Goal: Task Accomplishment & Management: Use online tool/utility

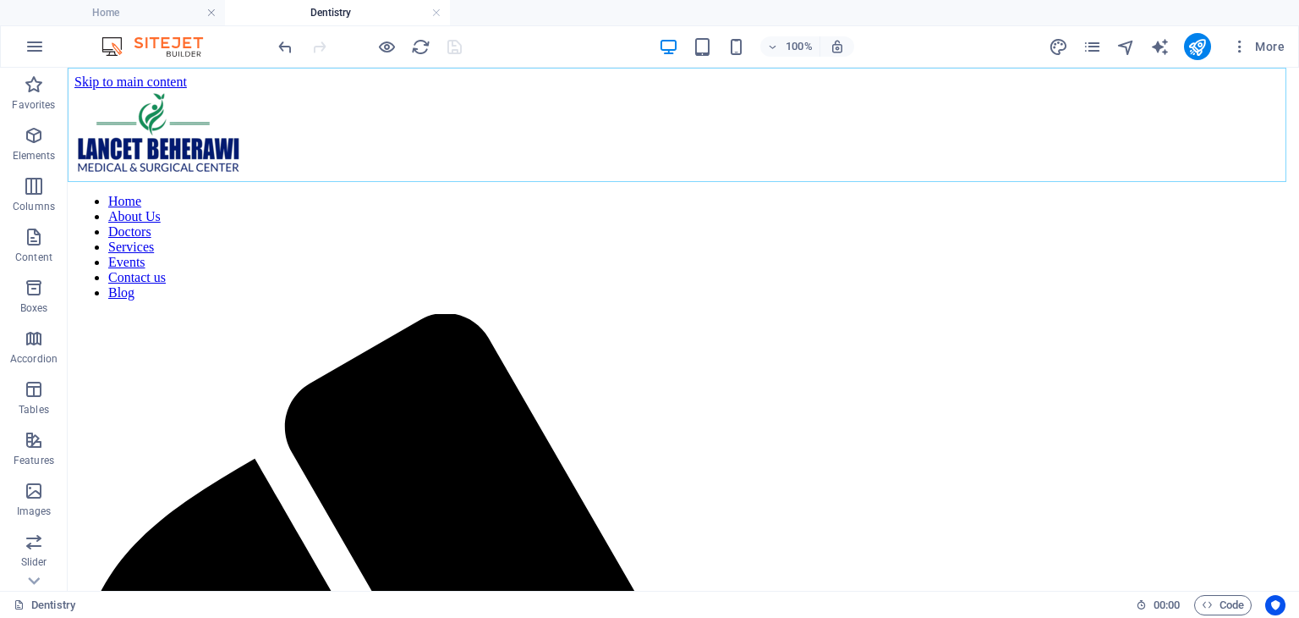
scroll to position [969, 0]
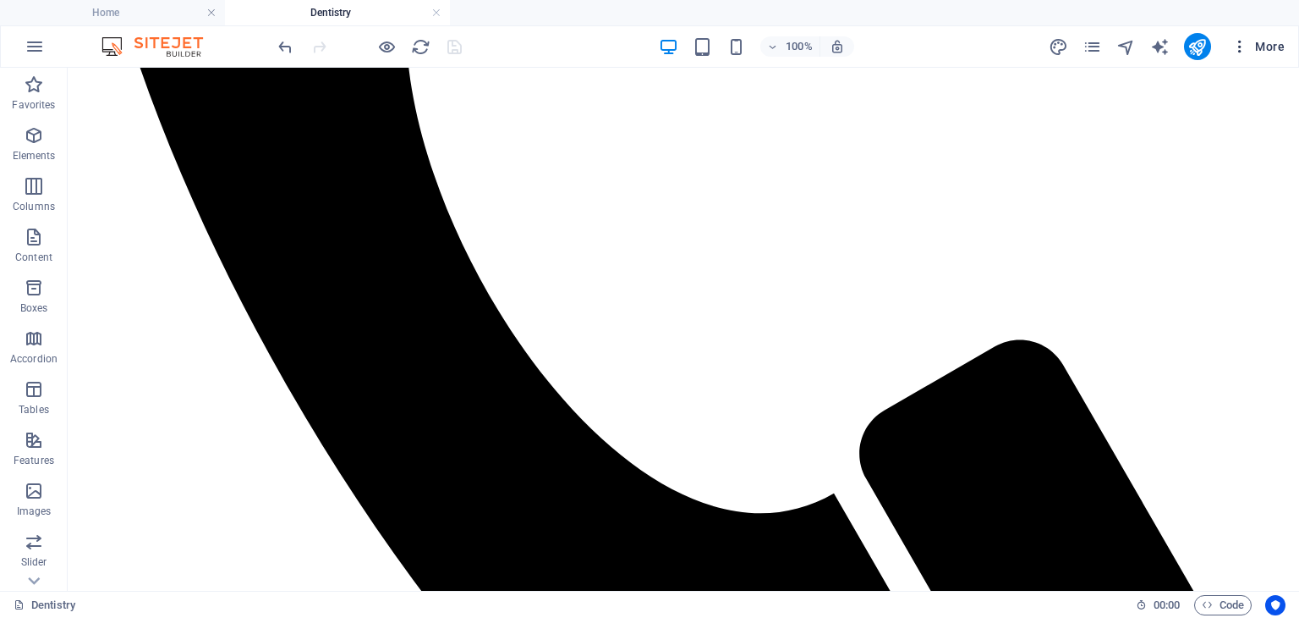
click at [1259, 53] on span "More" at bounding box center [1258, 46] width 53 height 17
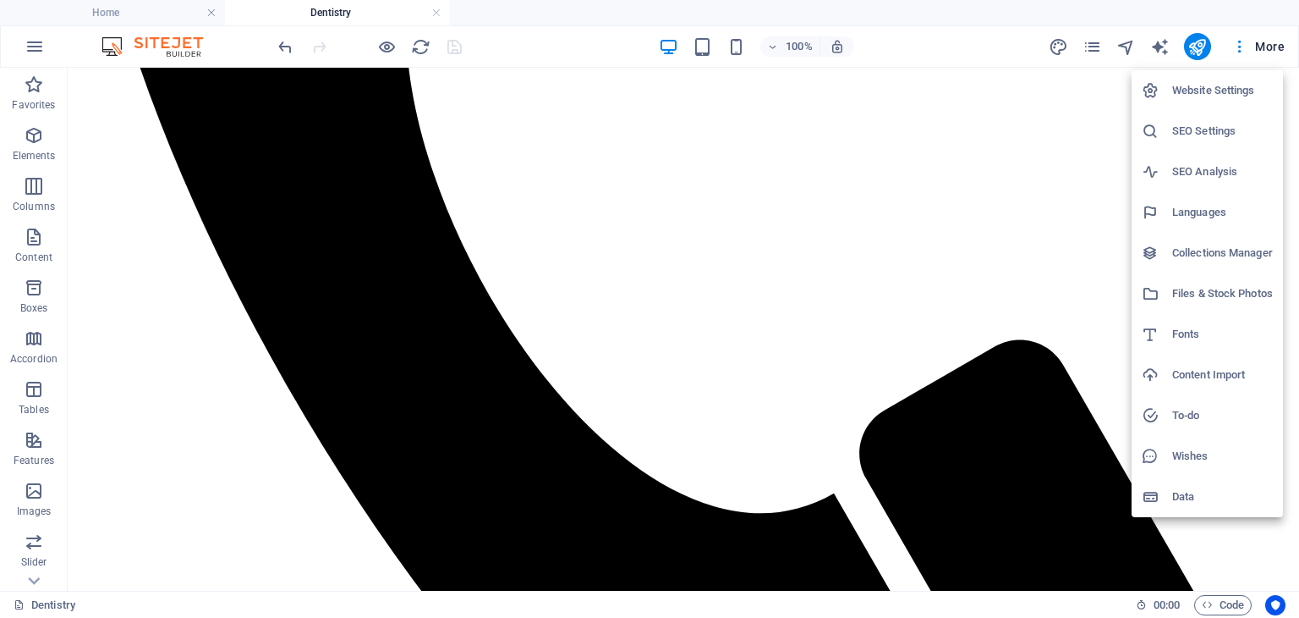
click at [30, 42] on div at bounding box center [649, 309] width 1299 height 618
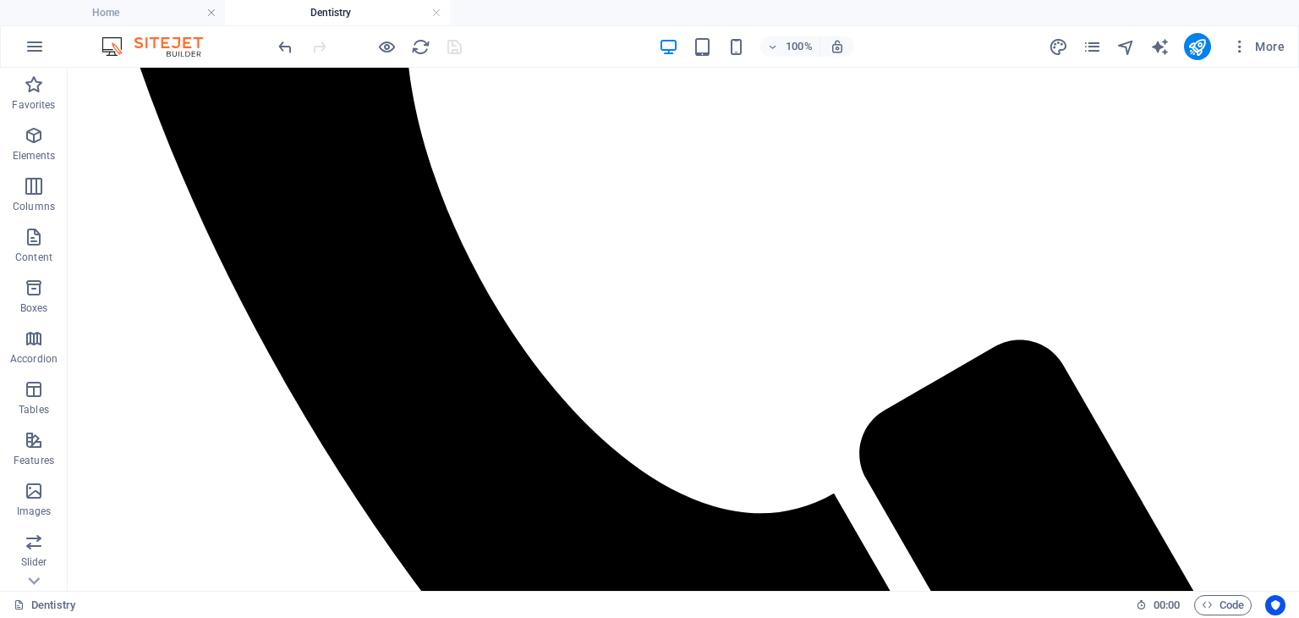
click at [30, 42] on icon "button" at bounding box center [35, 46] width 20 height 20
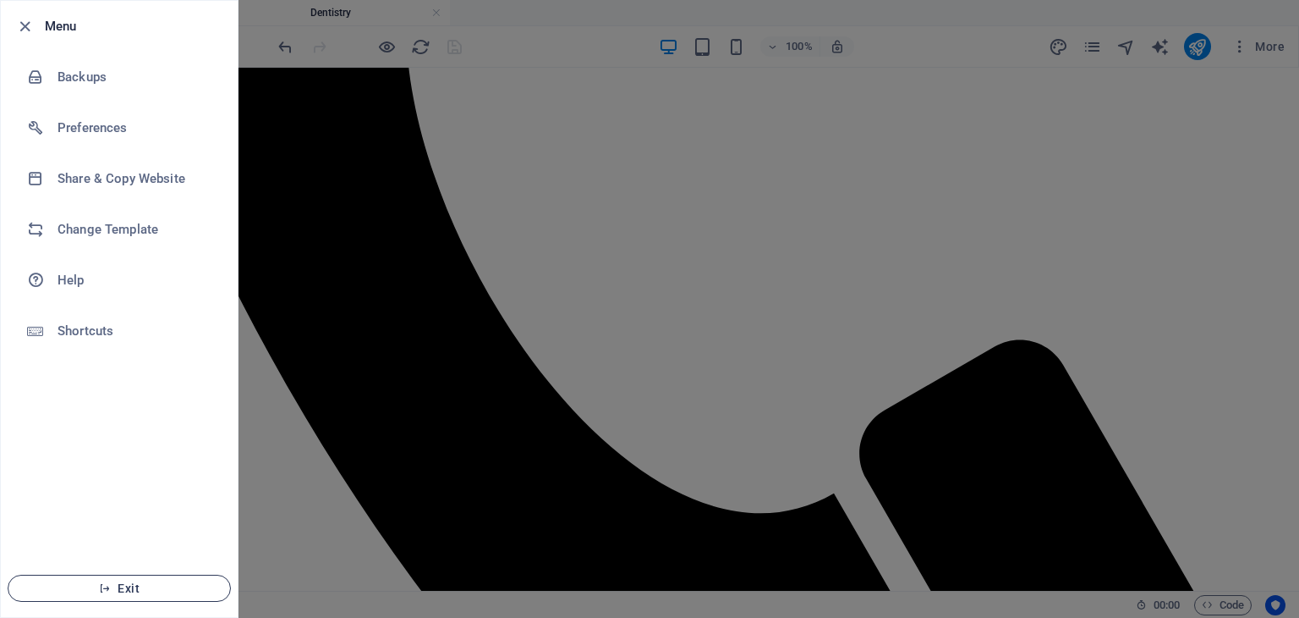
click at [113, 587] on span "Exit" at bounding box center [119, 588] width 195 height 14
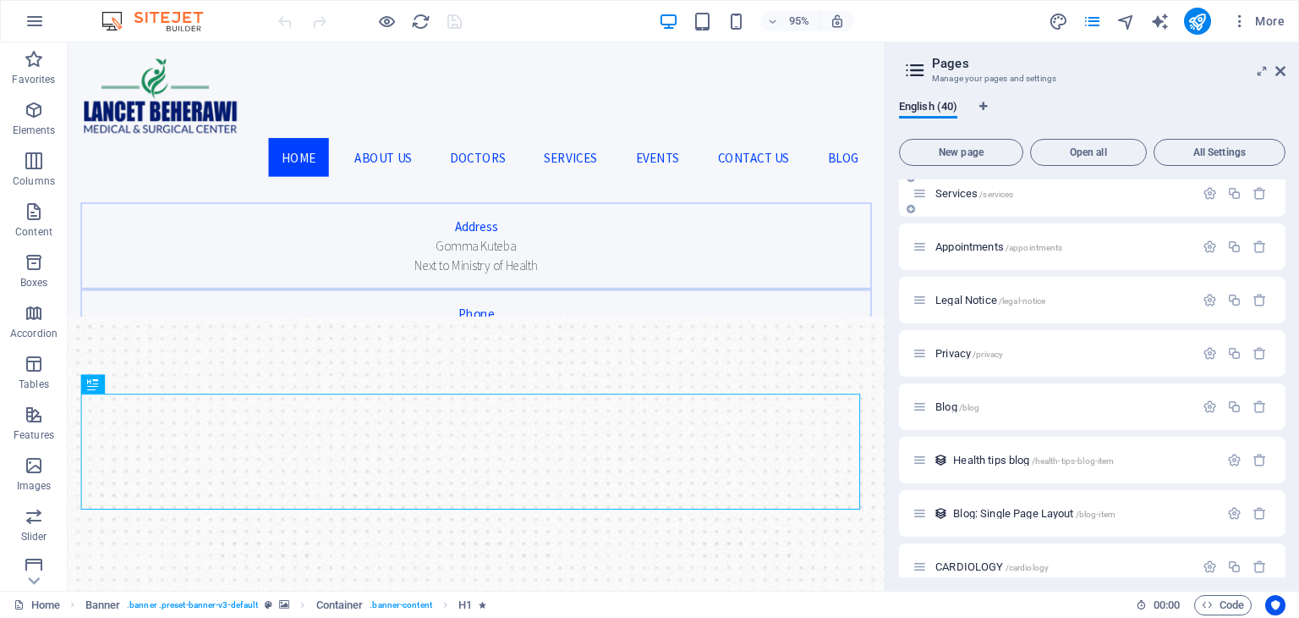
scroll to position [171, 0]
click at [986, 245] on span "Appointments /appointments" at bounding box center [999, 245] width 127 height 13
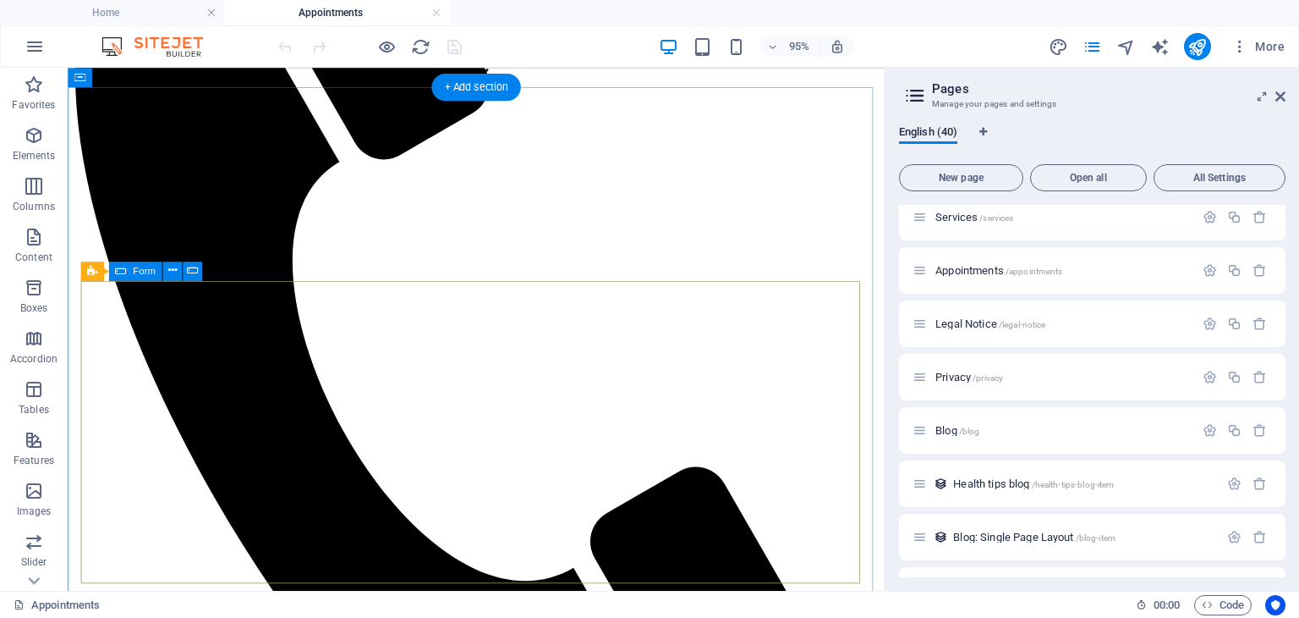
scroll to position [518, 0]
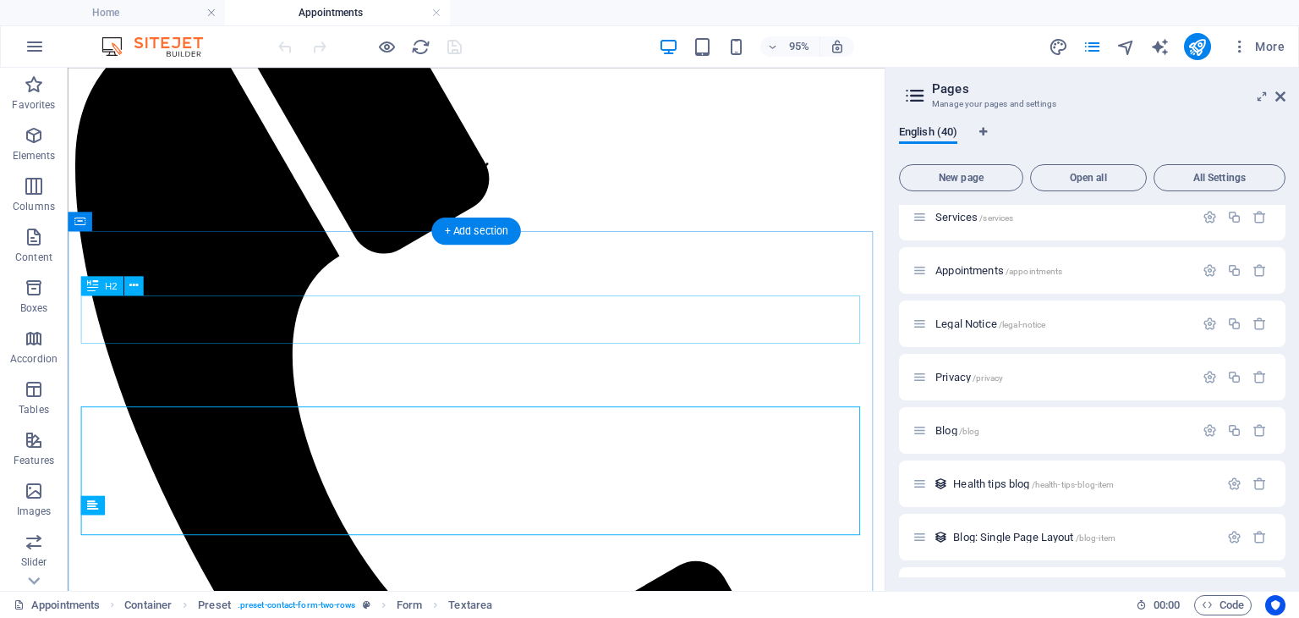
scroll to position [431, 0]
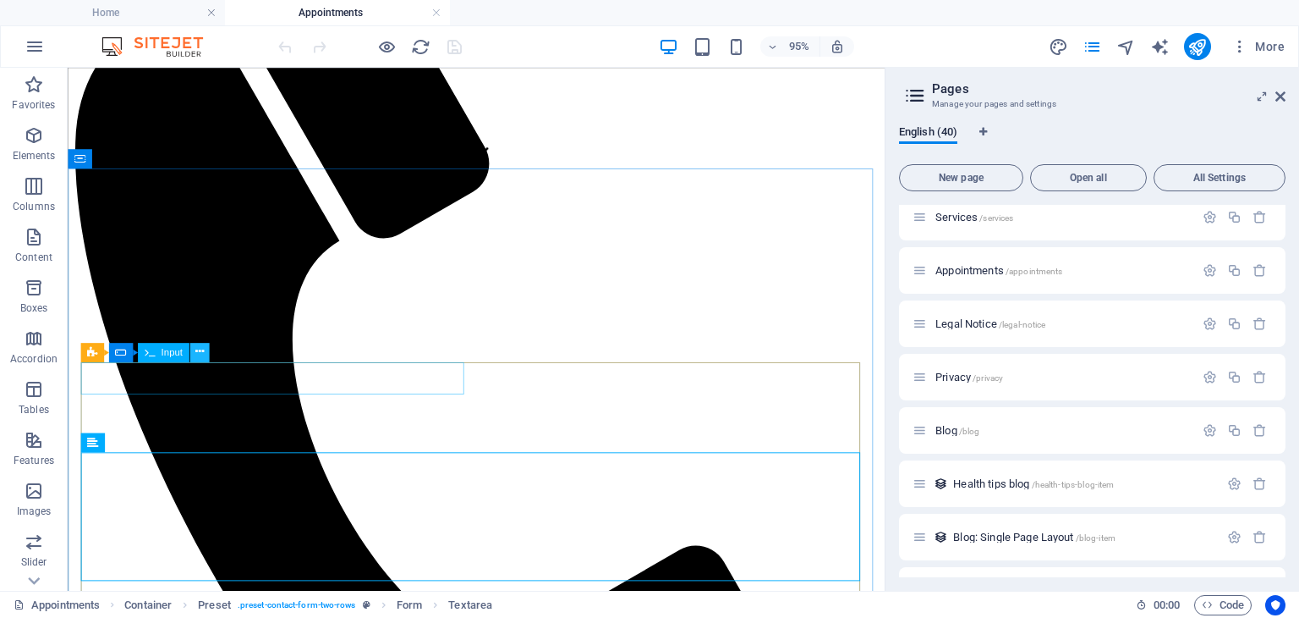
click at [204, 353] on button at bounding box center [199, 352] width 19 height 19
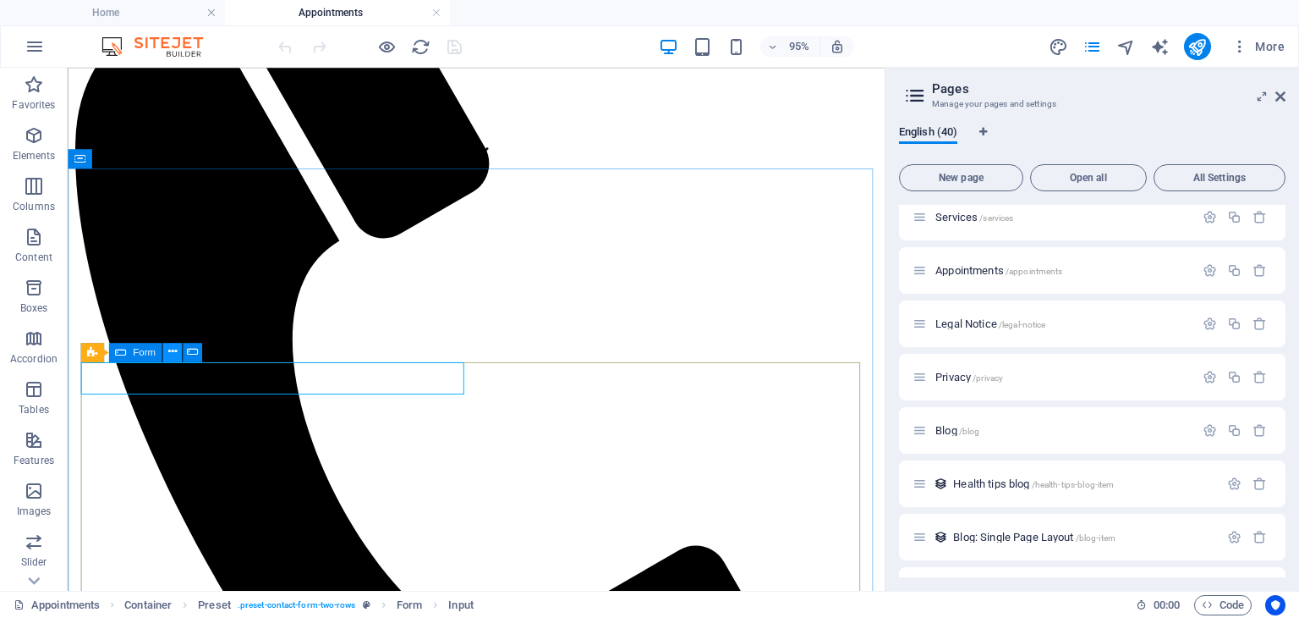
click at [174, 353] on icon at bounding box center [172, 351] width 8 height 17
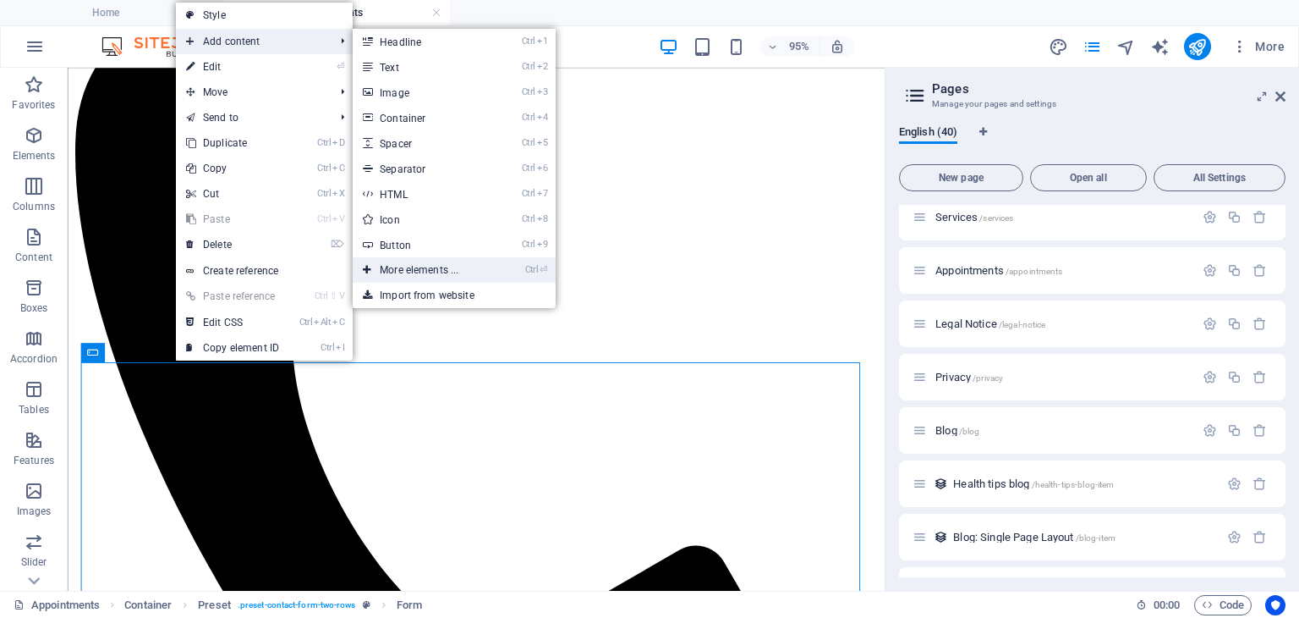
click at [403, 266] on link "Ctrl ⏎ More elements ..." at bounding box center [423, 269] width 140 height 25
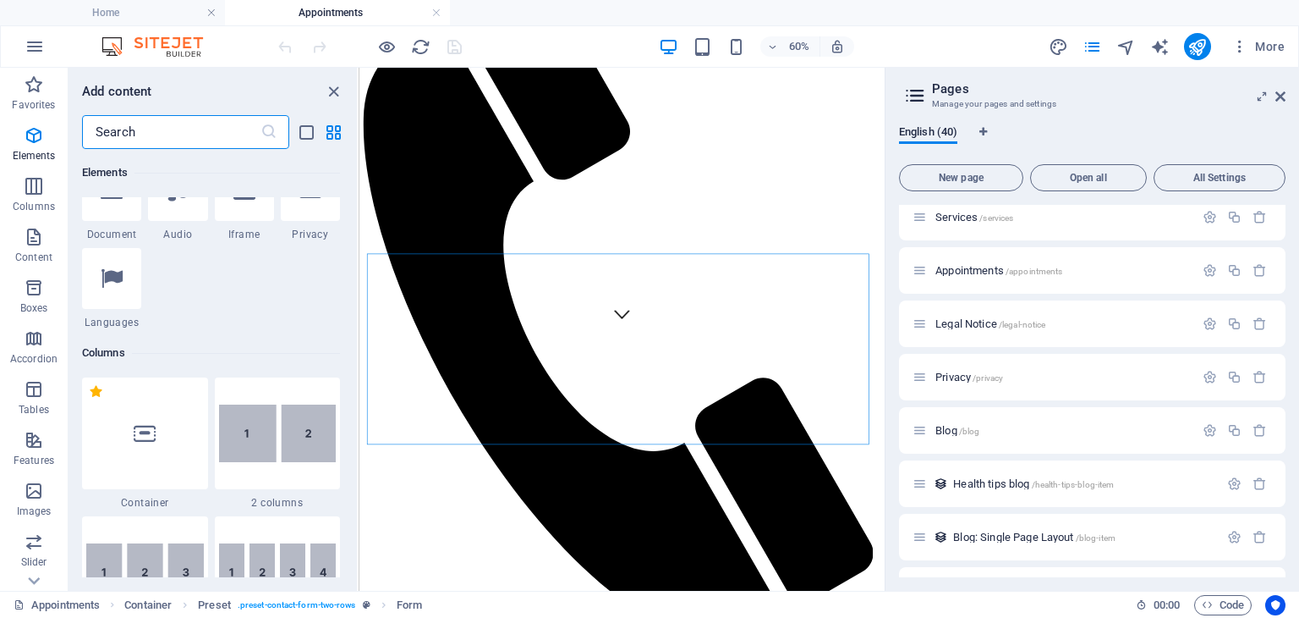
scroll to position [659, 0]
click at [34, 249] on span "Content" at bounding box center [34, 247] width 68 height 41
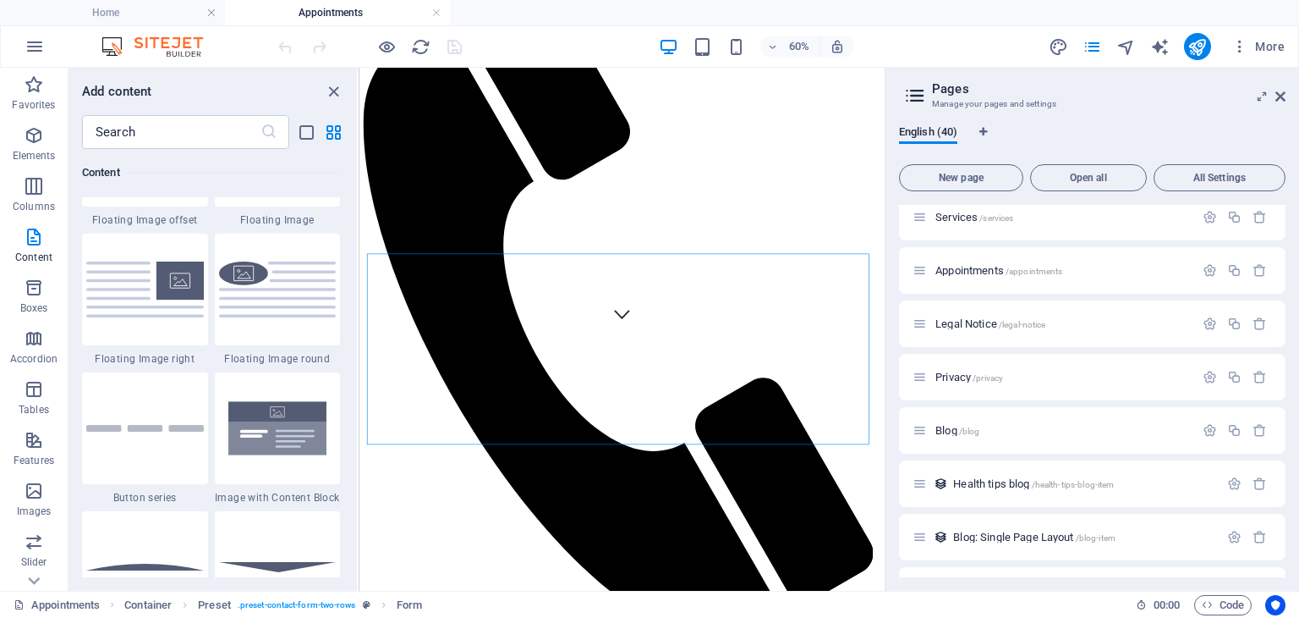
scroll to position [3777, 0]
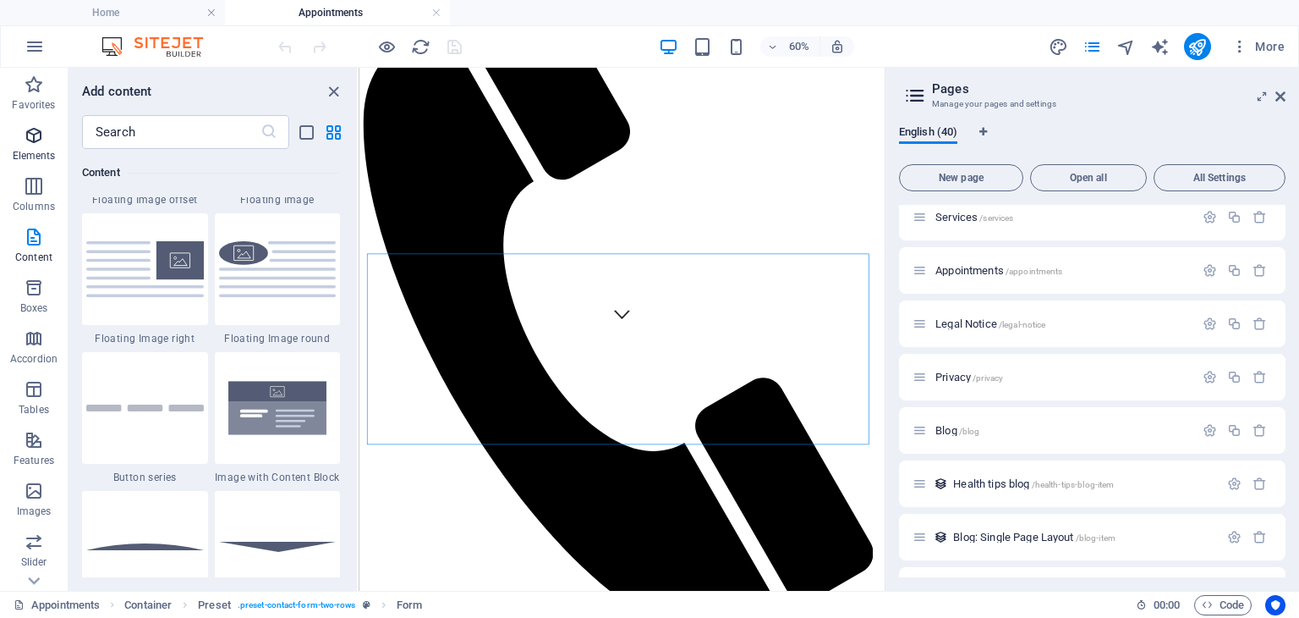
click at [47, 150] on p "Elements" at bounding box center [34, 156] width 43 height 14
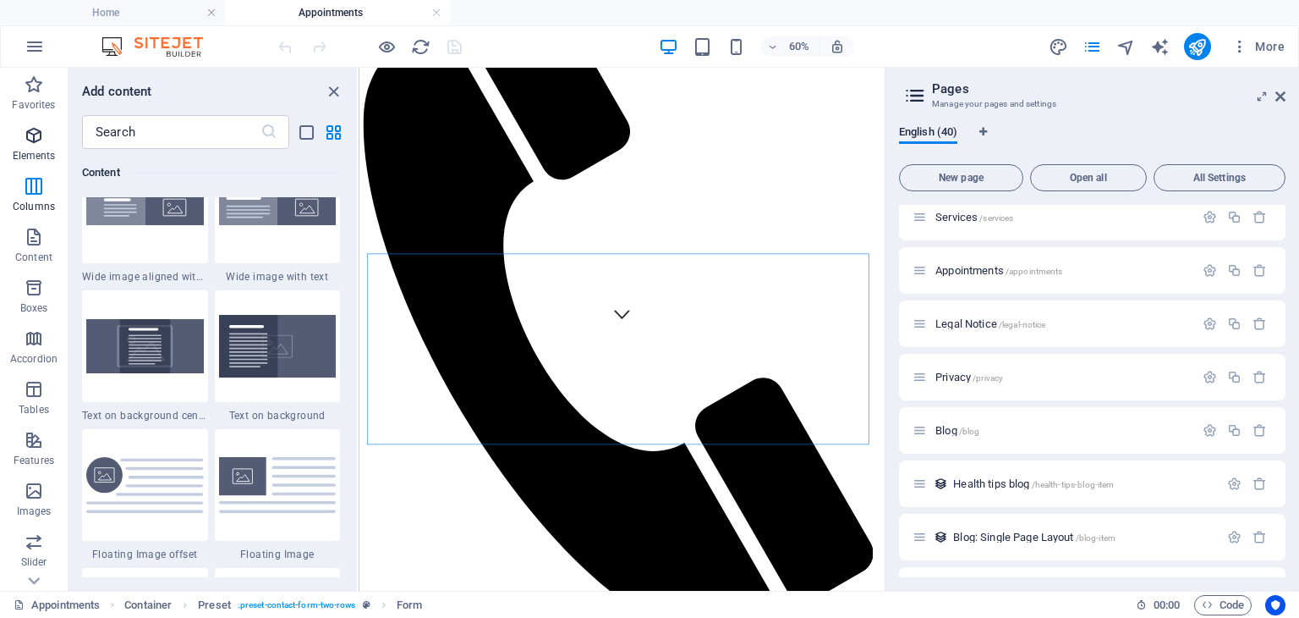
scroll to position [179, 0]
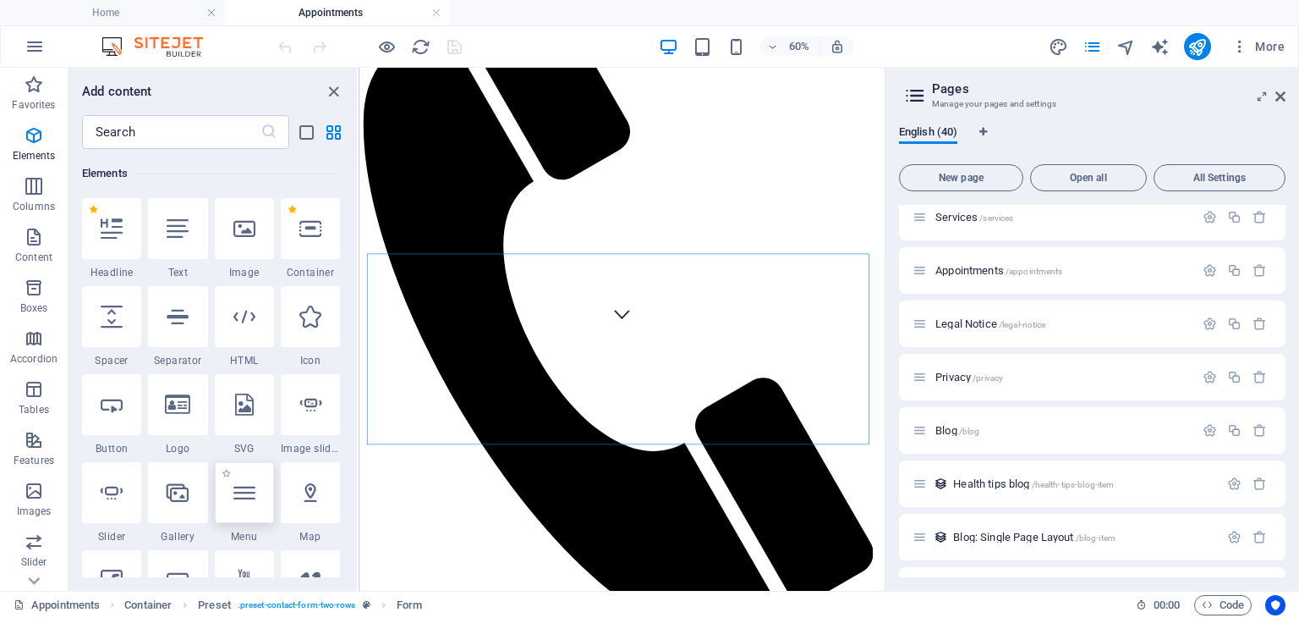
click at [244, 502] on icon at bounding box center [244, 492] width 22 height 22
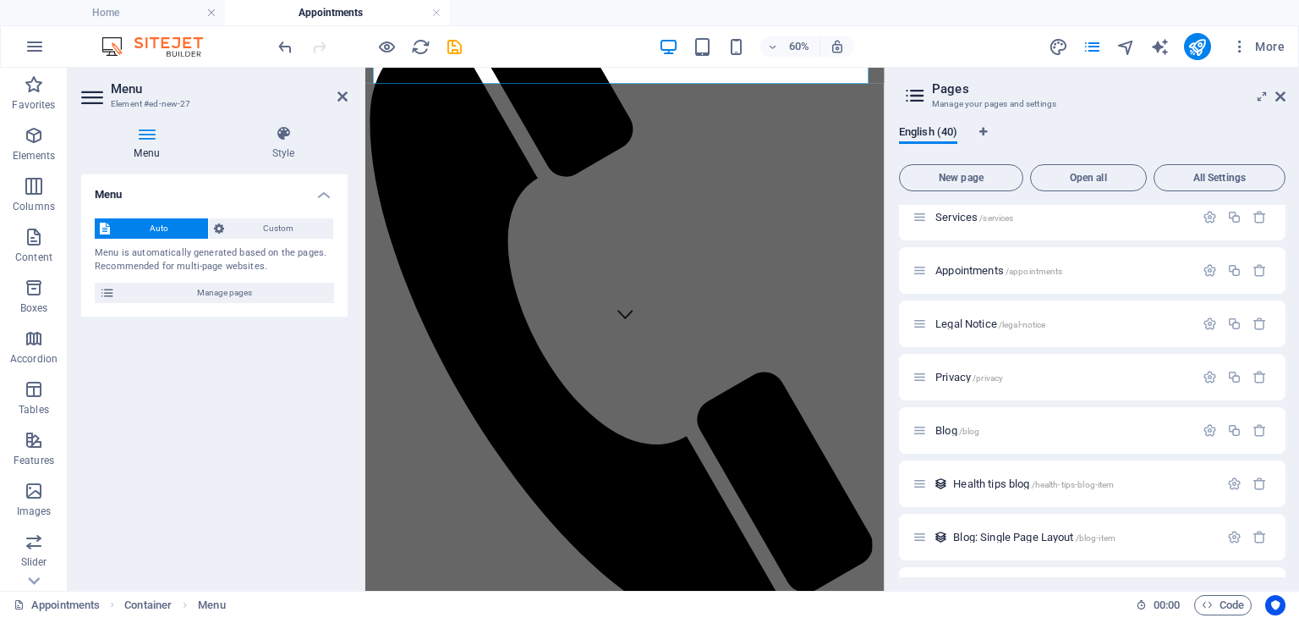
scroll to position [1174, 0]
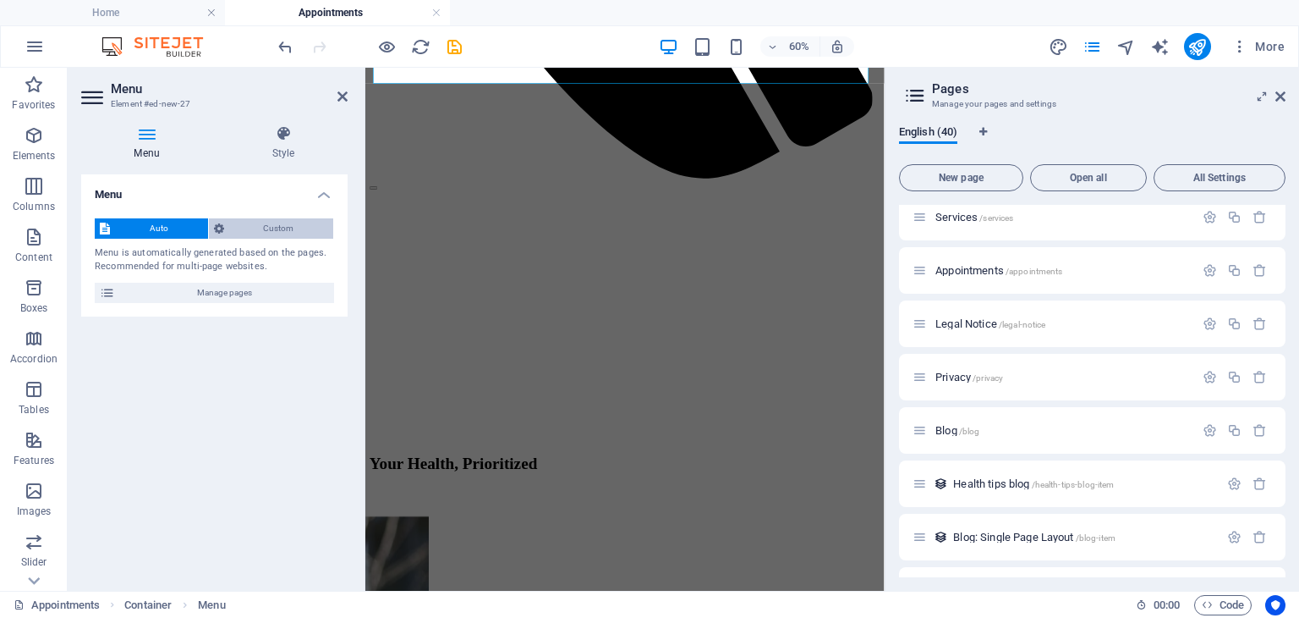
click at [278, 230] on span "Custom" at bounding box center [279, 228] width 100 height 20
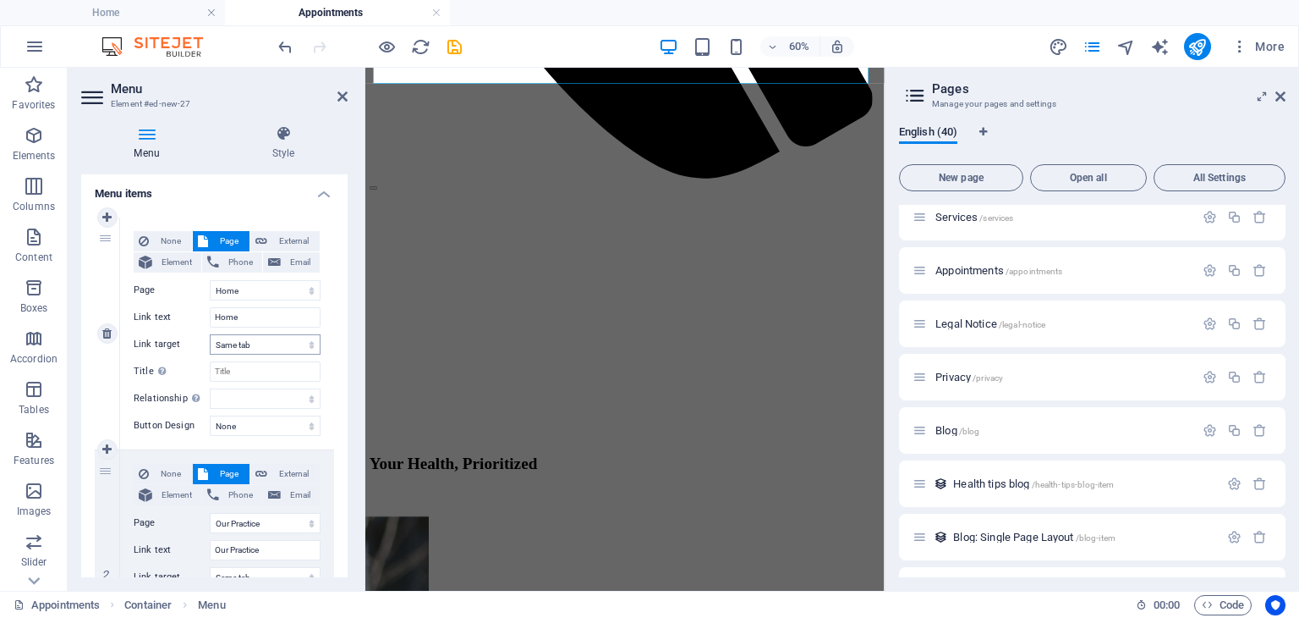
scroll to position [0, 0]
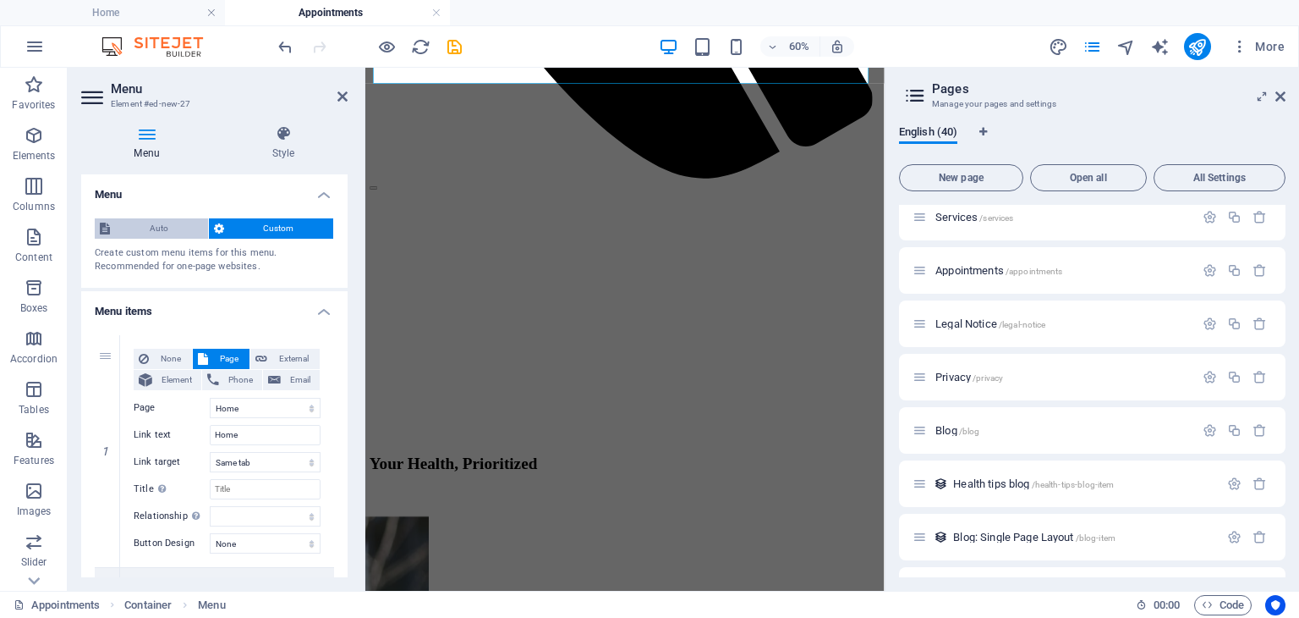
click at [169, 231] on span "Auto" at bounding box center [159, 228] width 88 height 20
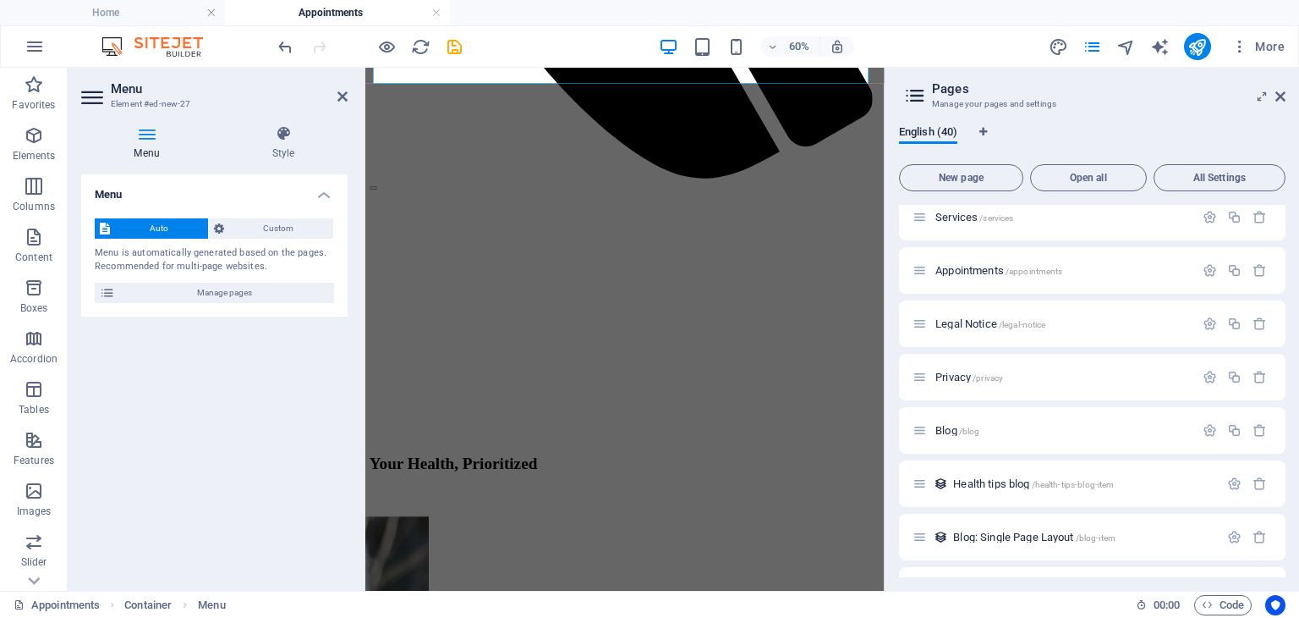
click at [149, 133] on icon at bounding box center [146, 133] width 131 height 17
click at [284, 140] on icon at bounding box center [283, 133] width 129 height 17
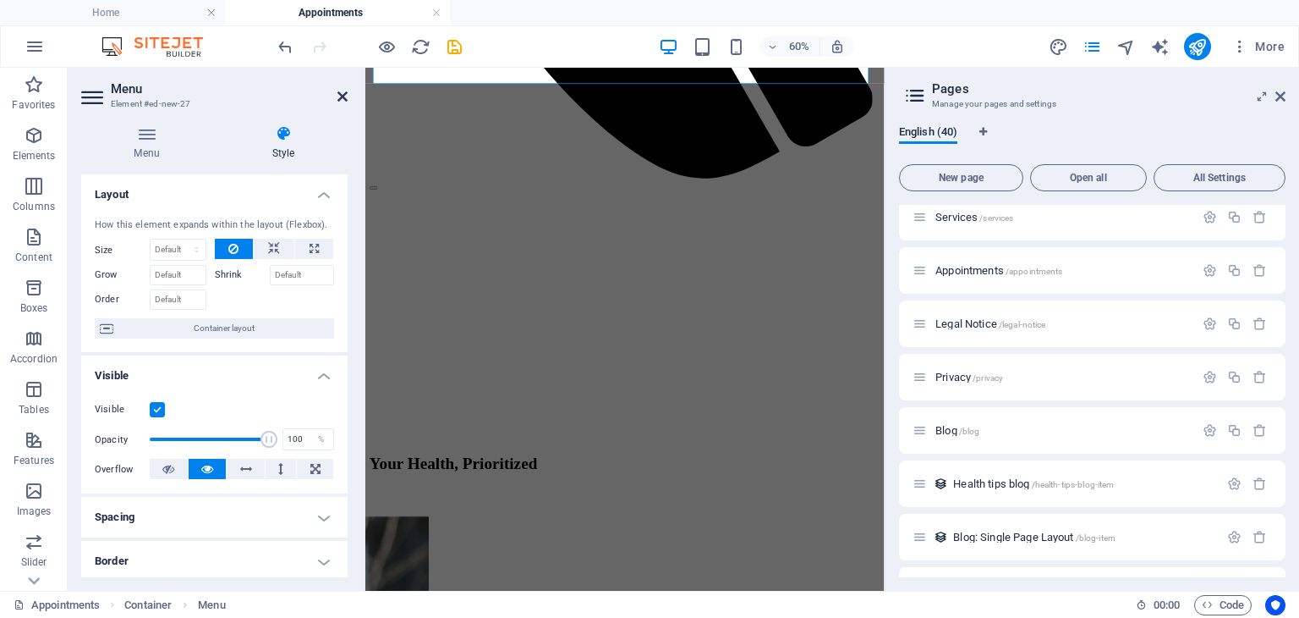
click at [345, 92] on icon at bounding box center [343, 97] width 10 height 14
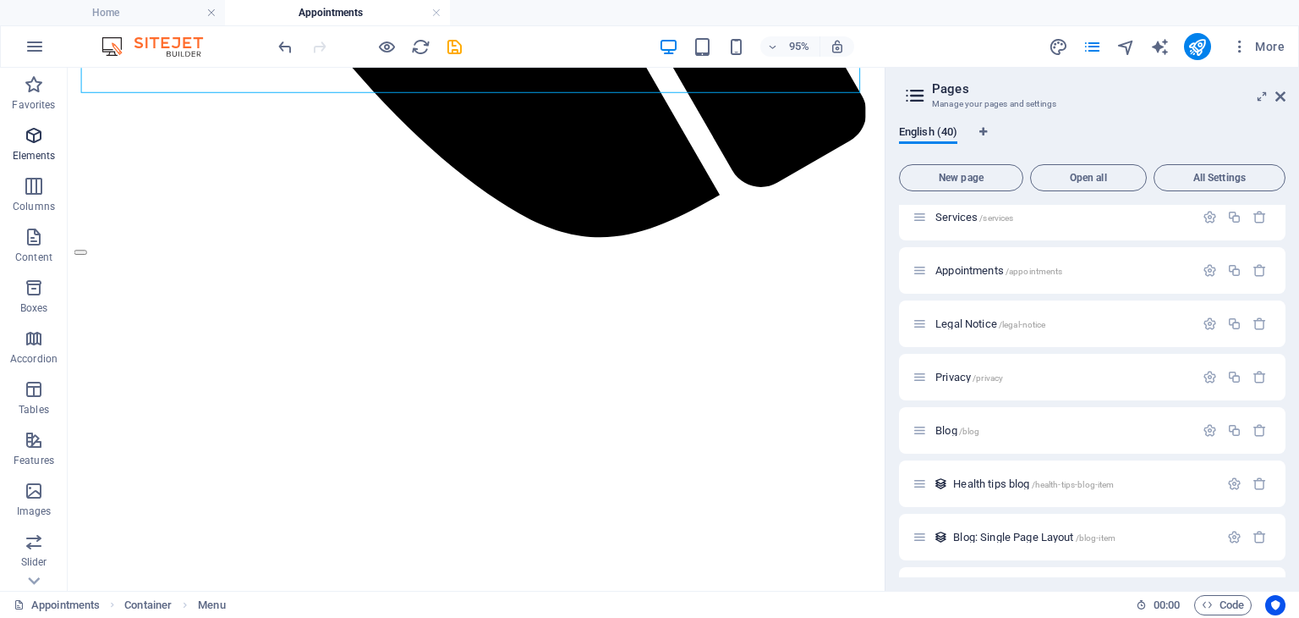
click at [37, 157] on p "Elements" at bounding box center [34, 156] width 43 height 14
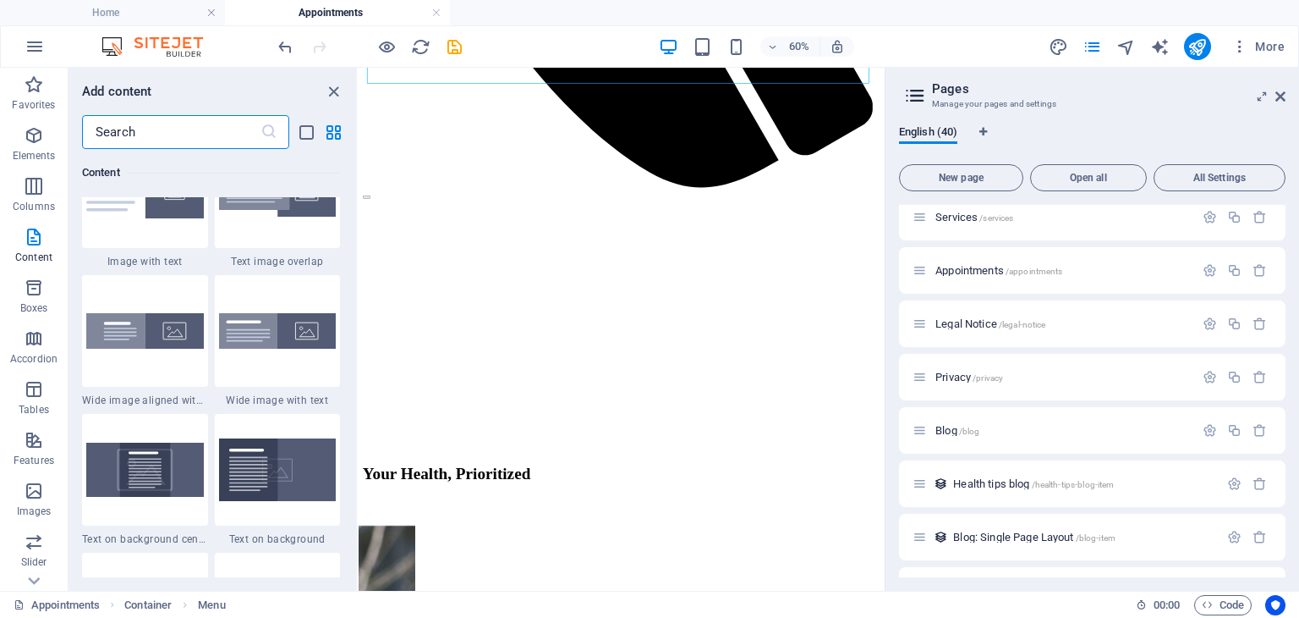
scroll to position [3297, 0]
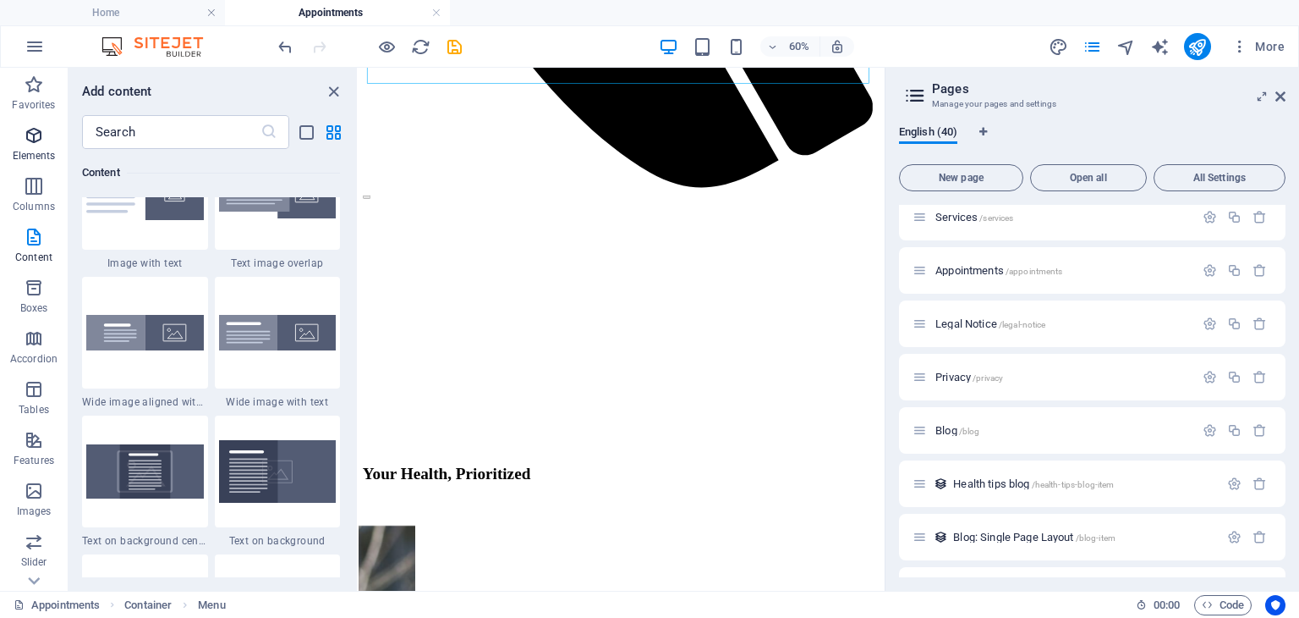
click at [30, 159] on p "Elements" at bounding box center [34, 156] width 43 height 14
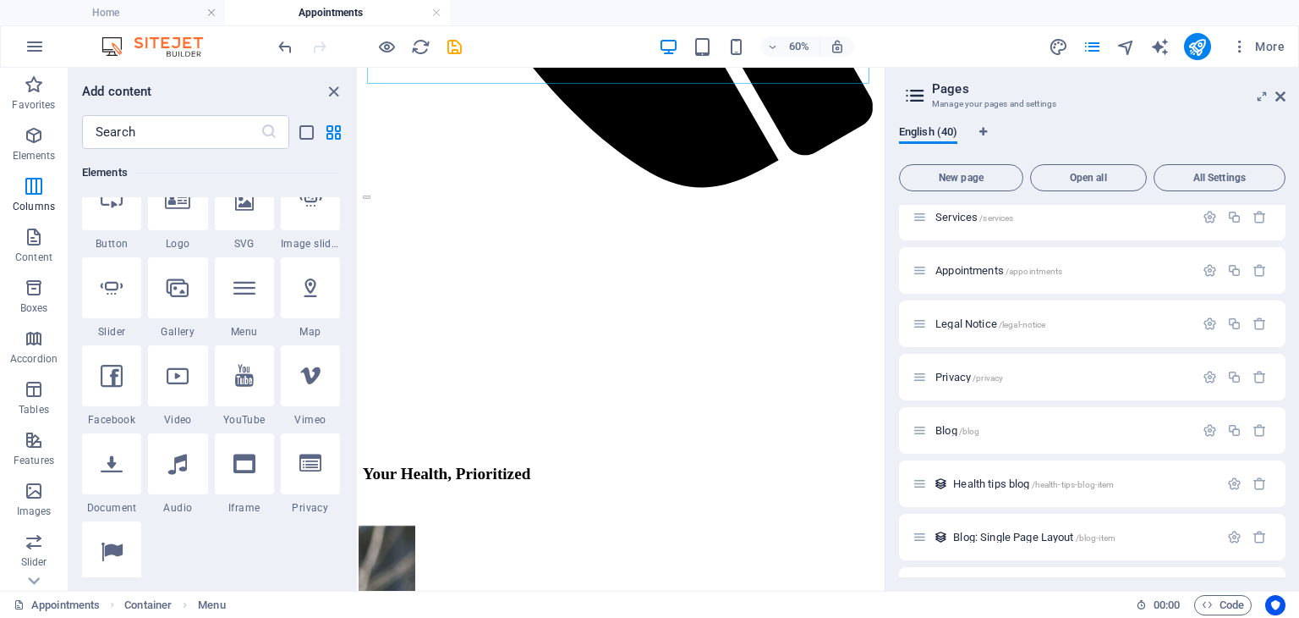
scroll to position [179, 0]
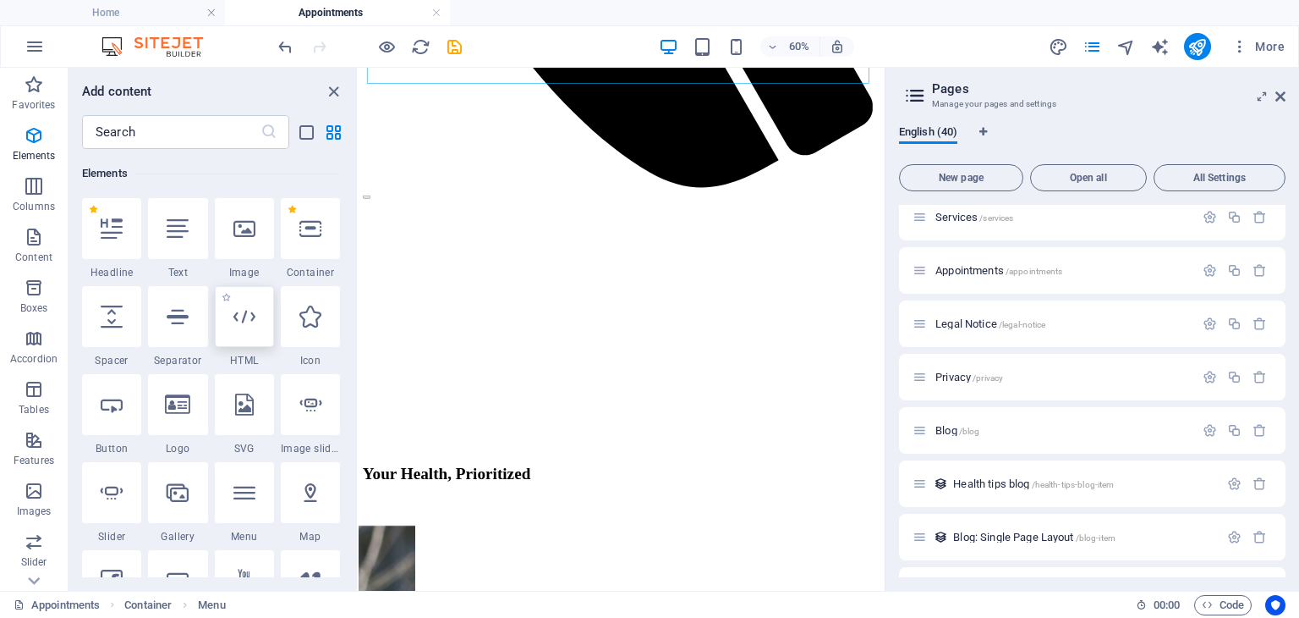
click at [233, 332] on div at bounding box center [244, 316] width 59 height 61
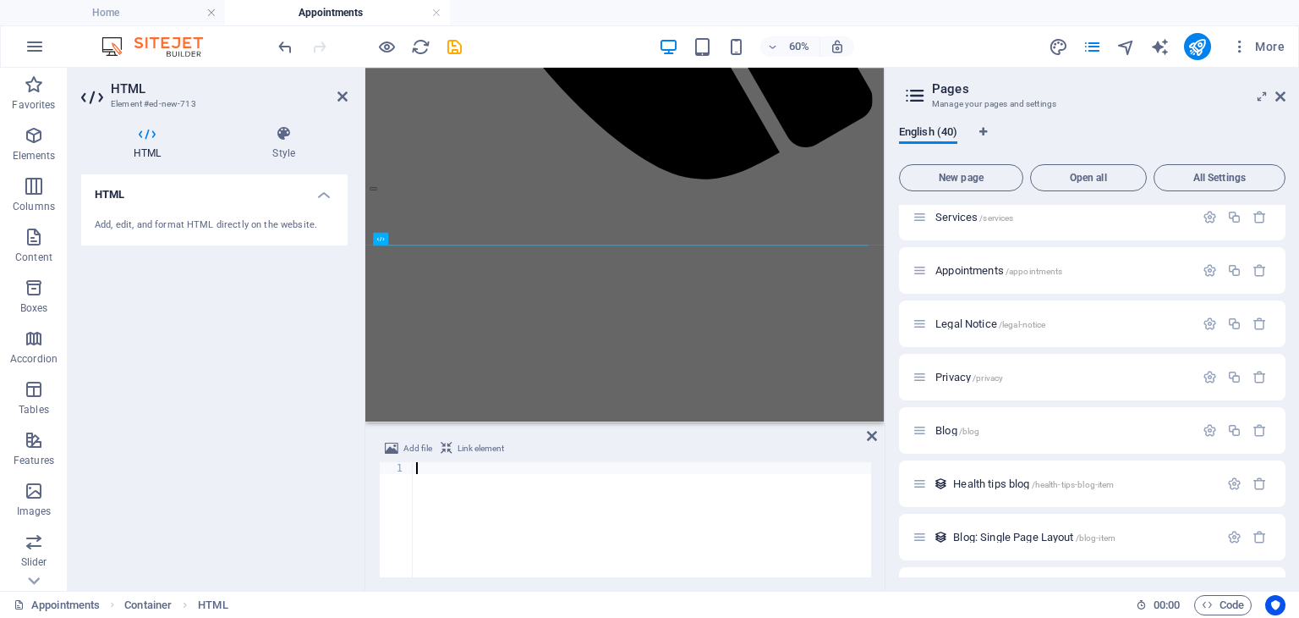
scroll to position [310, 0]
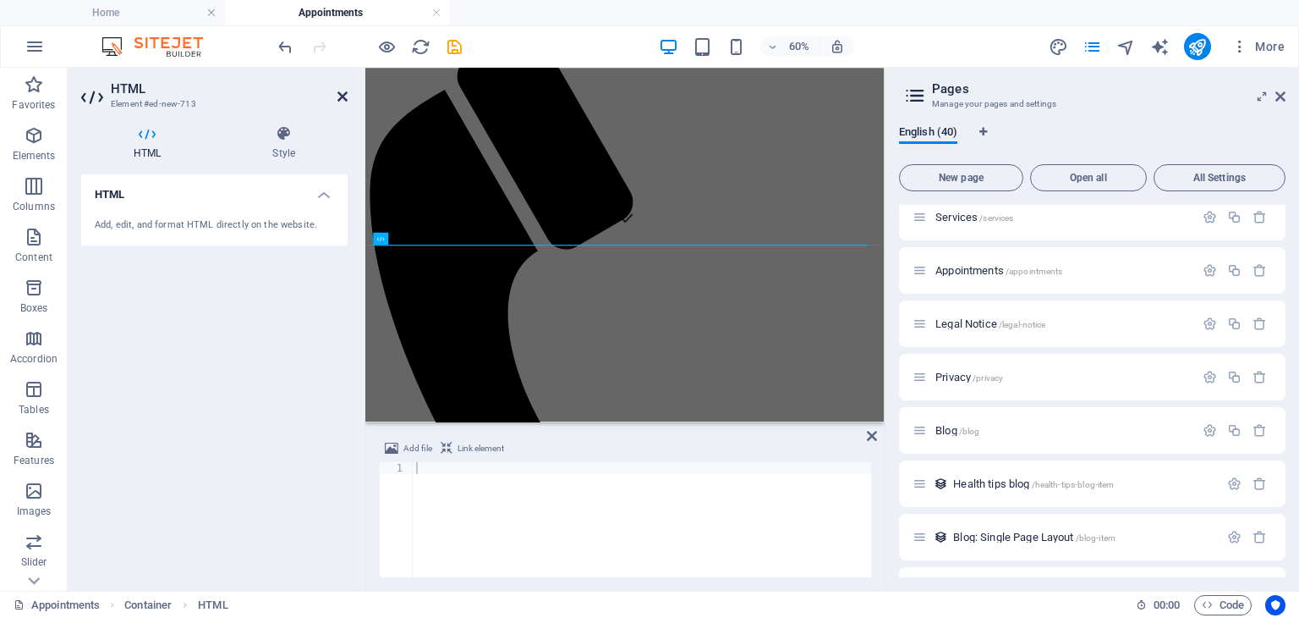
click at [339, 99] on icon at bounding box center [343, 97] width 10 height 14
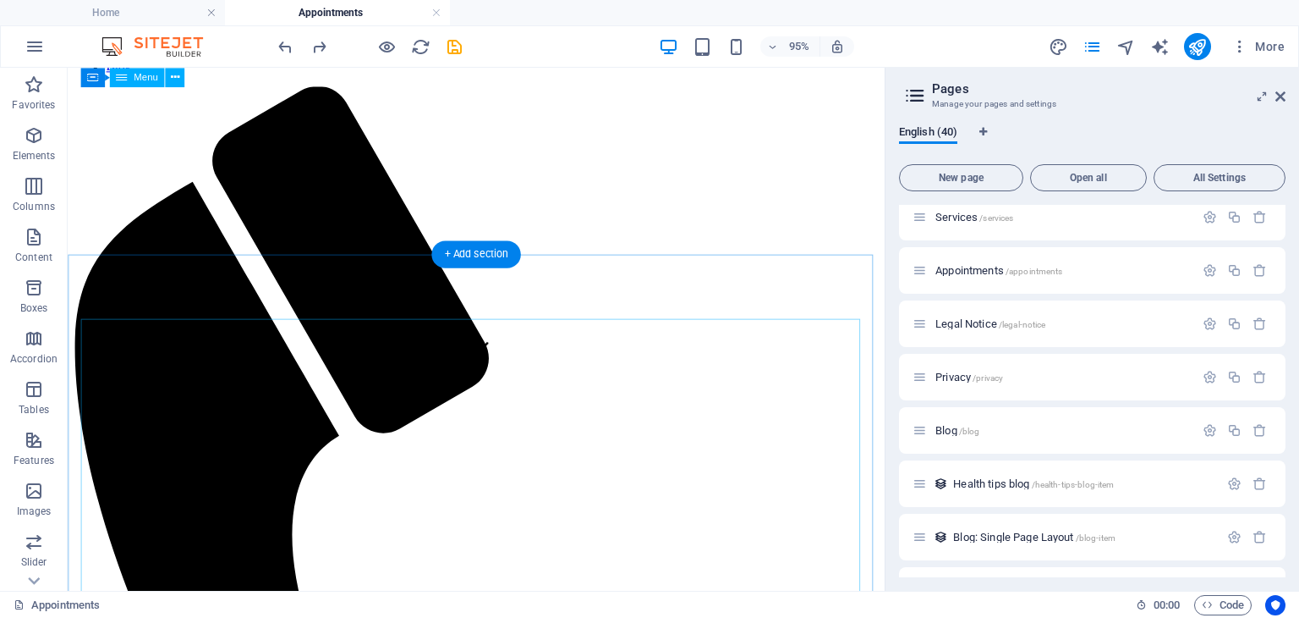
scroll to position [330, 0]
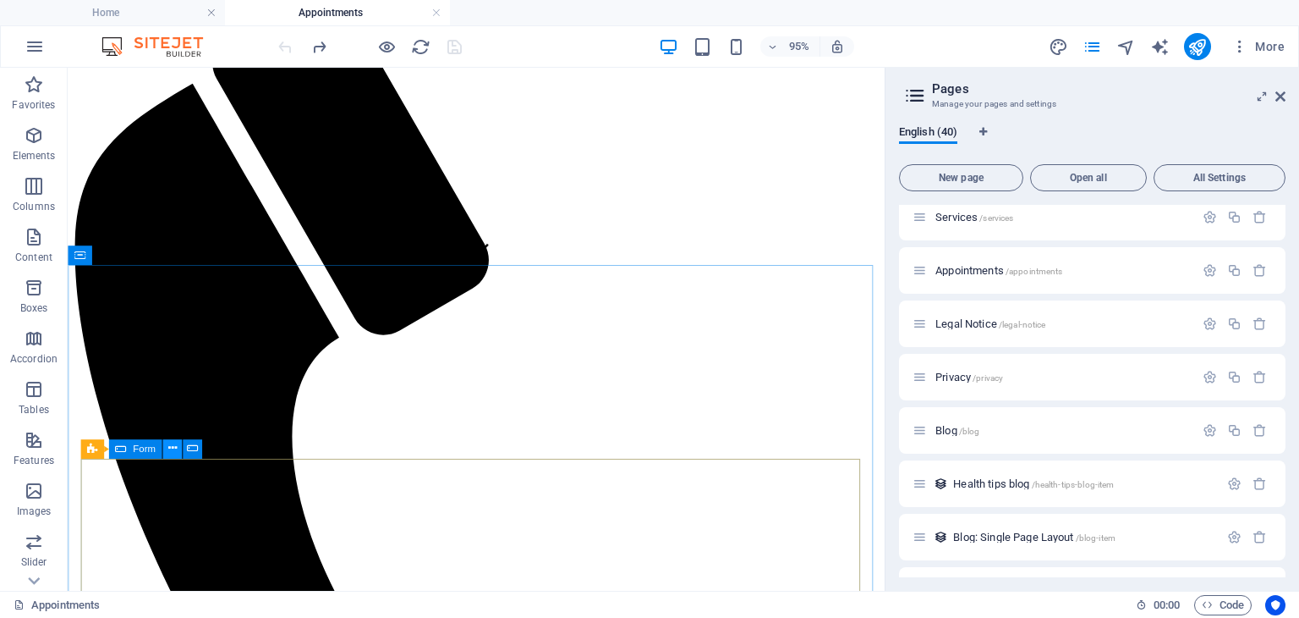
click at [169, 444] on icon at bounding box center [172, 448] width 8 height 17
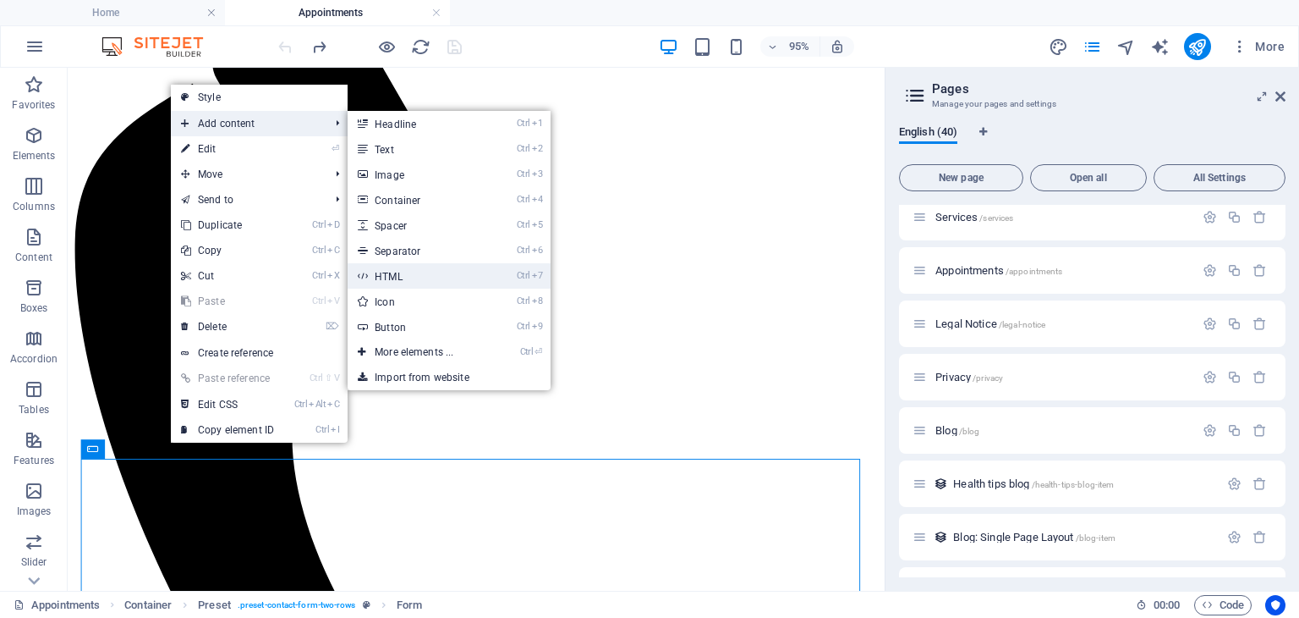
click at [372, 274] on link "Ctrl 7 HTML" at bounding box center [418, 275] width 140 height 25
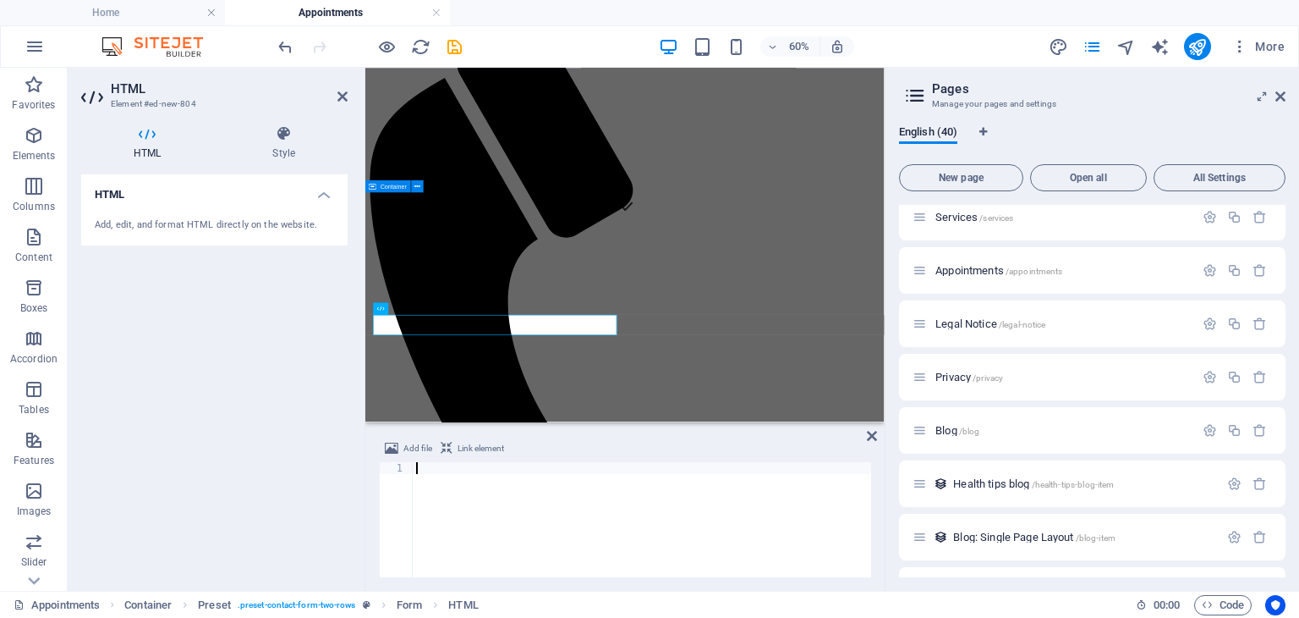
type textarea ","
type textarea ">"
paste textarea "</select>"
type textarea "</select>"
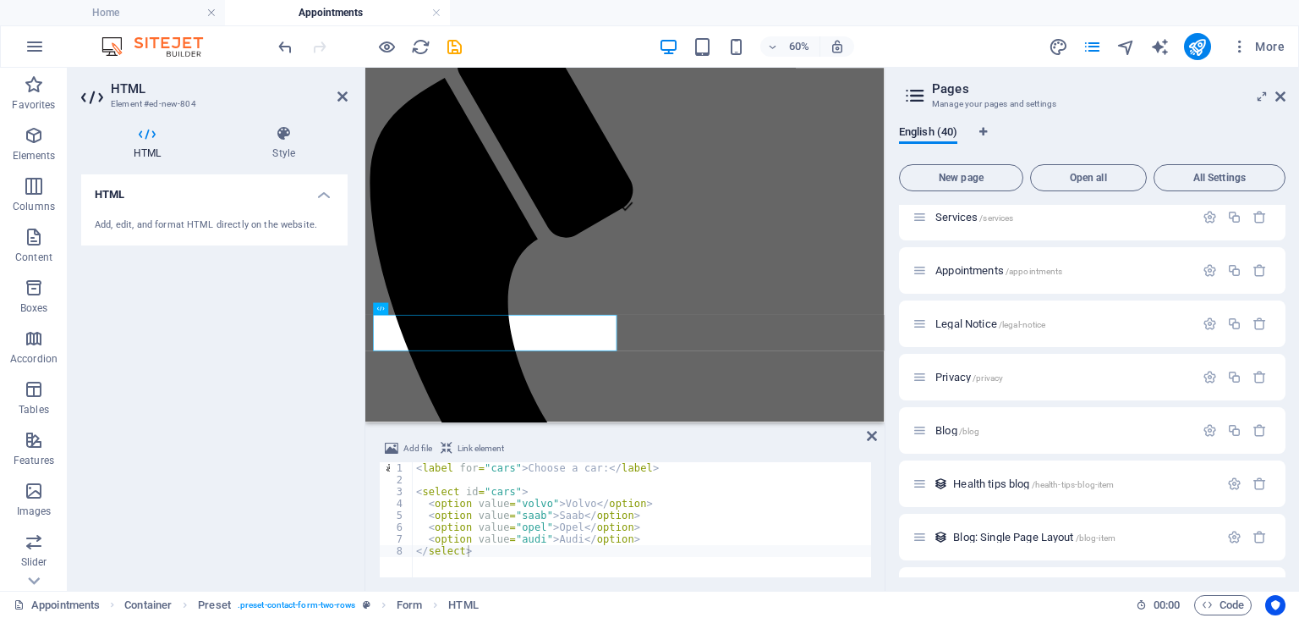
click at [768, 442] on div "Add file Link element" at bounding box center [625, 450] width 492 height 25
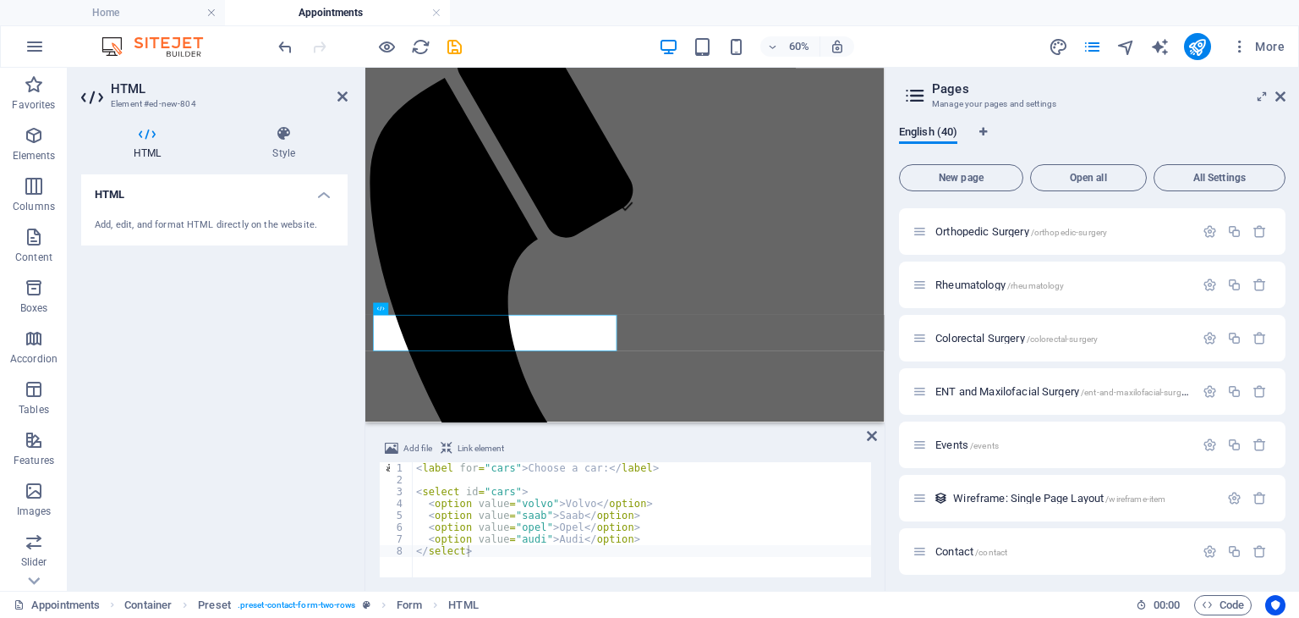
scroll to position [1760, 0]
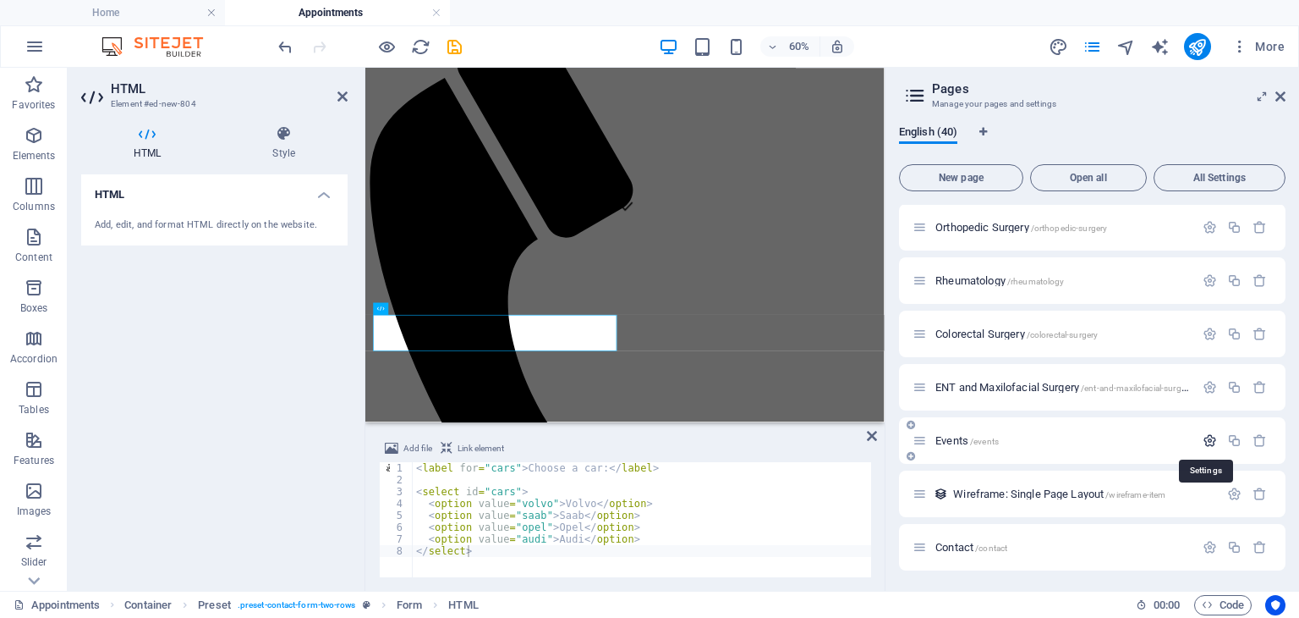
click at [1203, 440] on icon "button" at bounding box center [1210, 440] width 14 height 14
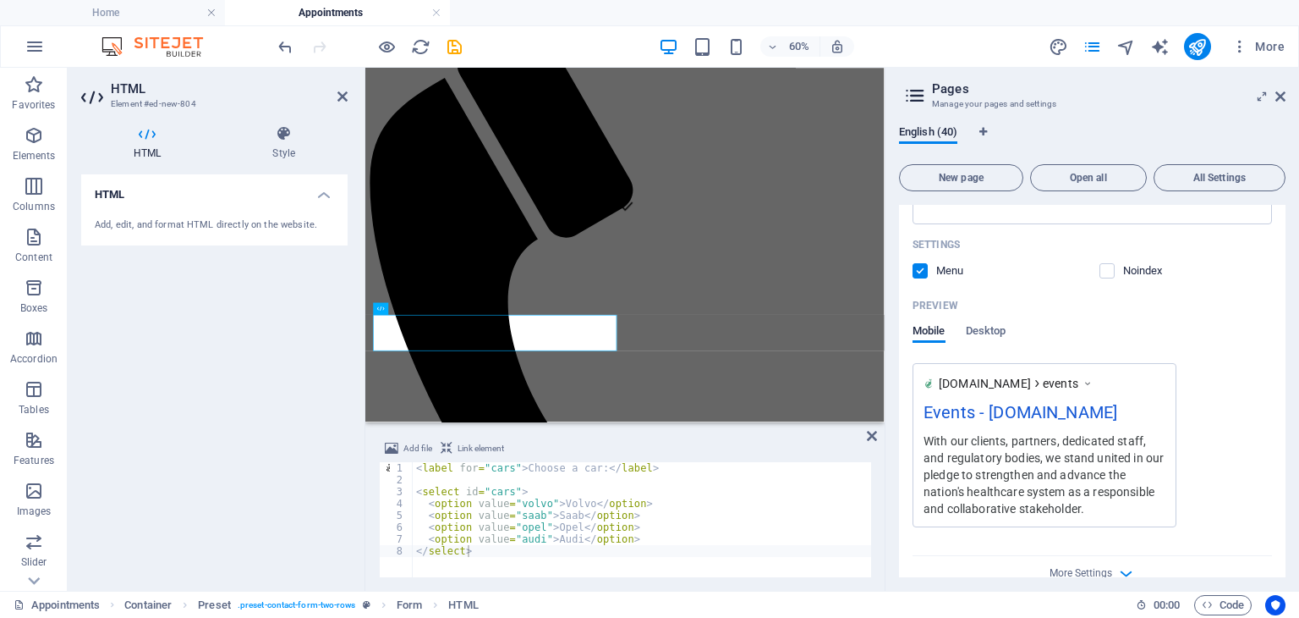
scroll to position [2457, 0]
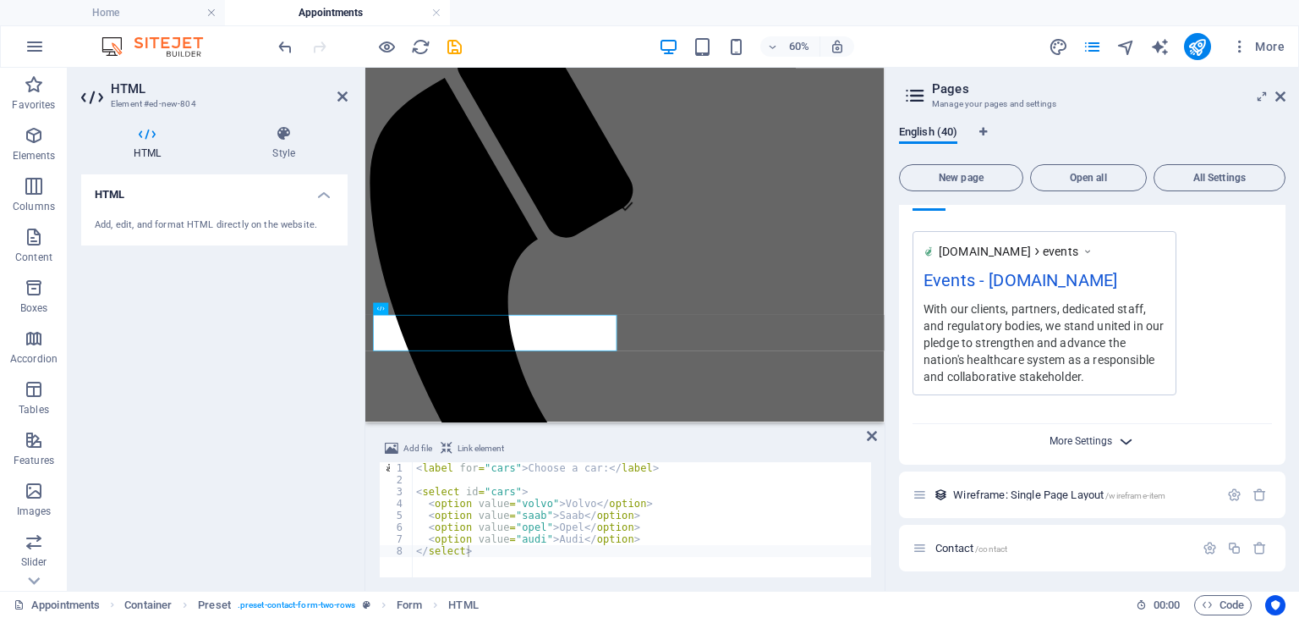
click at [1081, 441] on span "More Settings" at bounding box center [1081, 441] width 63 height 12
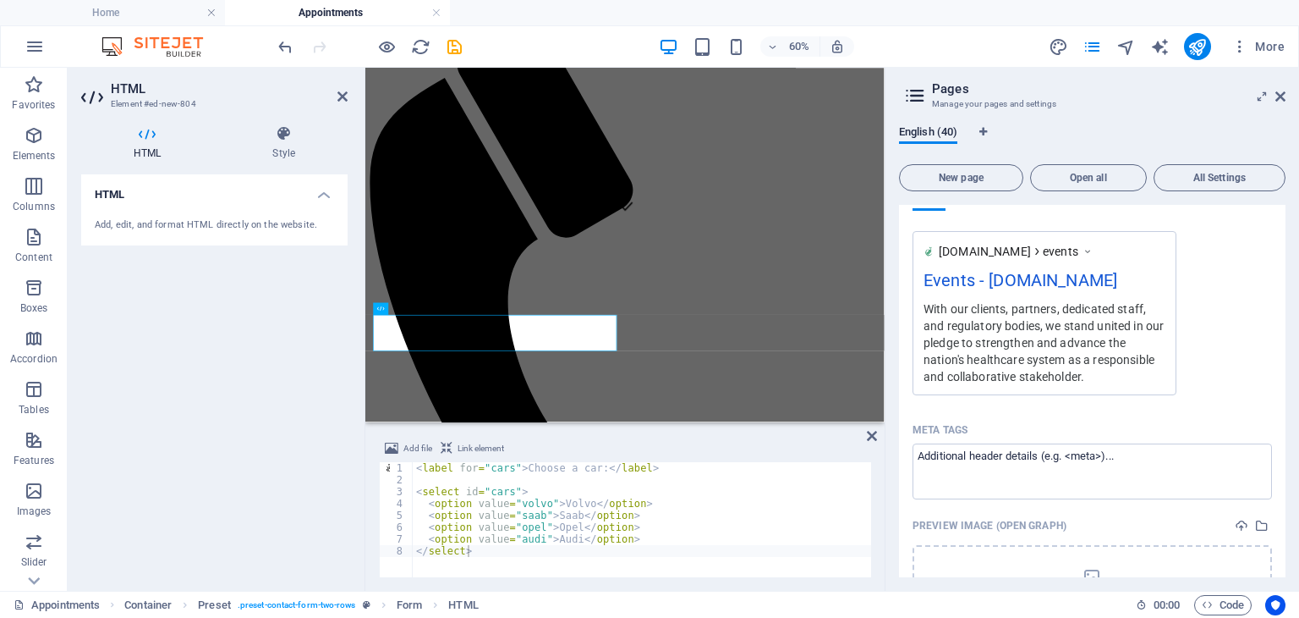
click at [1211, 417] on div "Meta tags" at bounding box center [1093, 429] width 360 height 27
click at [1211, 443] on textarea "Meta tags ​" at bounding box center [1093, 470] width 360 height 55
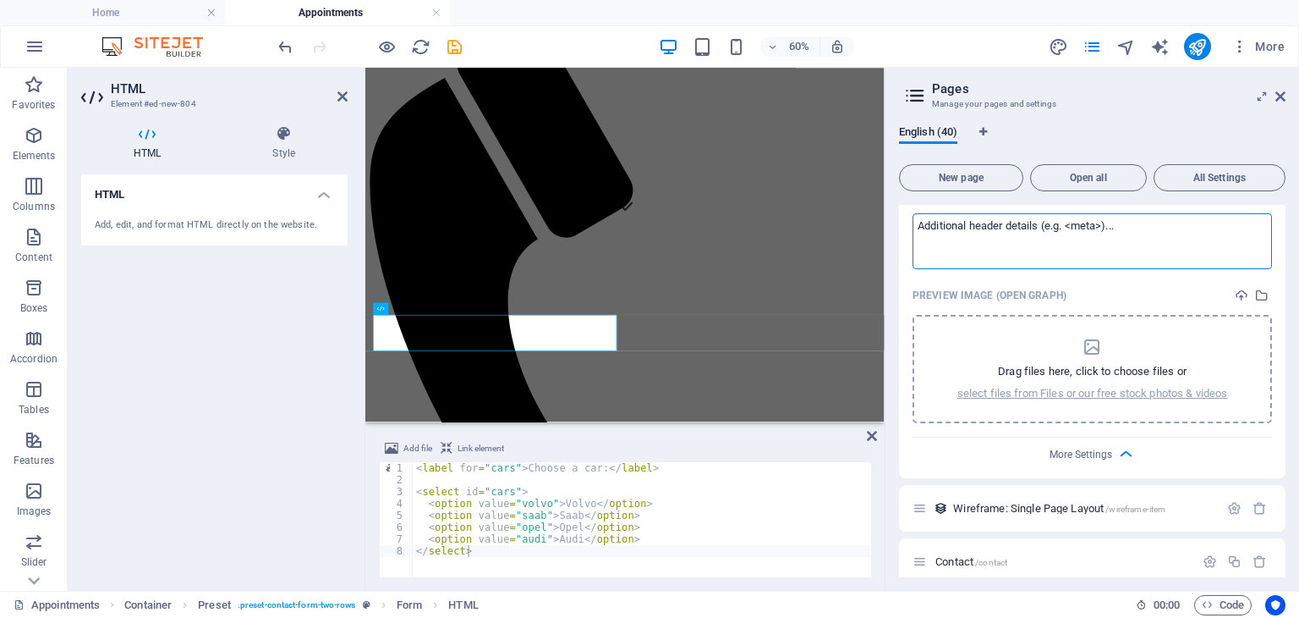
scroll to position [2700, 0]
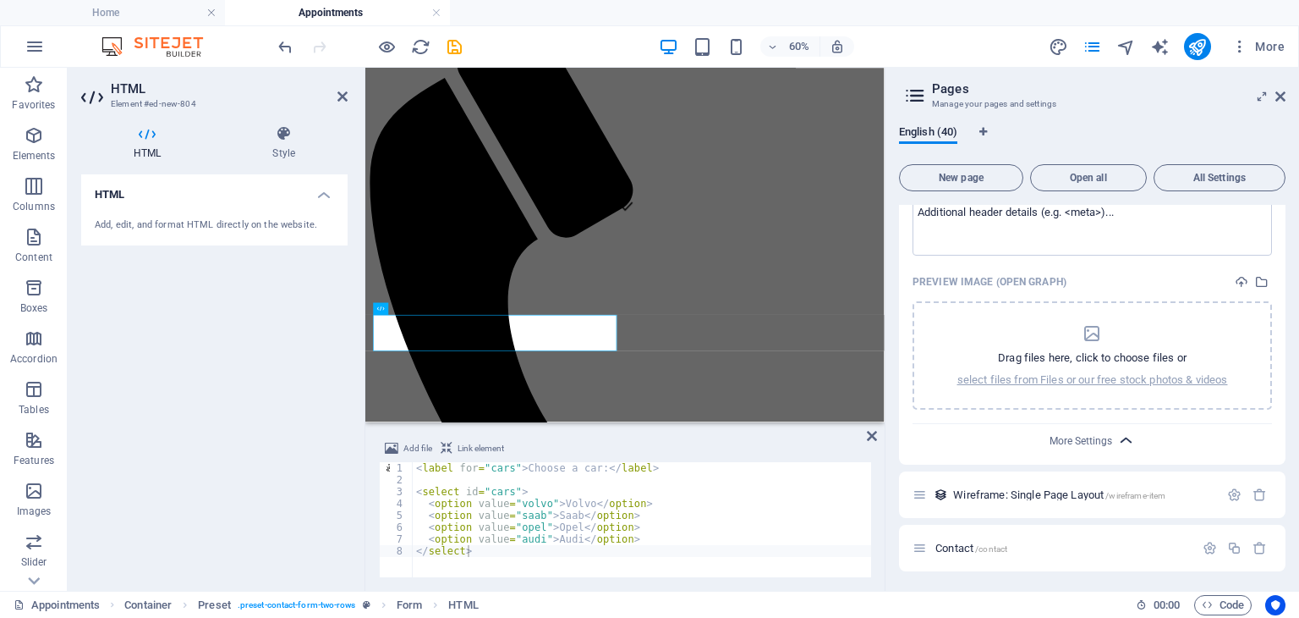
click at [1129, 437] on icon "button" at bounding box center [1126, 440] width 19 height 19
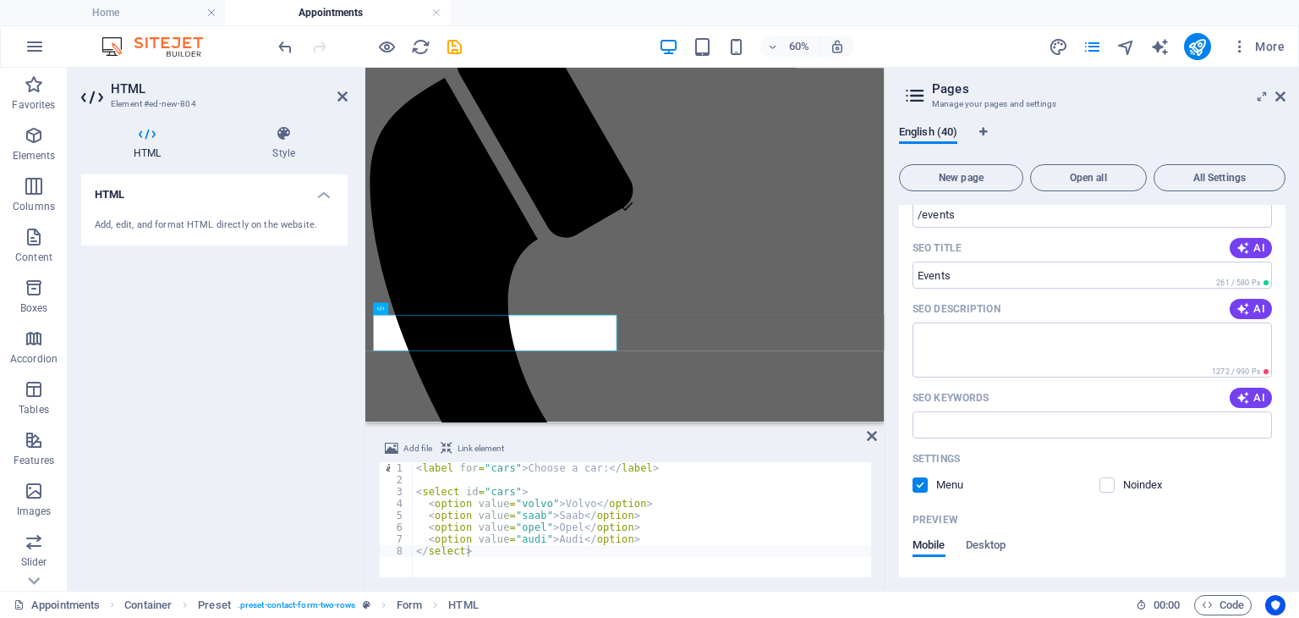
scroll to position [2112, 0]
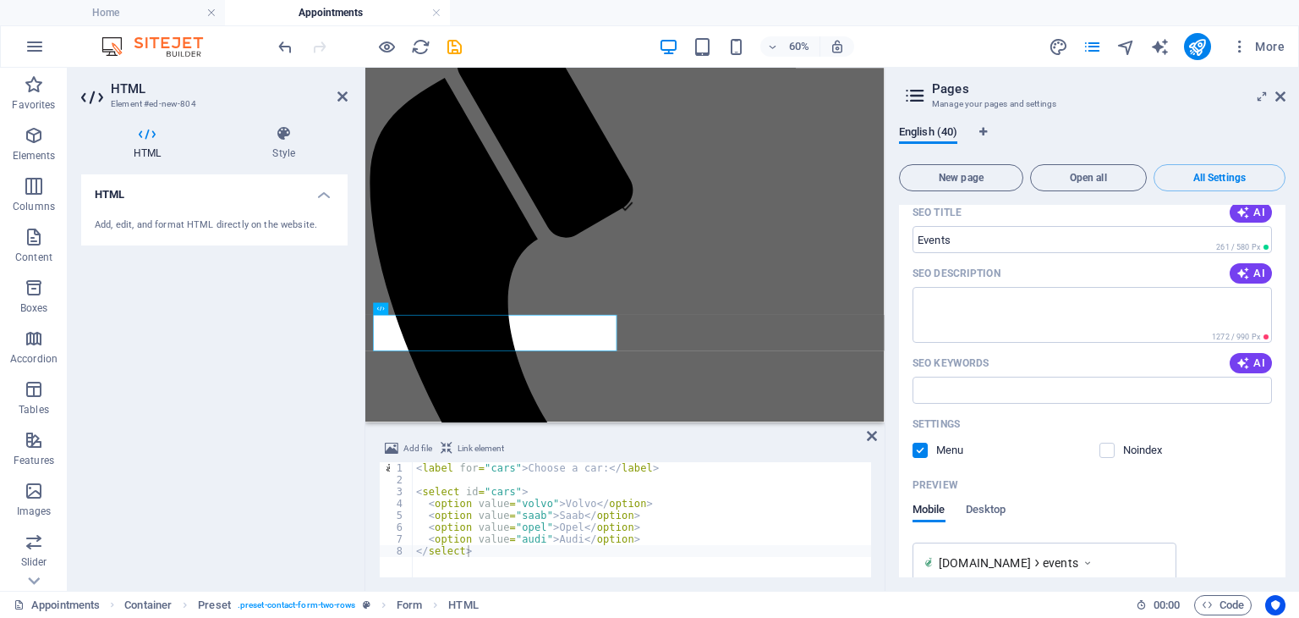
scroll to position [25596, 0]
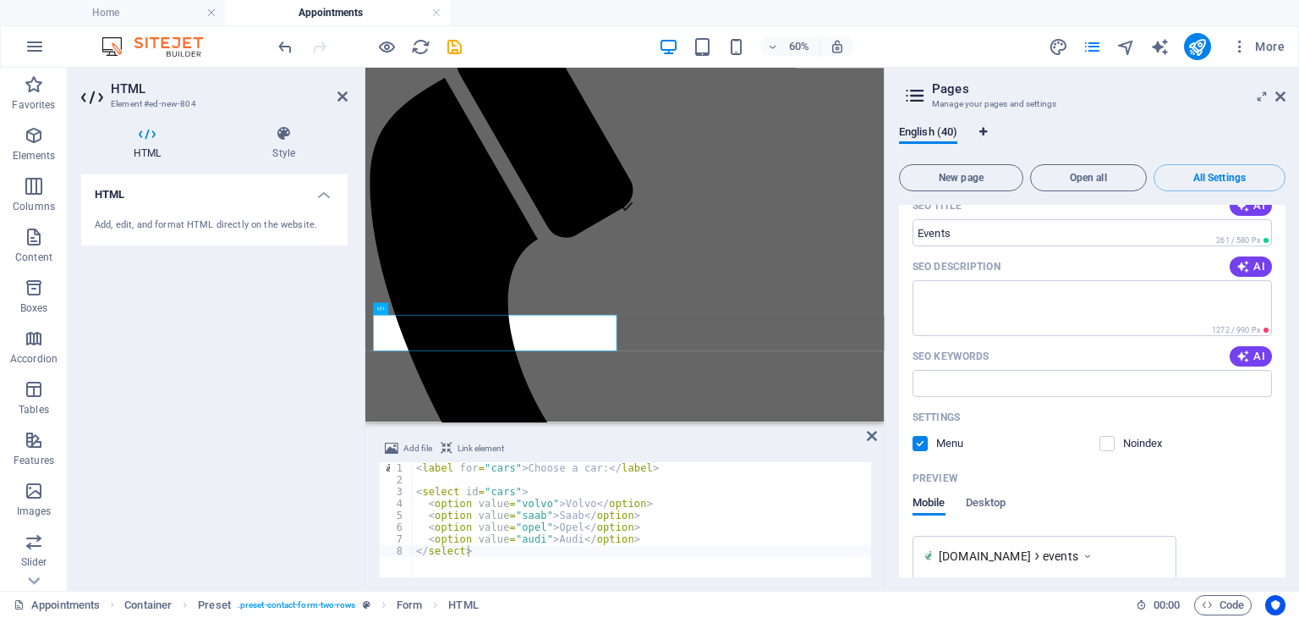
click at [985, 129] on icon "Language Tabs" at bounding box center [984, 132] width 8 height 10
select select "41"
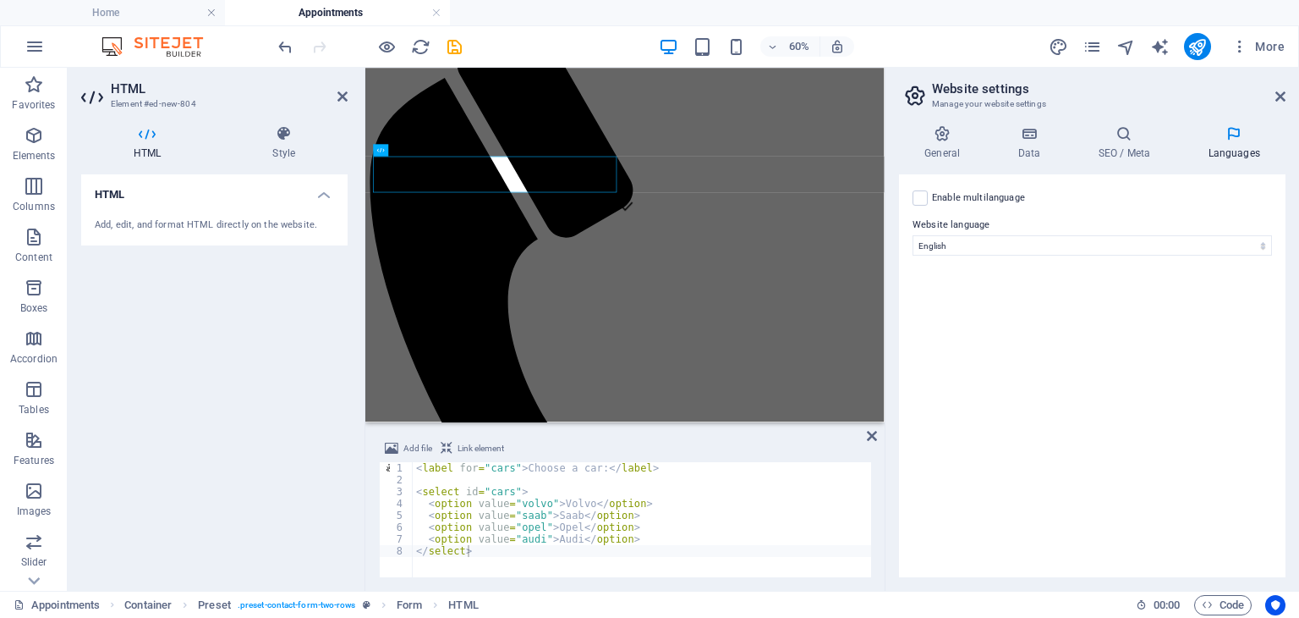
scroll to position [594, 0]
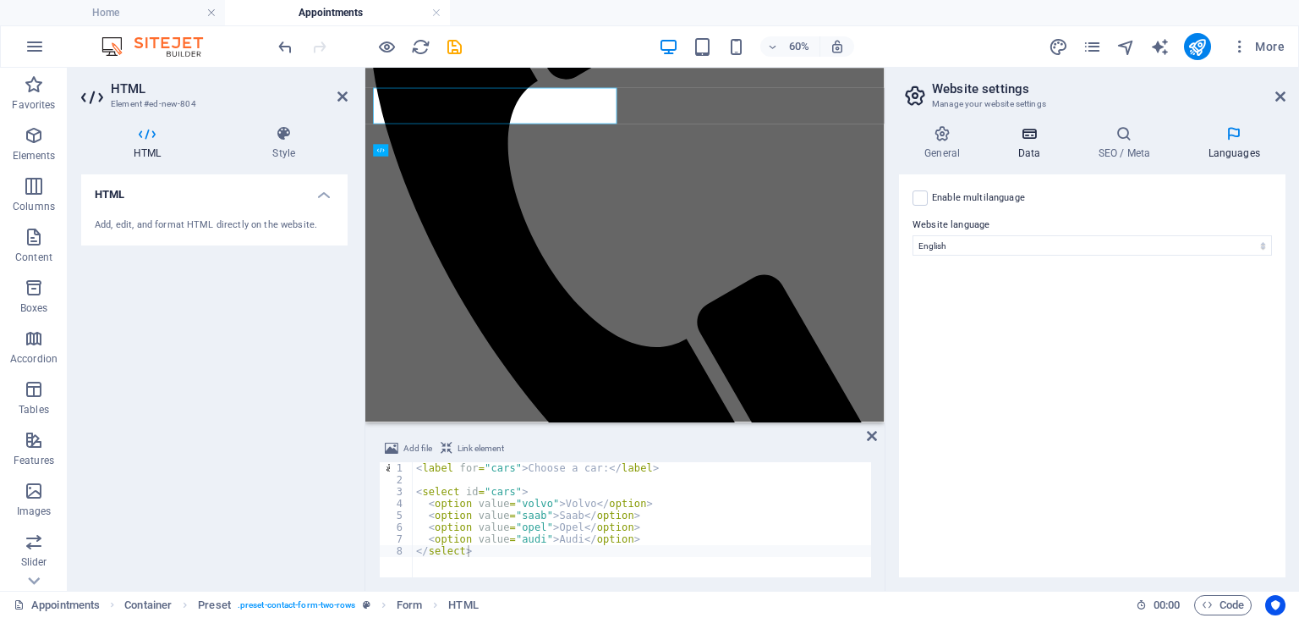
click at [1028, 149] on h4 "Data" at bounding box center [1032, 143] width 80 height 36
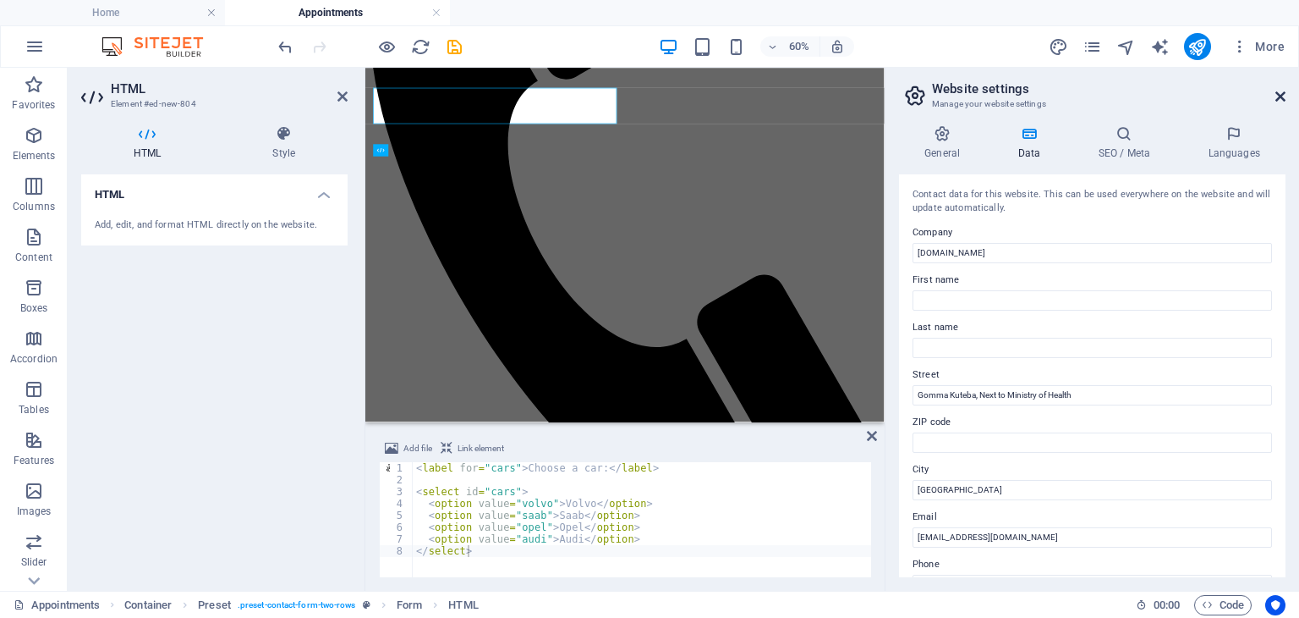
click at [1277, 99] on icon at bounding box center [1281, 97] width 10 height 14
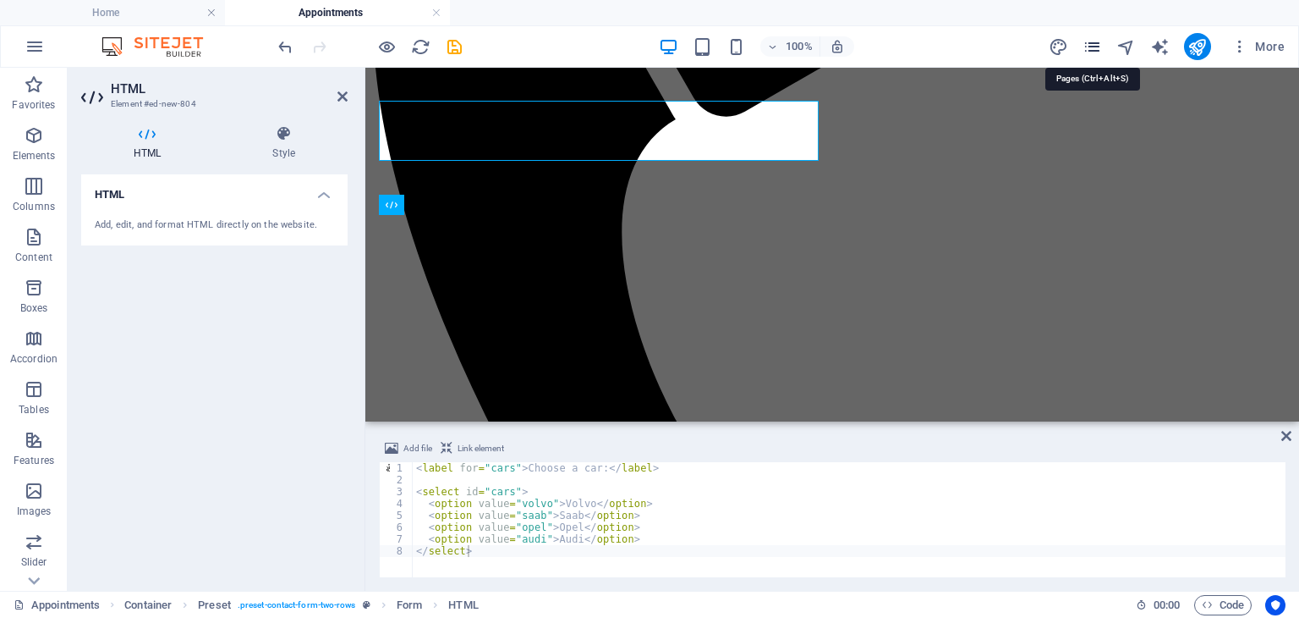
click at [1098, 47] on icon "pages" at bounding box center [1092, 46] width 19 height 19
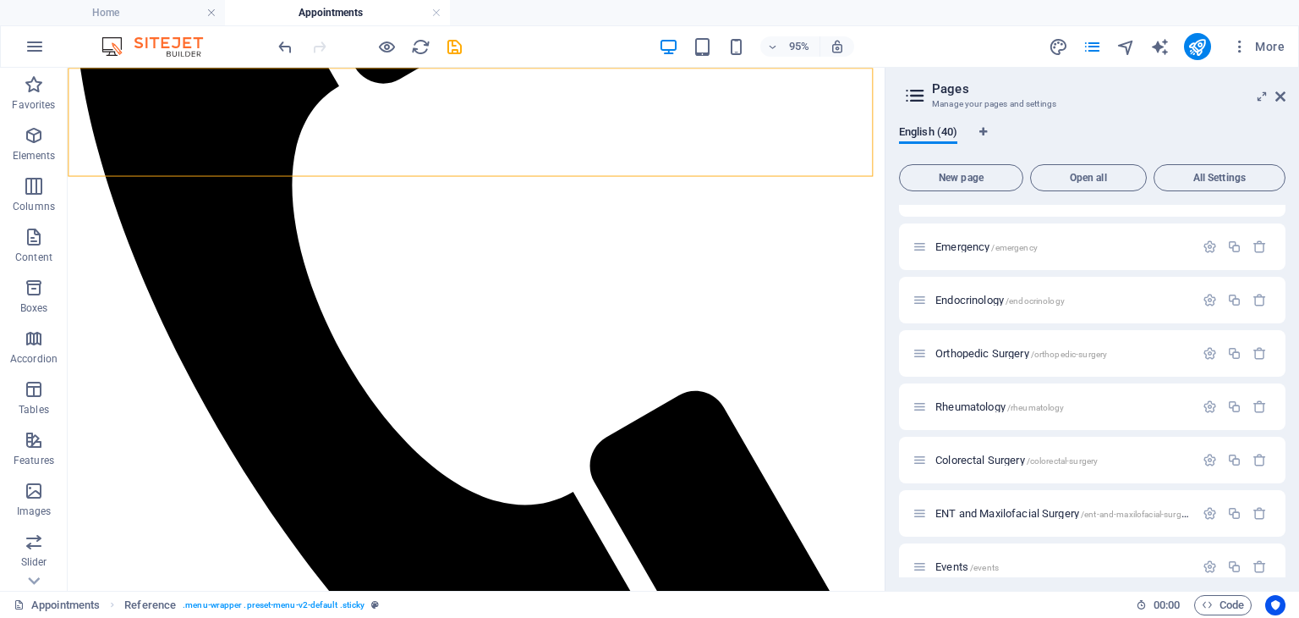
scroll to position [1760, 0]
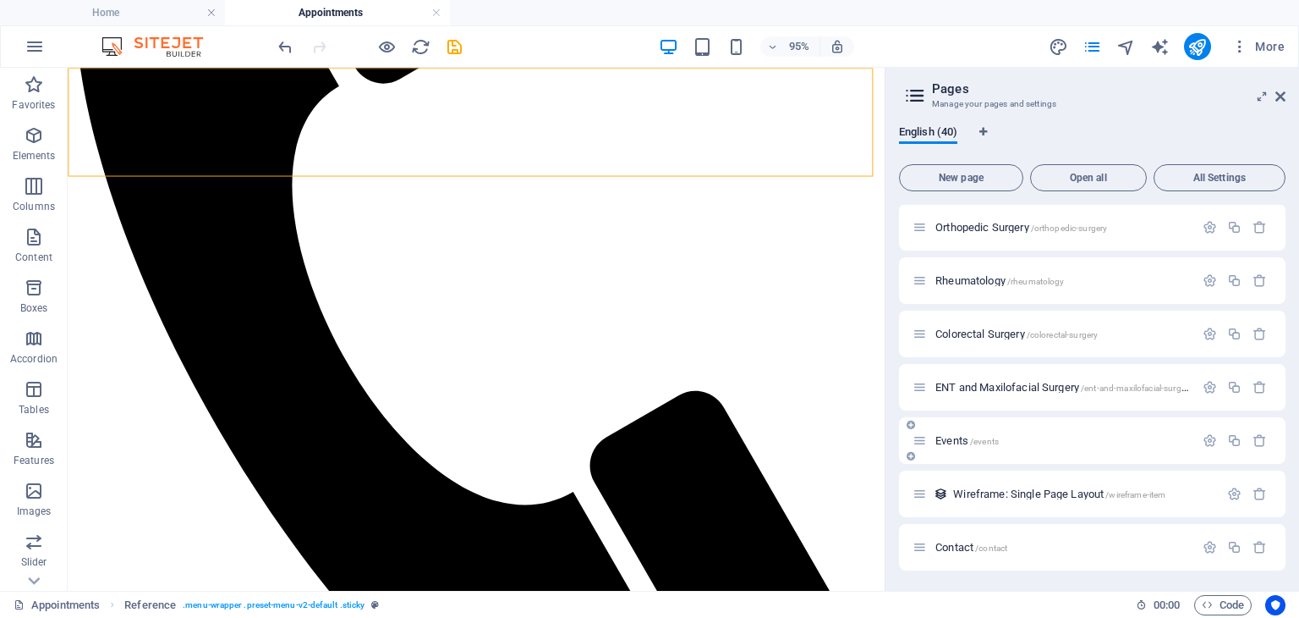
click at [956, 448] on div "Events /events" at bounding box center [1054, 440] width 282 height 19
click at [957, 442] on span "Events /events" at bounding box center [967, 440] width 63 height 13
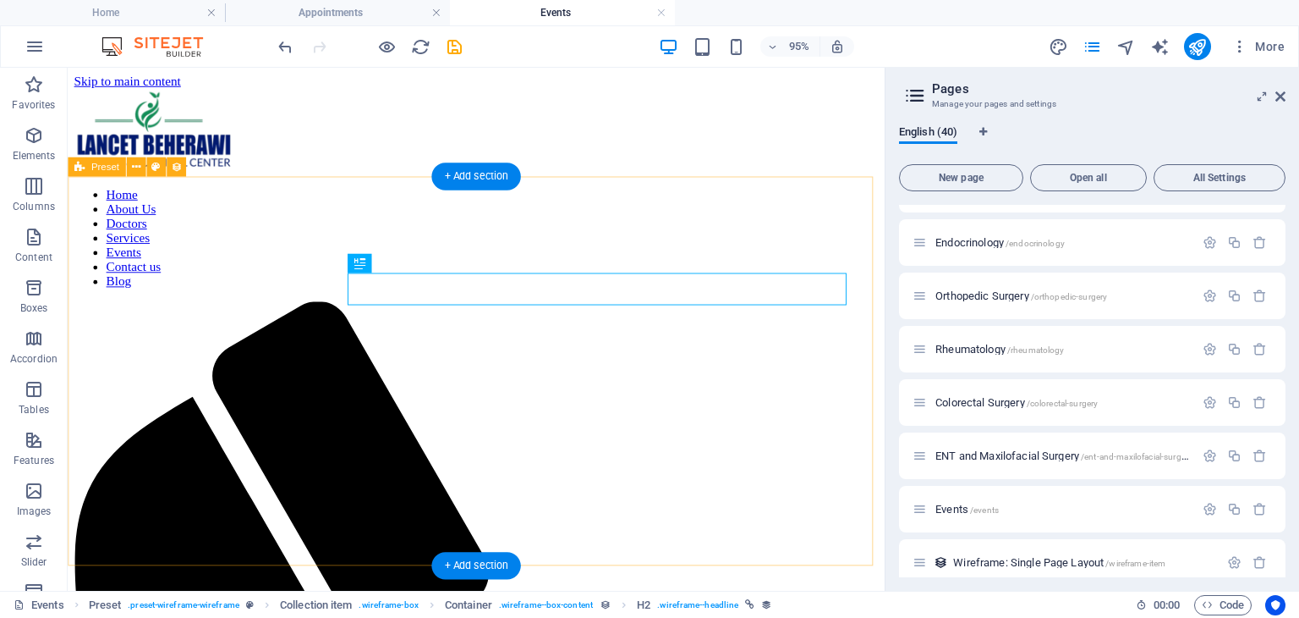
scroll to position [0, 0]
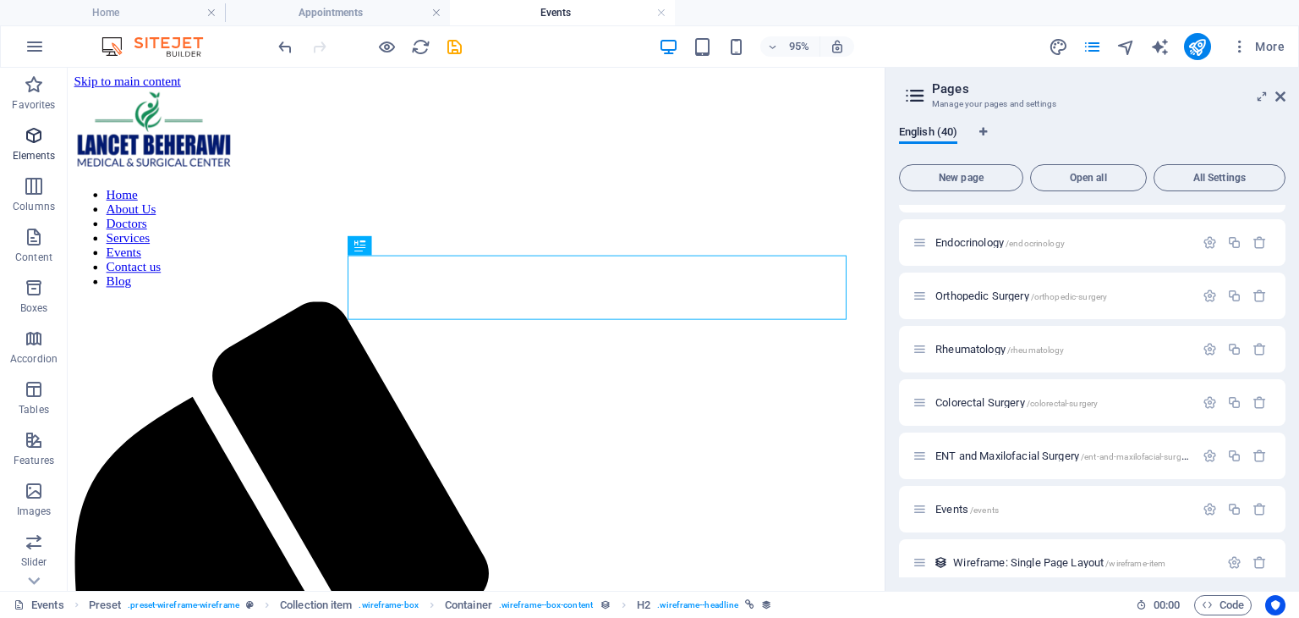
click at [41, 148] on span "Elements" at bounding box center [34, 145] width 68 height 41
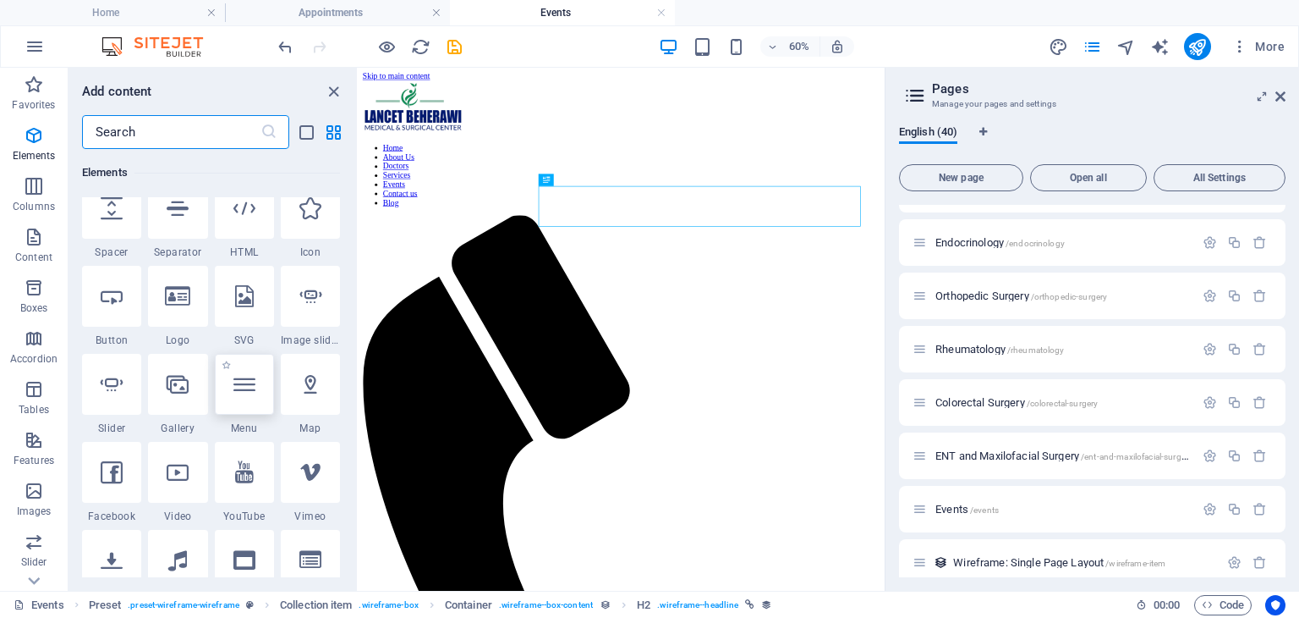
scroll to position [288, 0]
click at [252, 393] on icon at bounding box center [244, 384] width 22 height 22
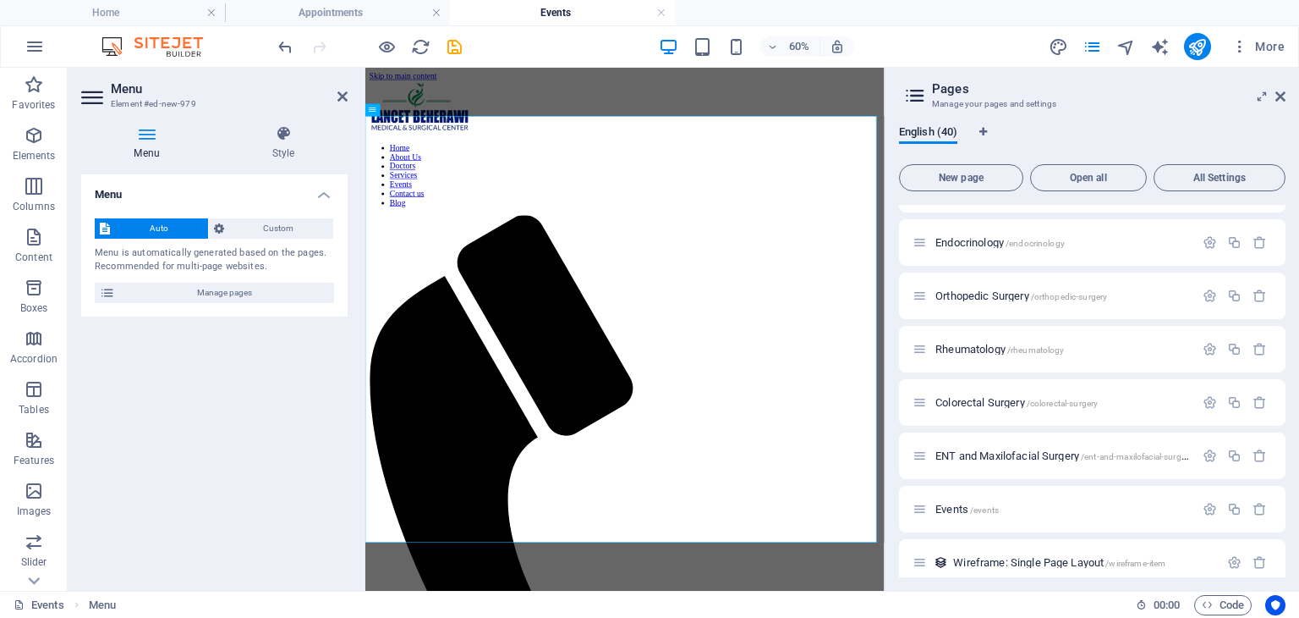
scroll to position [1171, 0]
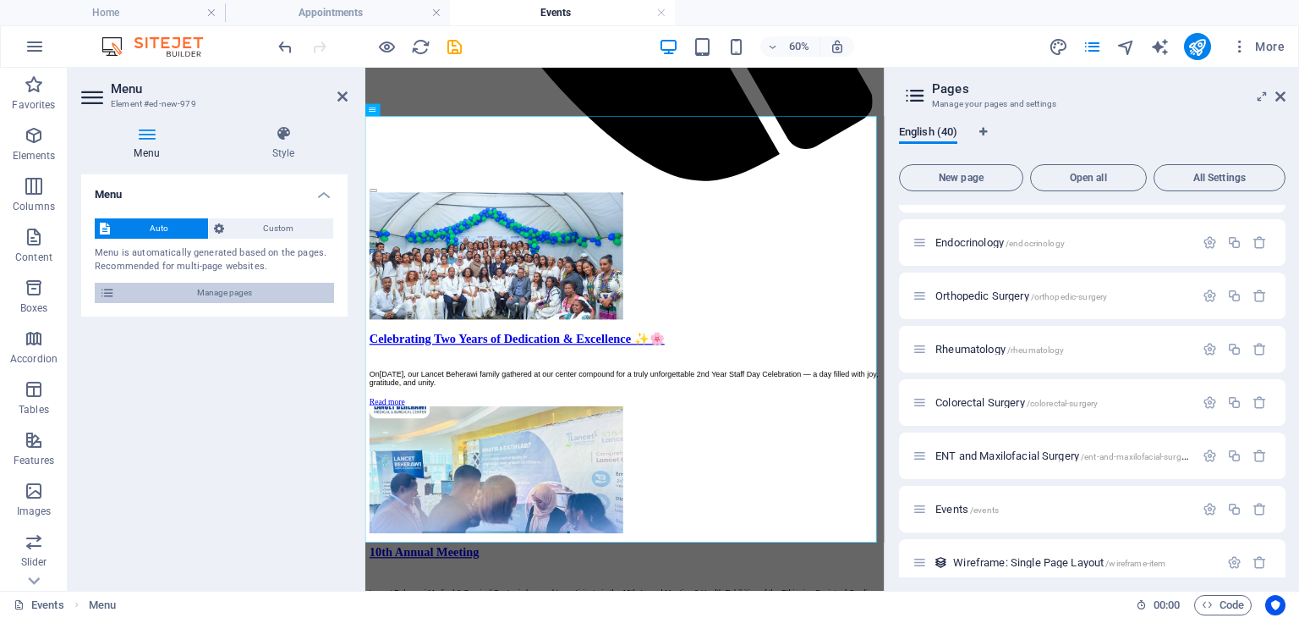
click at [254, 295] on span "Manage pages" at bounding box center [224, 293] width 209 height 20
click at [109, 288] on icon at bounding box center [107, 293] width 15 height 20
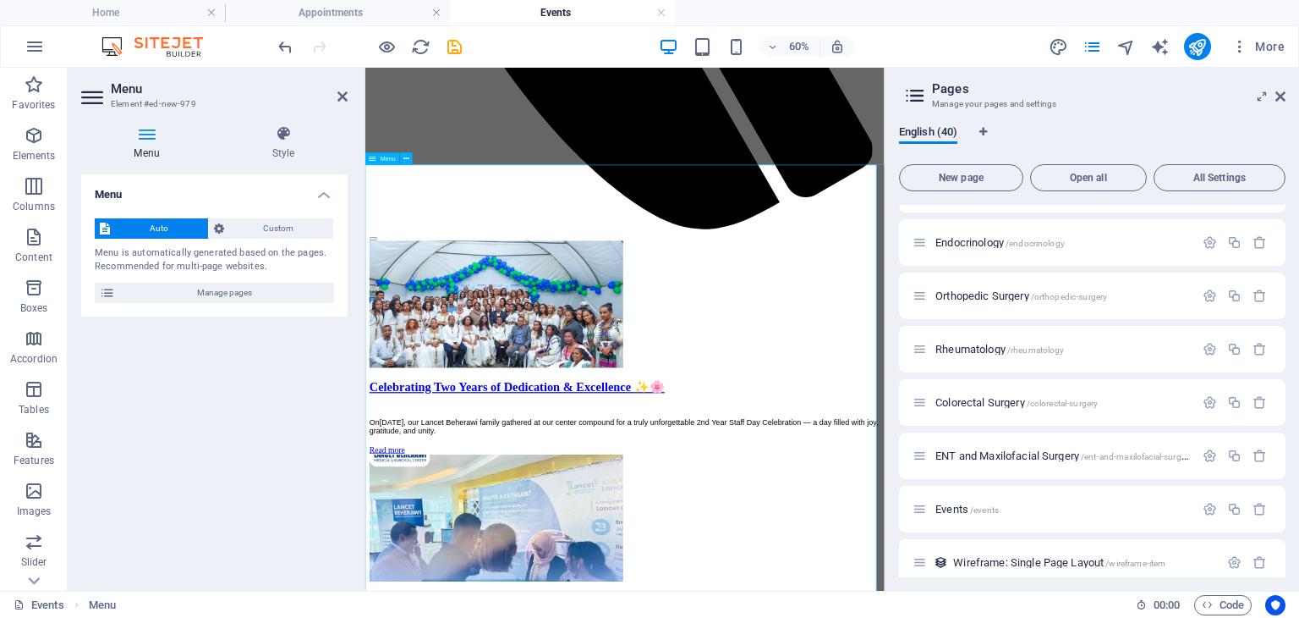
scroll to position [1085, 0]
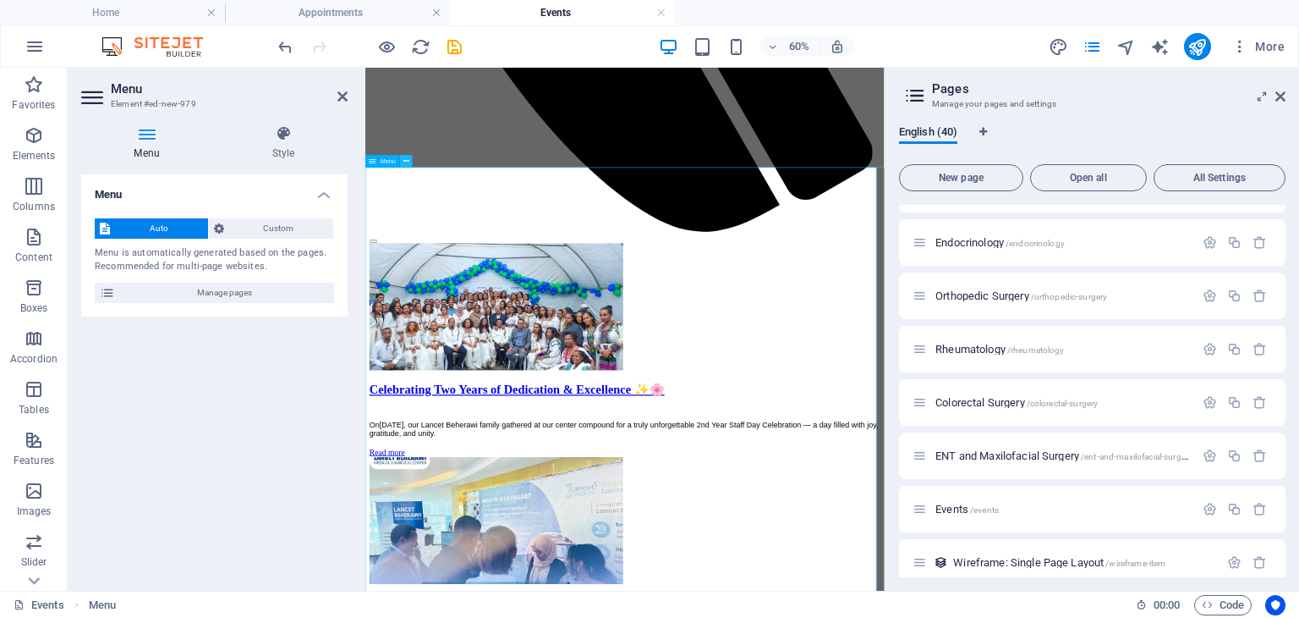
click at [409, 162] on icon at bounding box center [407, 161] width 6 height 11
click at [266, 237] on span "Custom" at bounding box center [279, 228] width 100 height 20
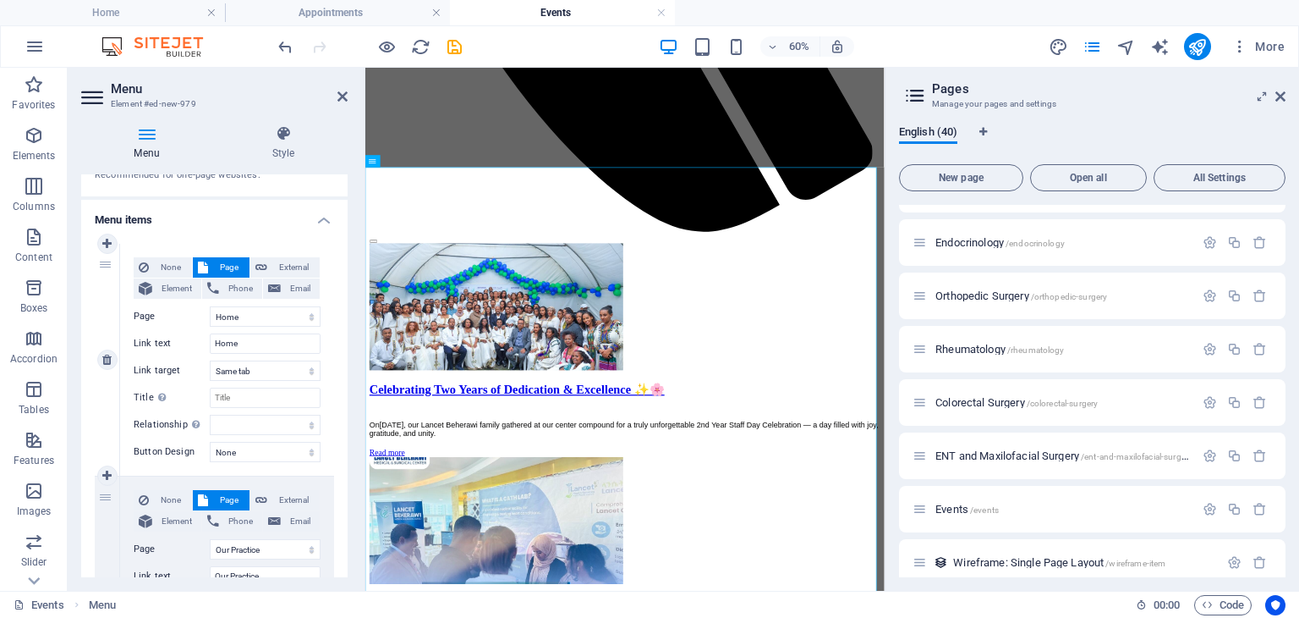
scroll to position [94, 0]
drag, startPoint x: 244, startPoint y: 354, endPoint x: 183, endPoint y: 361, distance: 61.4
click at [183, 361] on label "Link target" at bounding box center [172, 368] width 76 height 20
click at [210, 361] on select "New tab Same tab Overlay" at bounding box center [265, 368] width 111 height 20
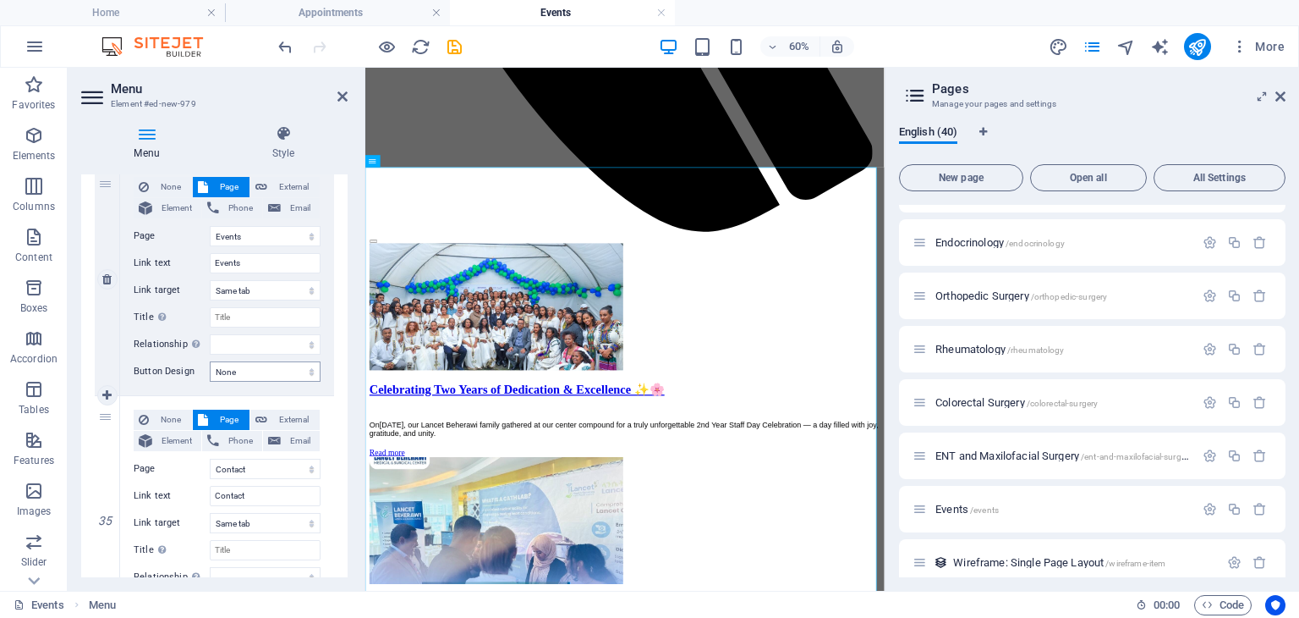
scroll to position [7848, 0]
click at [174, 204] on span "Element" at bounding box center [176, 210] width 39 height 20
select select
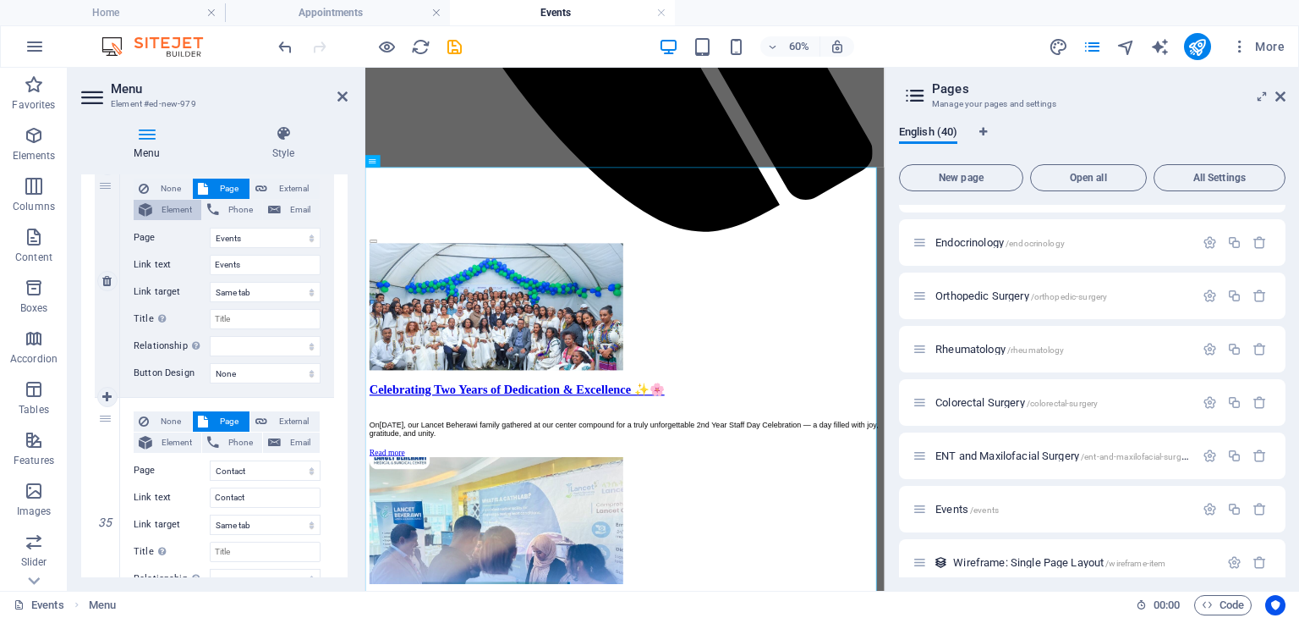
select select
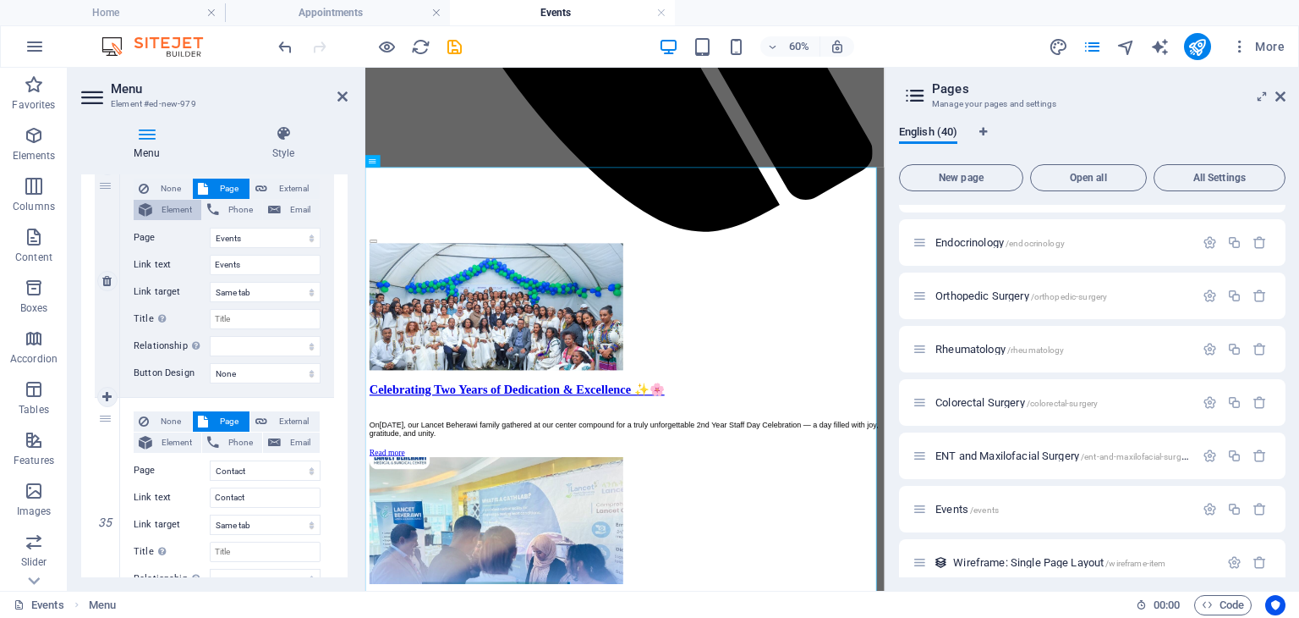
select select
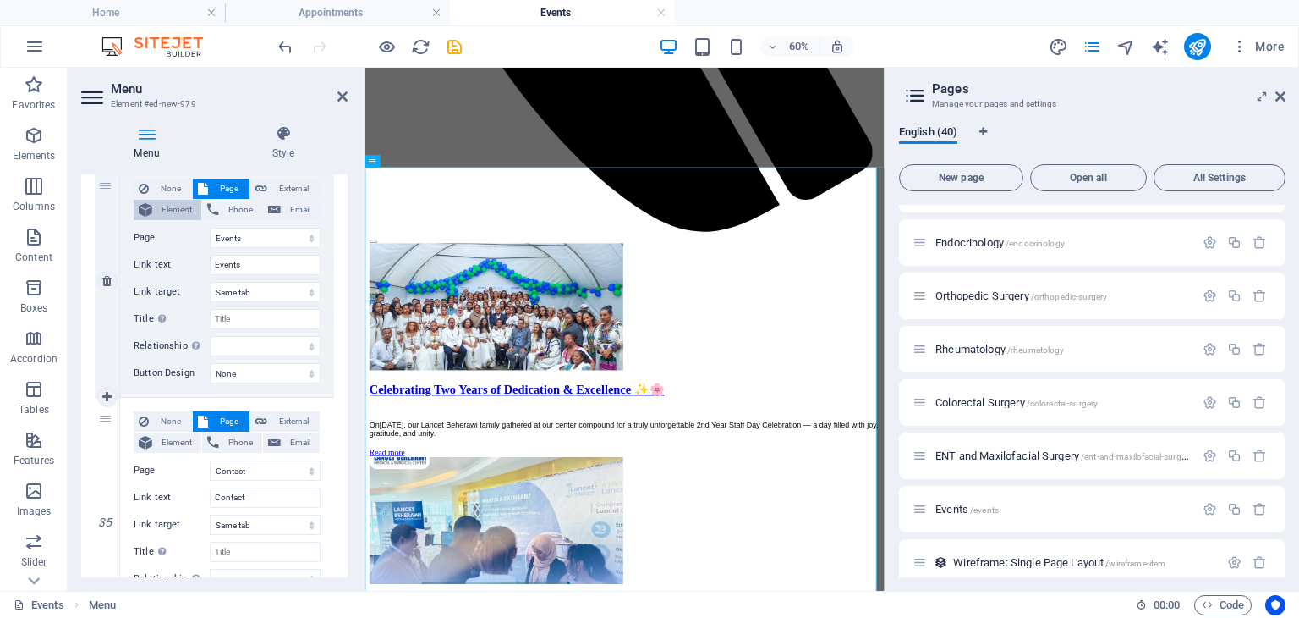
select select
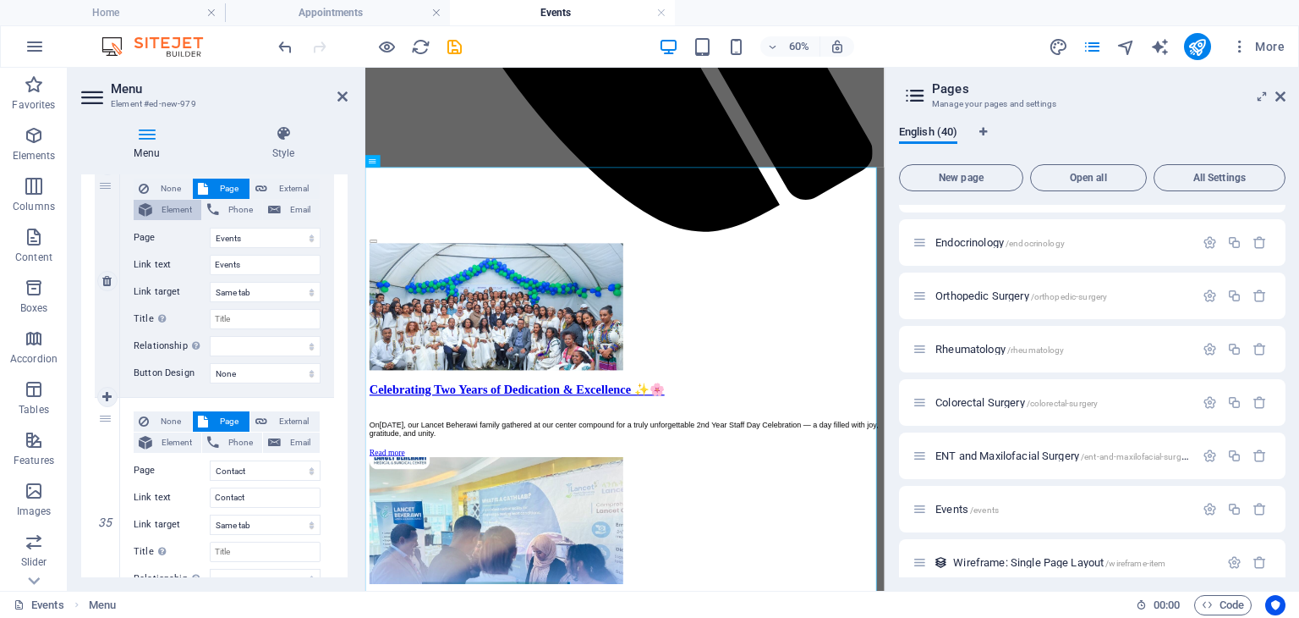
select select
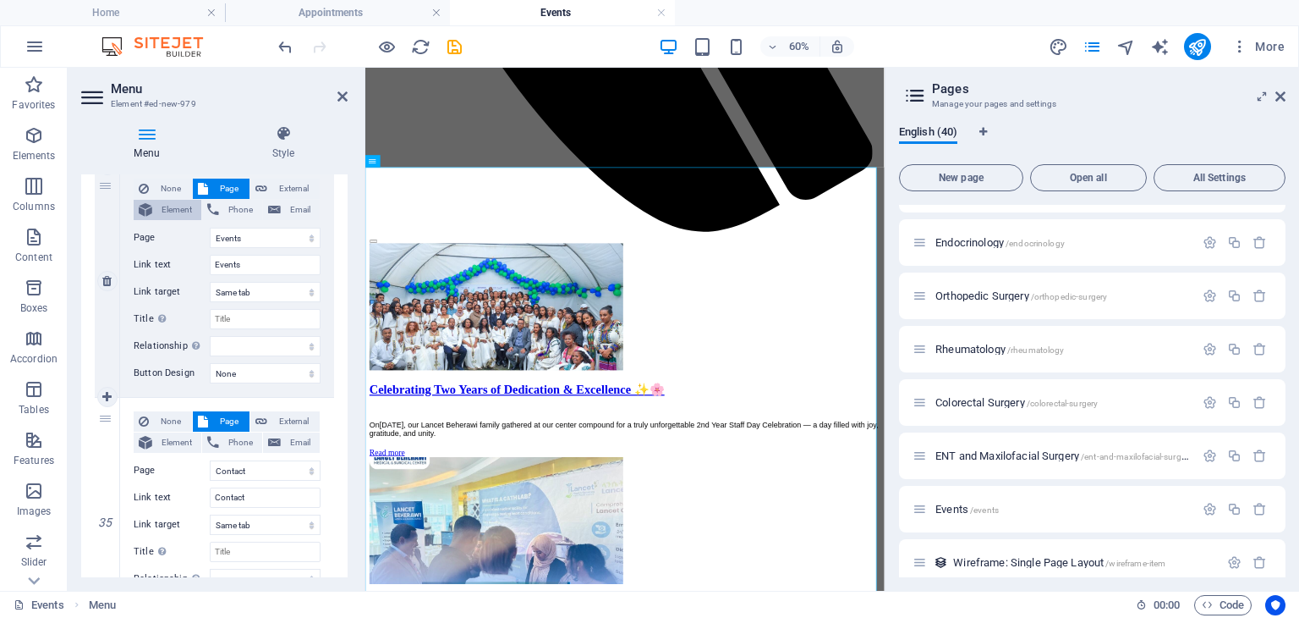
select select
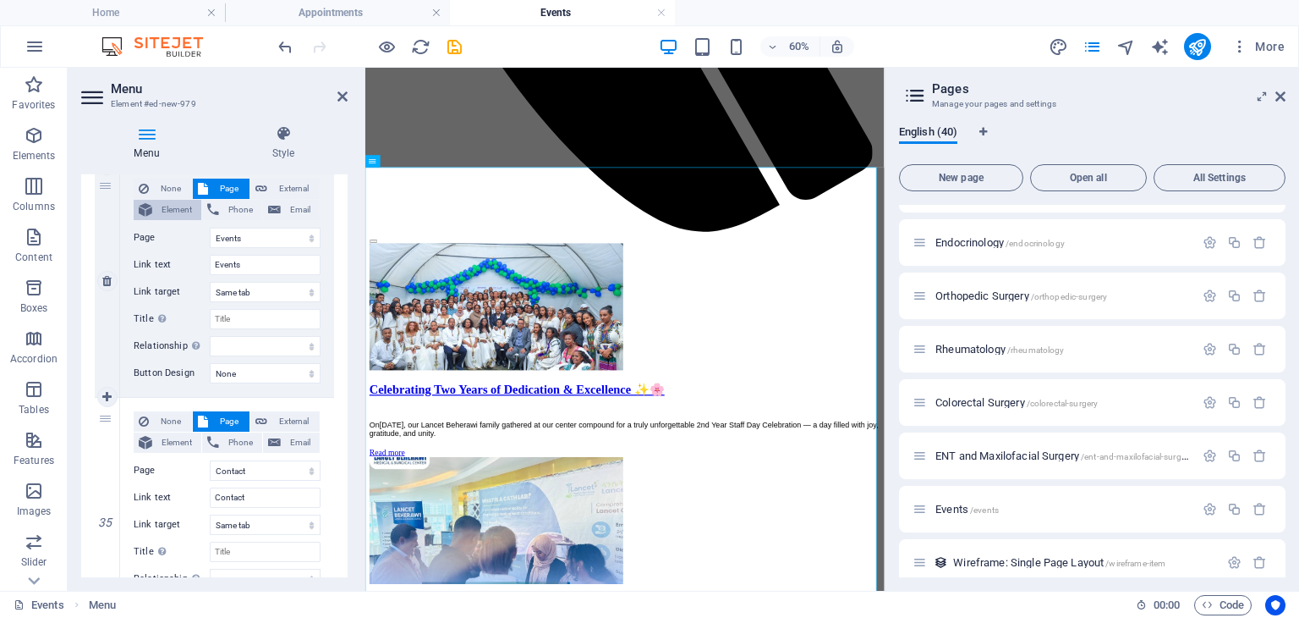
select select
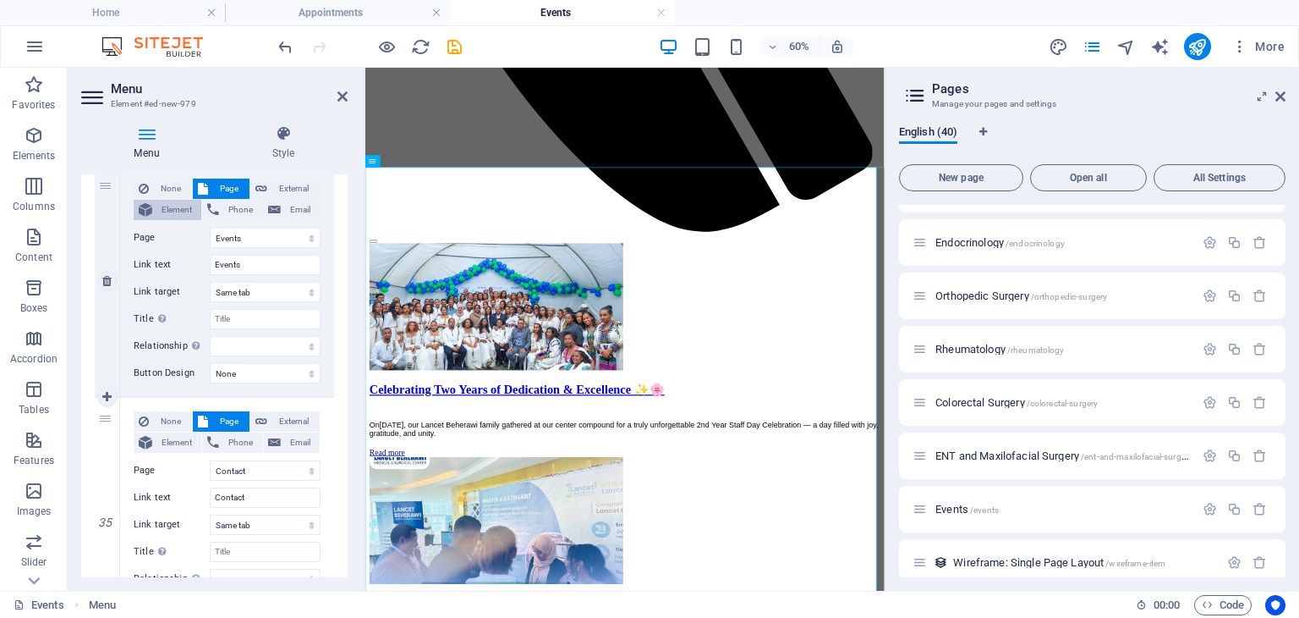
select select
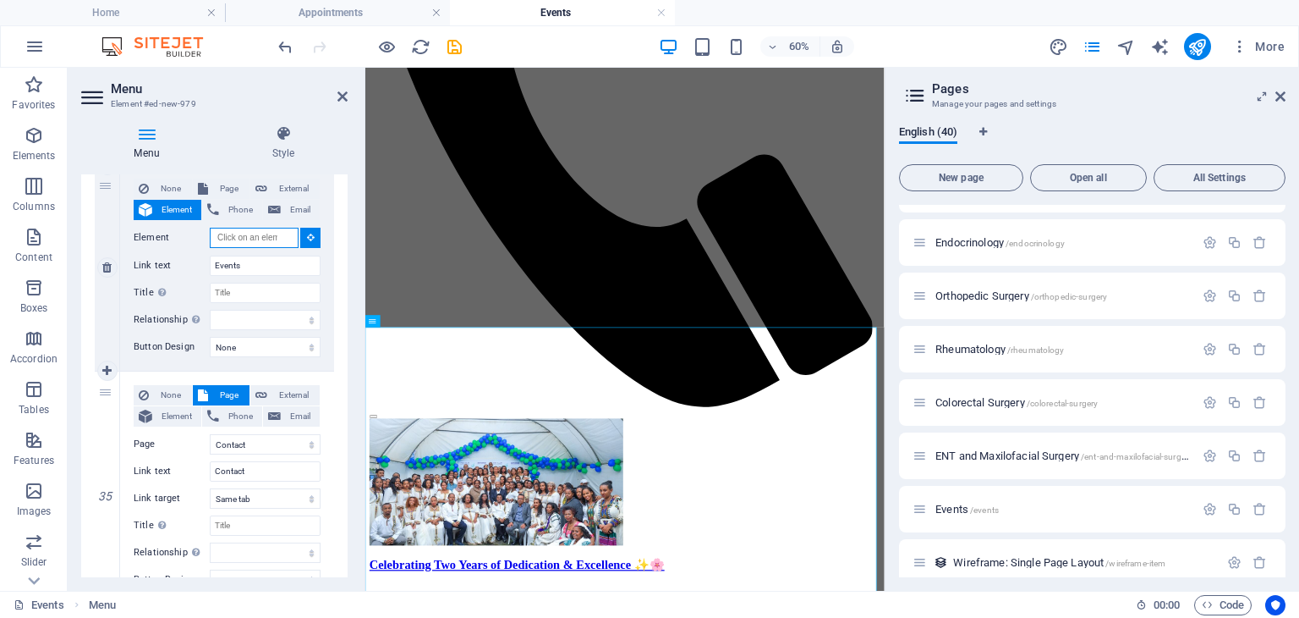
scroll to position [742, 0]
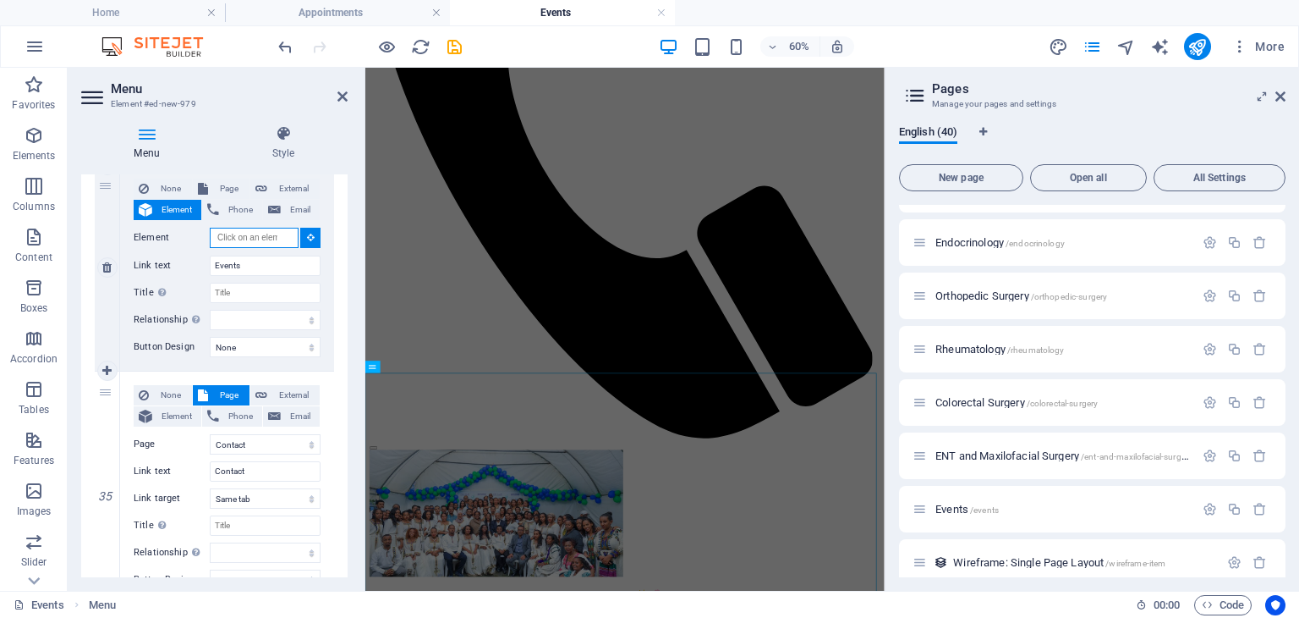
click at [277, 228] on input "Element" at bounding box center [254, 238] width 89 height 20
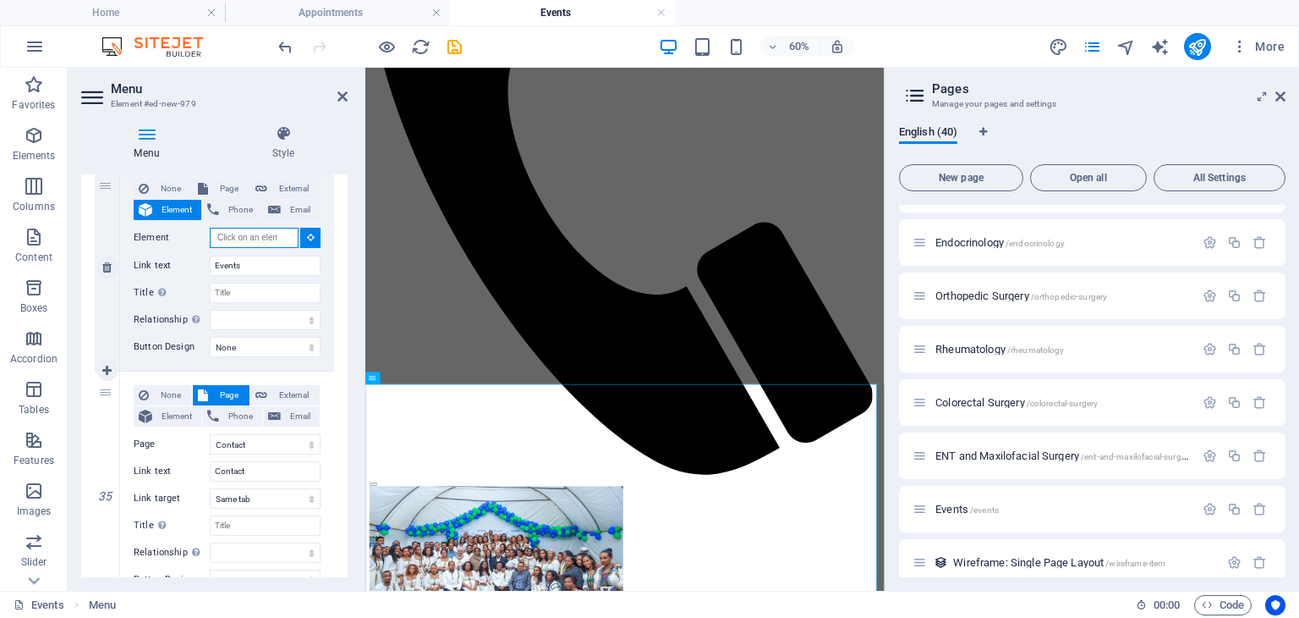
scroll to position [628, 0]
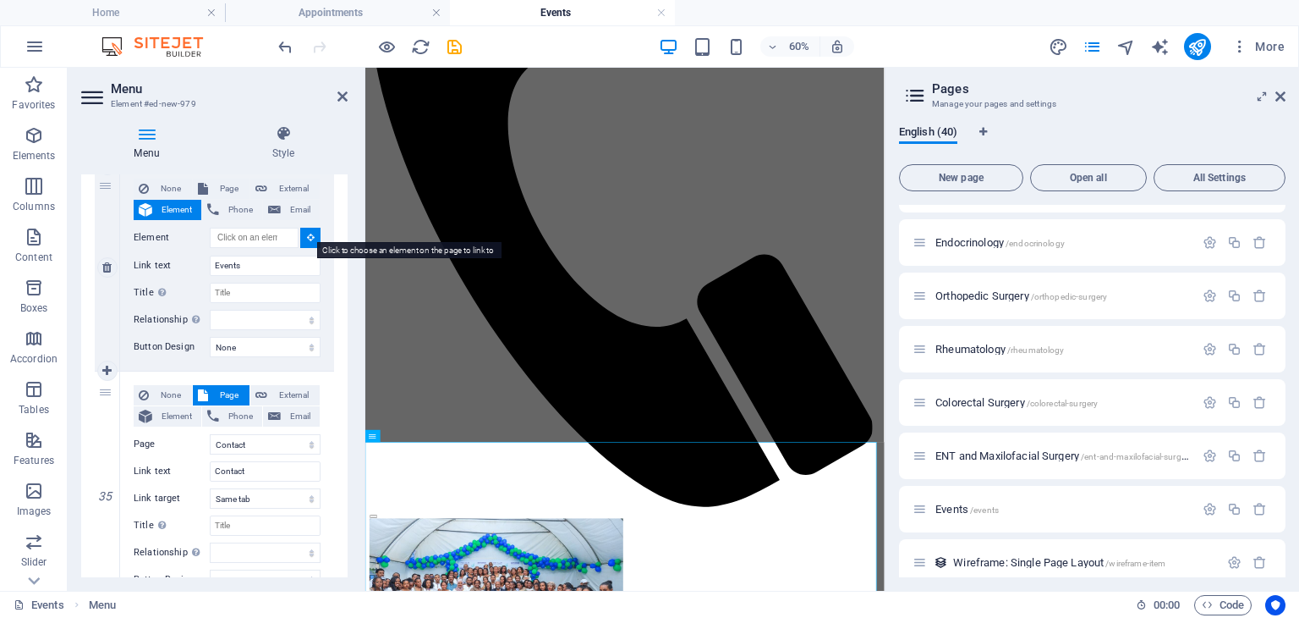
click at [300, 231] on button at bounding box center [310, 238] width 20 height 20
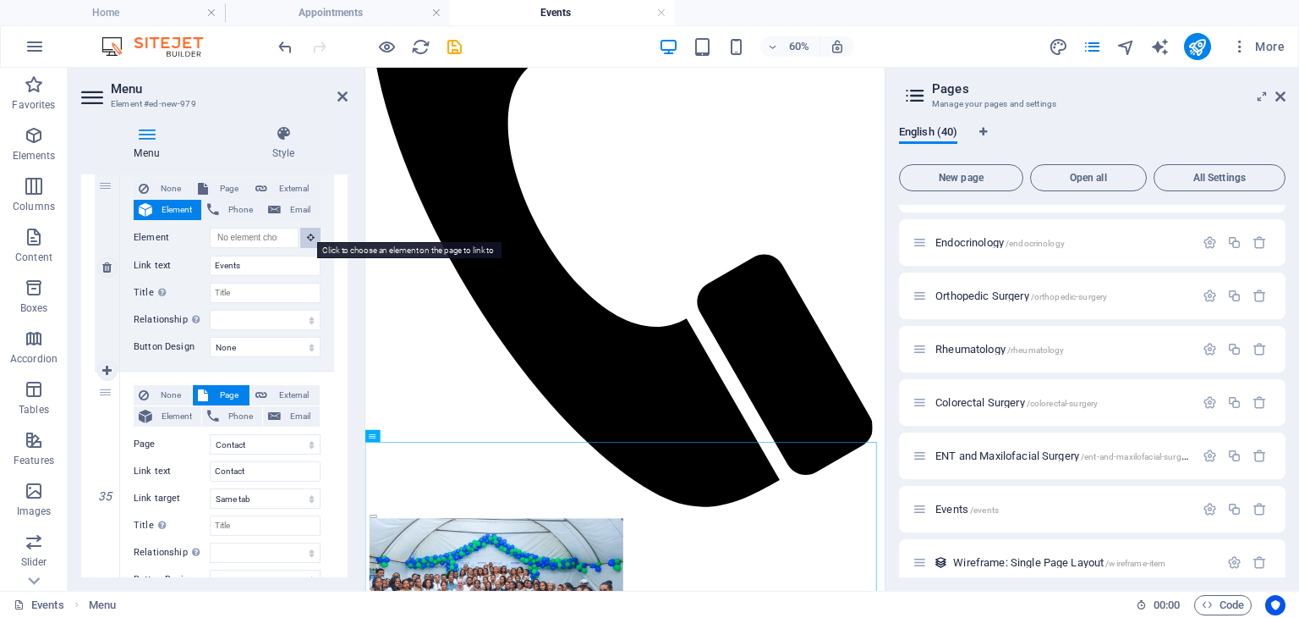
click at [300, 231] on button at bounding box center [310, 238] width 20 height 20
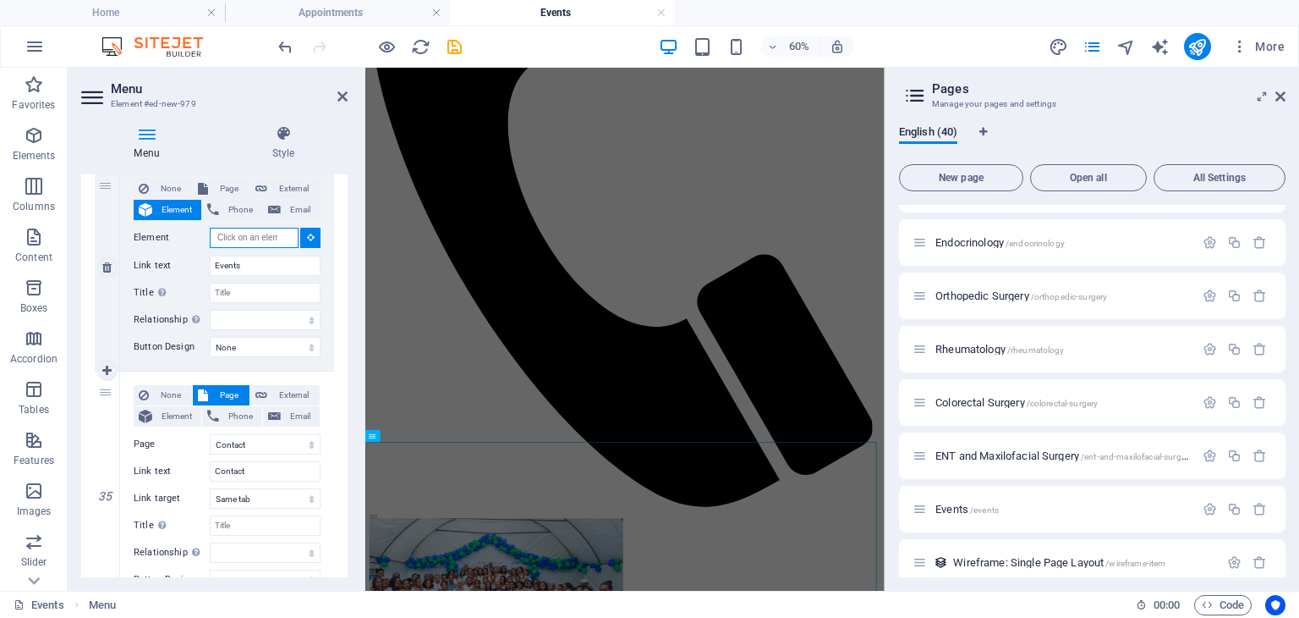
click at [229, 233] on input "Element" at bounding box center [254, 238] width 89 height 20
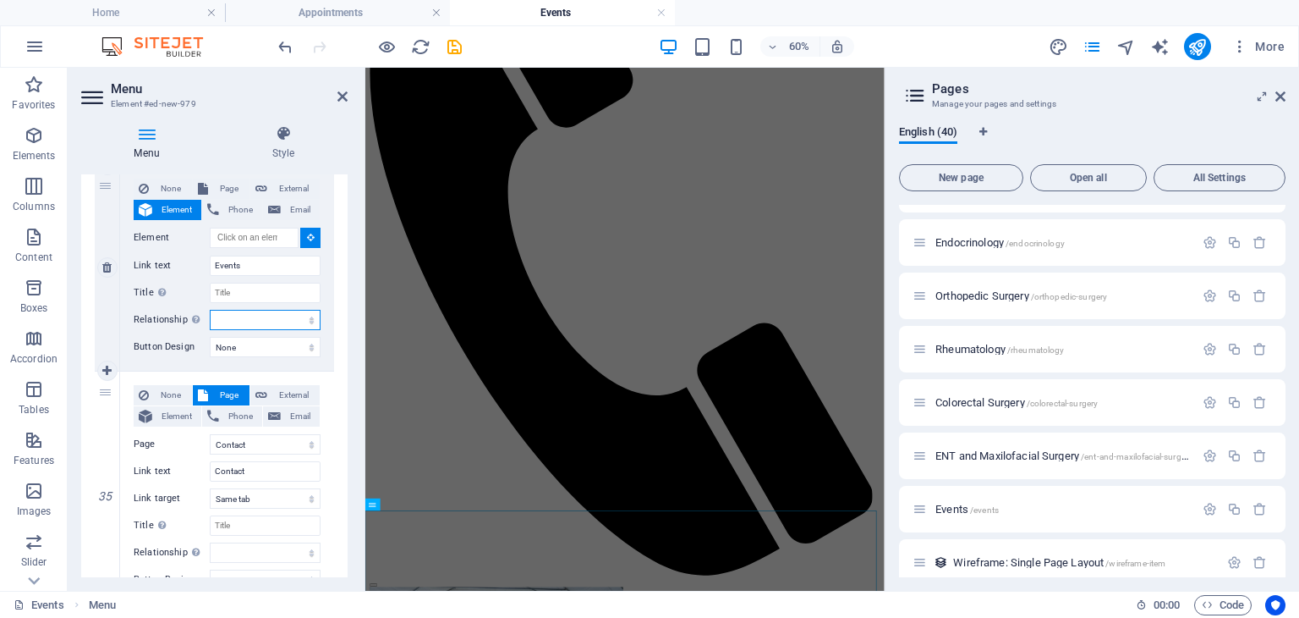
click at [218, 319] on select "alternate author bookmark external help license next nofollow noreferrer noopen…" at bounding box center [265, 320] width 111 height 20
click at [239, 311] on select "alternate author bookmark external help license next nofollow noreferrer noopen…" at bounding box center [265, 320] width 111 height 20
click at [255, 339] on select "None Default Primary Secondary" at bounding box center [265, 347] width 111 height 20
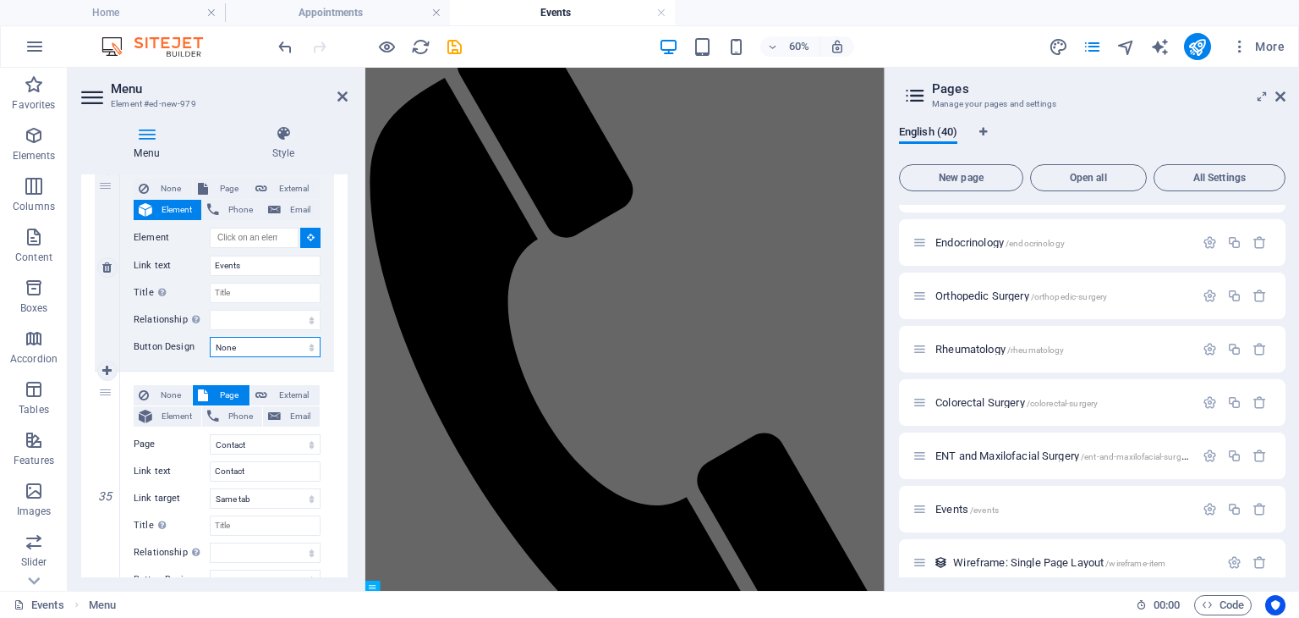
scroll to position [284, 0]
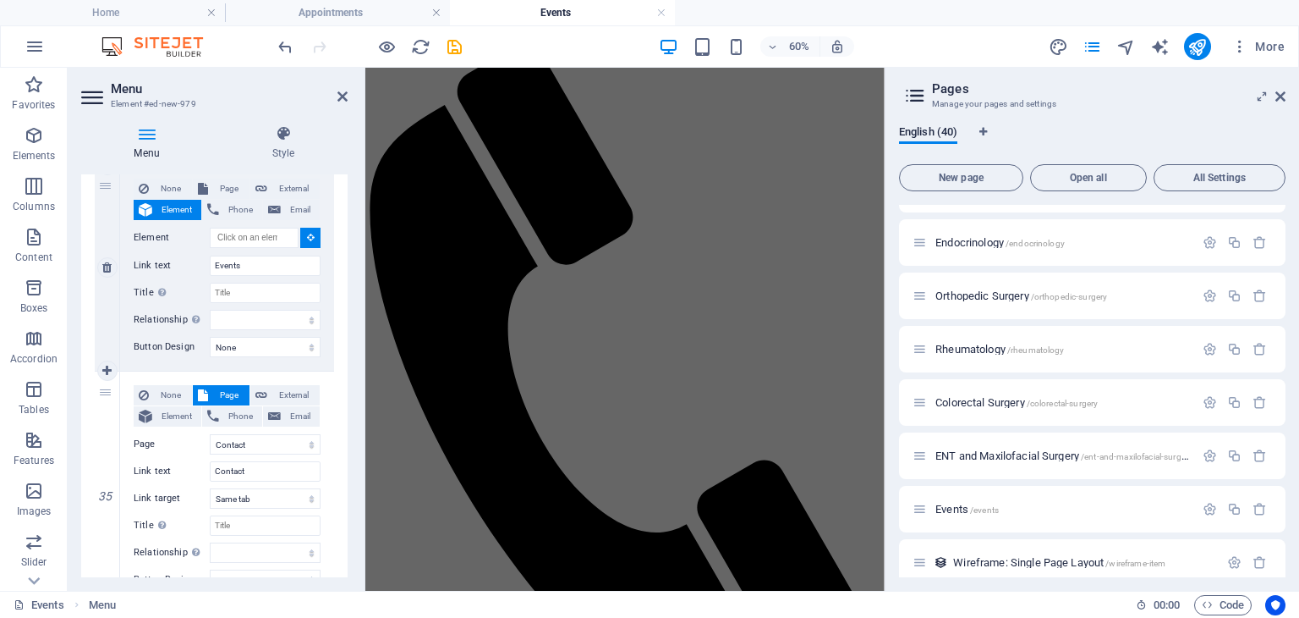
click at [179, 201] on span "Element" at bounding box center [176, 210] width 39 height 20
click at [291, 183] on span "External" at bounding box center [293, 189] width 42 height 20
select select
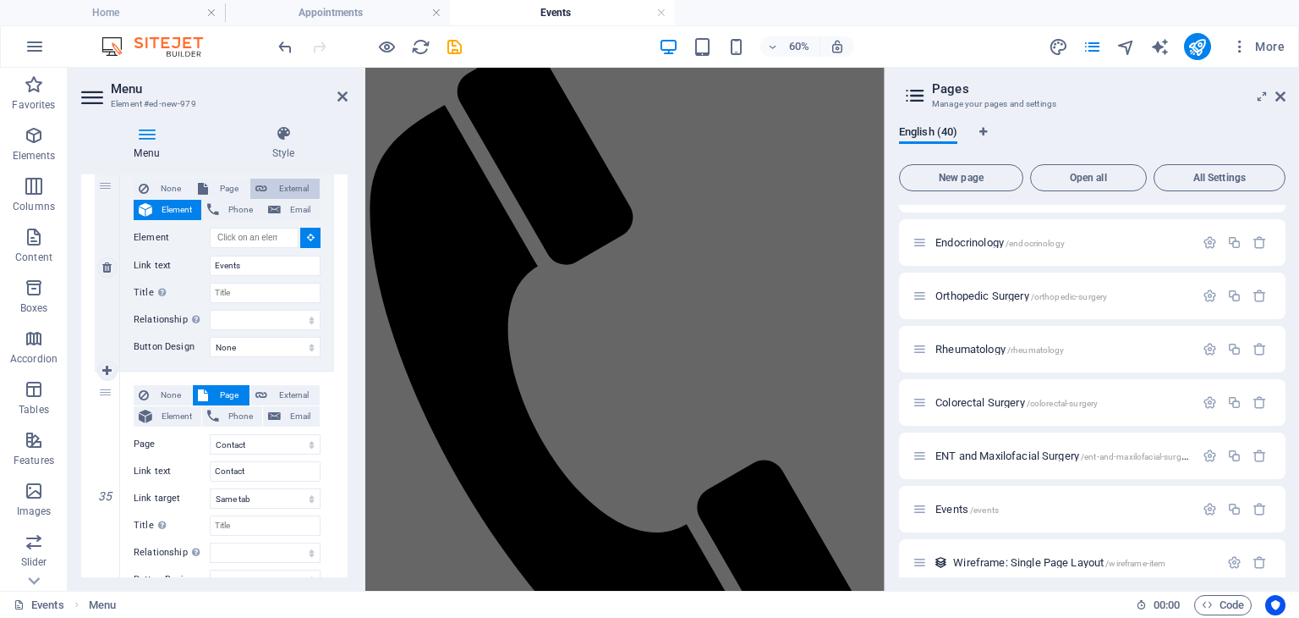
select select
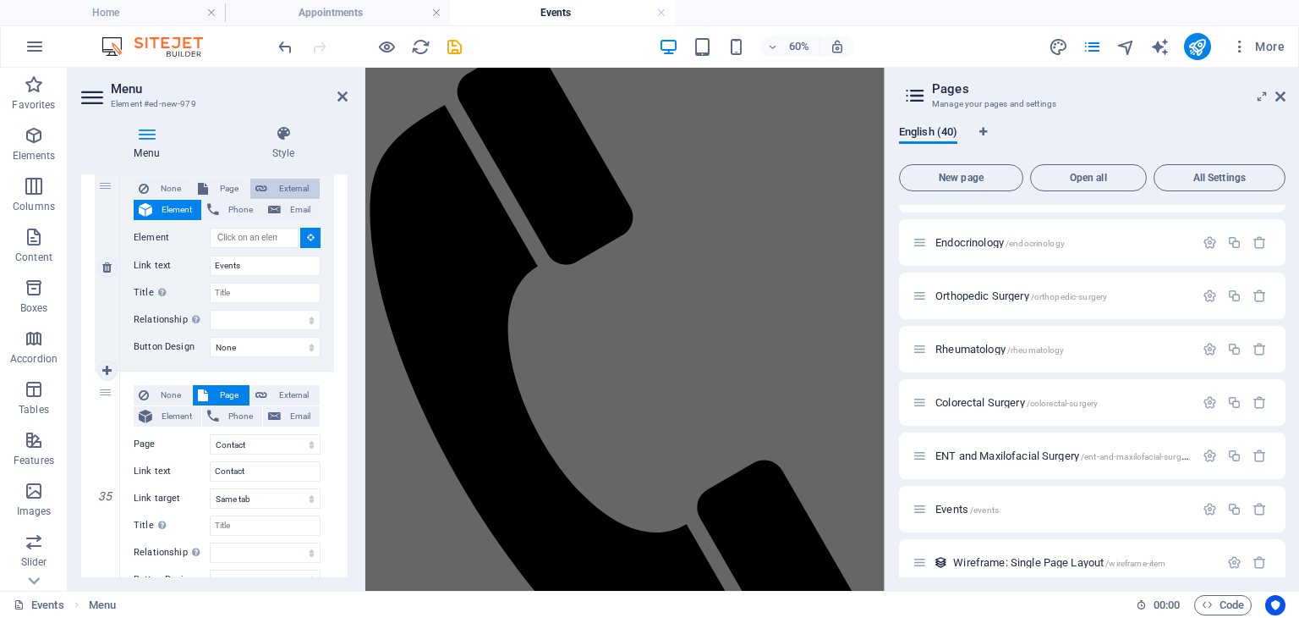
select select
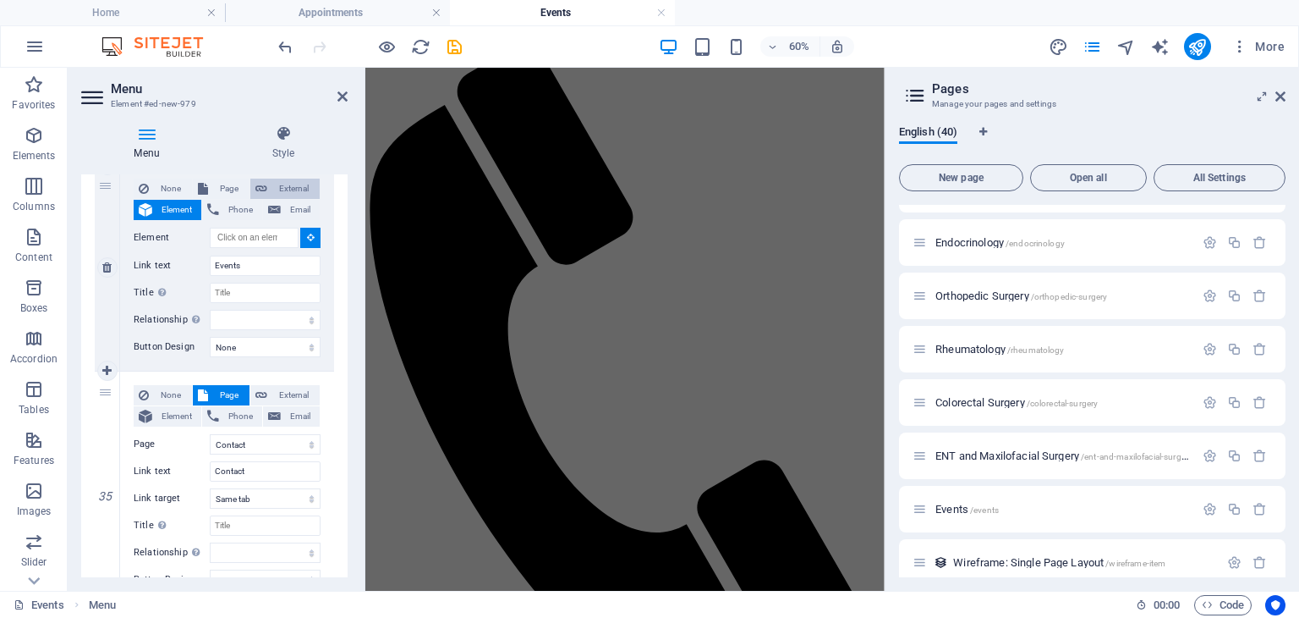
select select
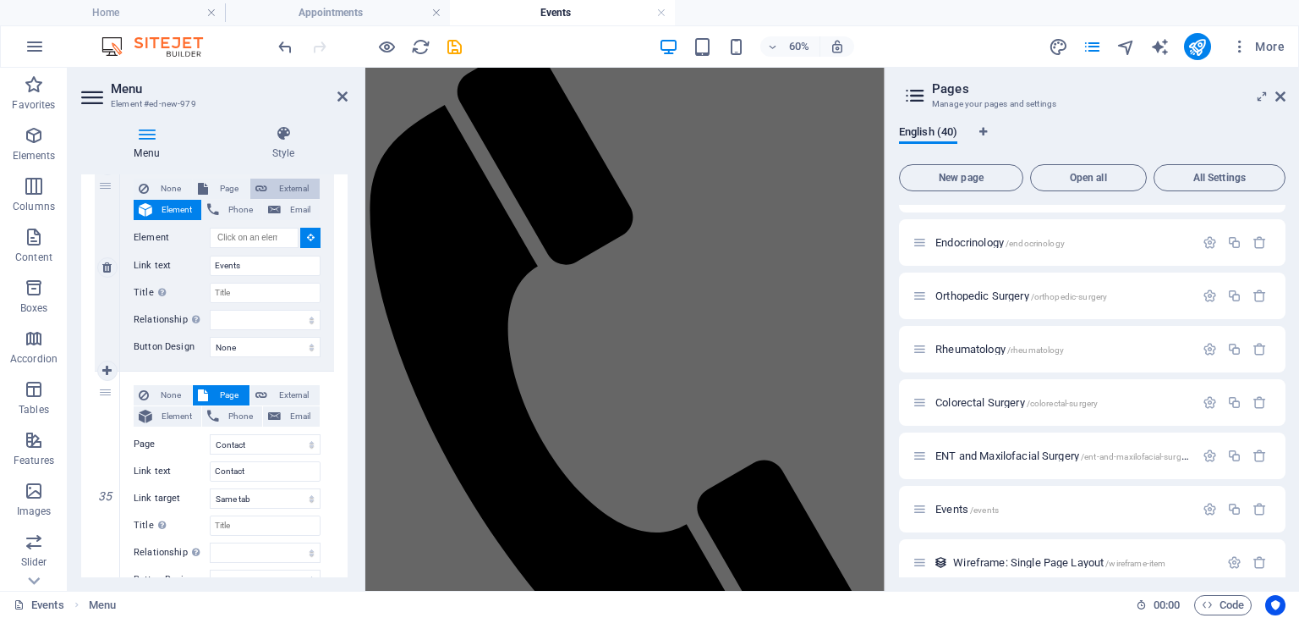
select select
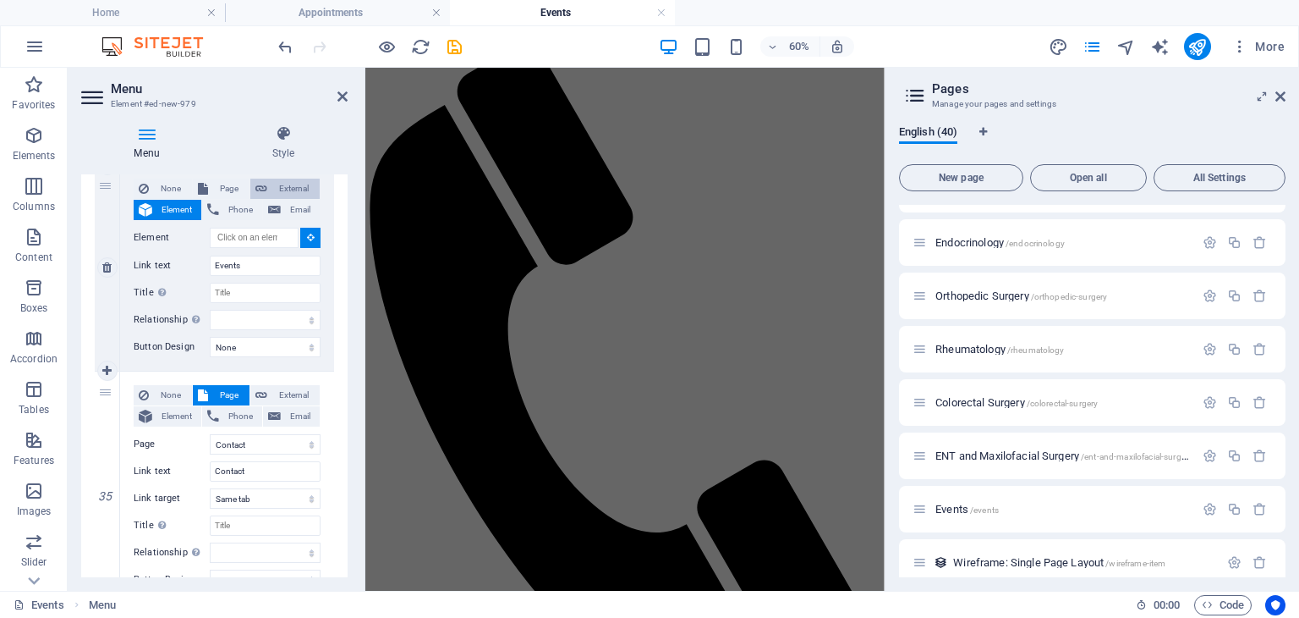
select select
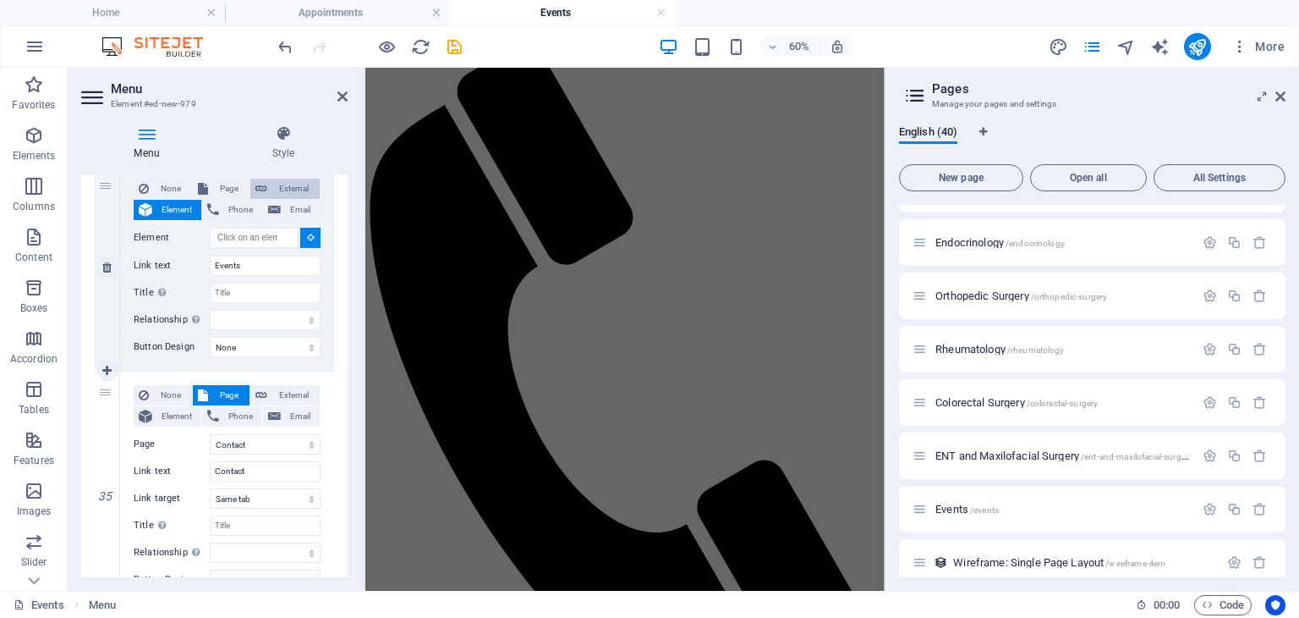
select select
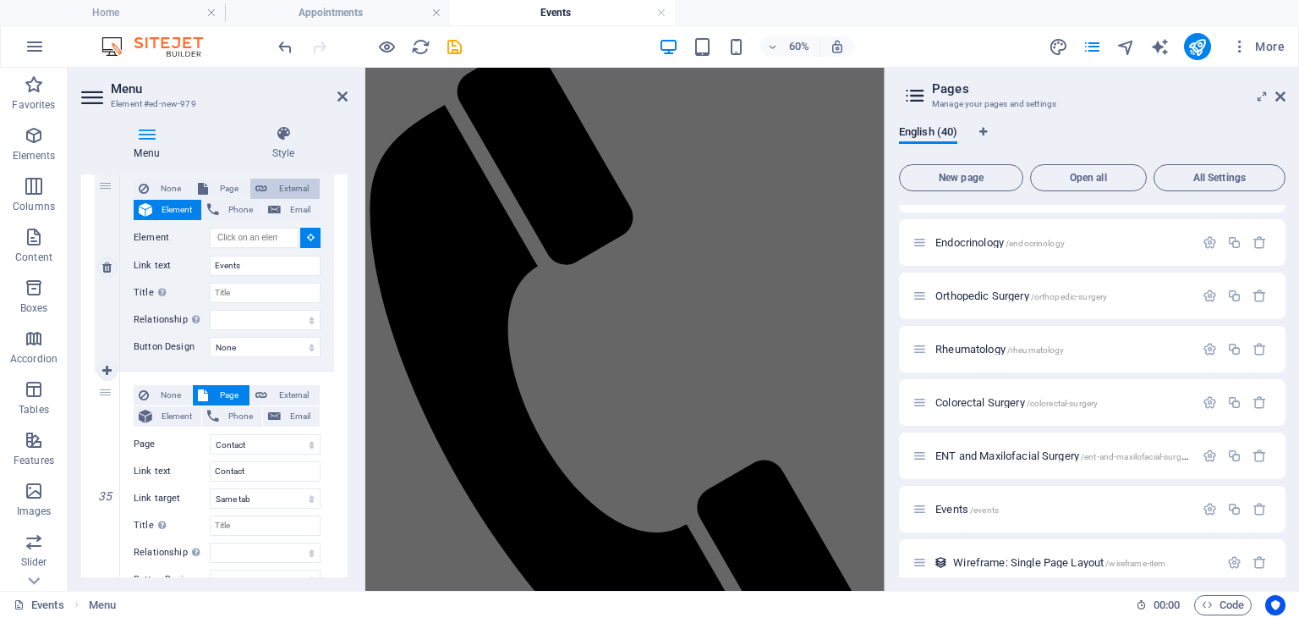
select select "blank"
select select
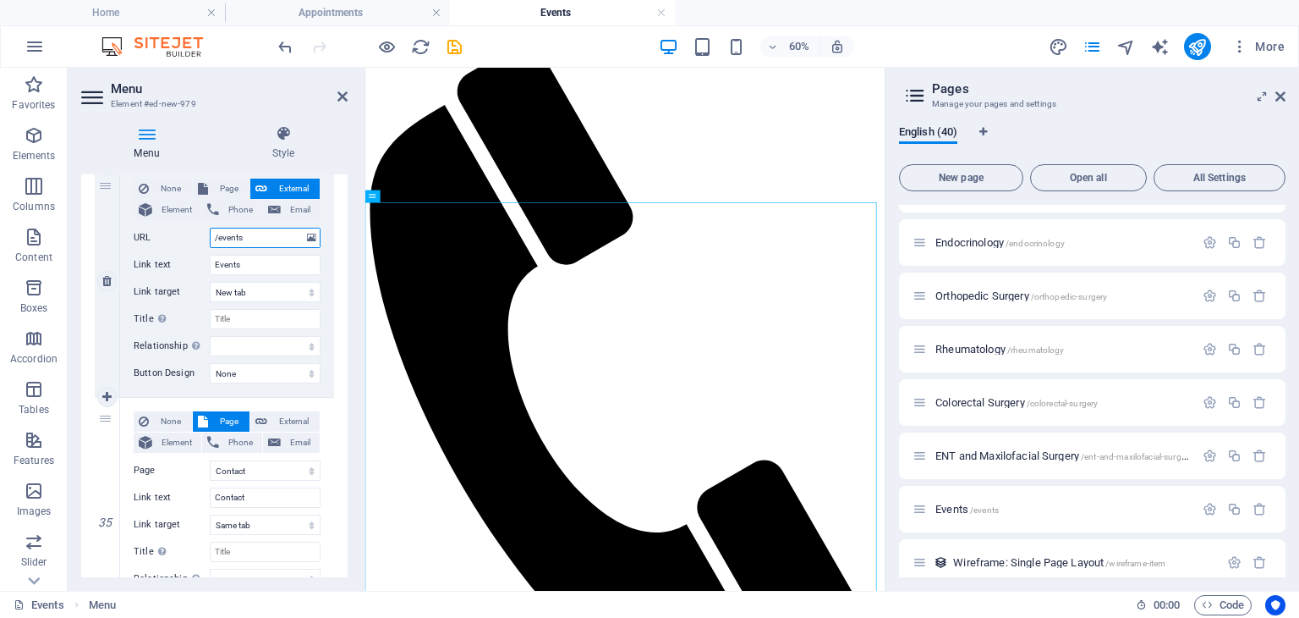
scroll to position [1171, 0]
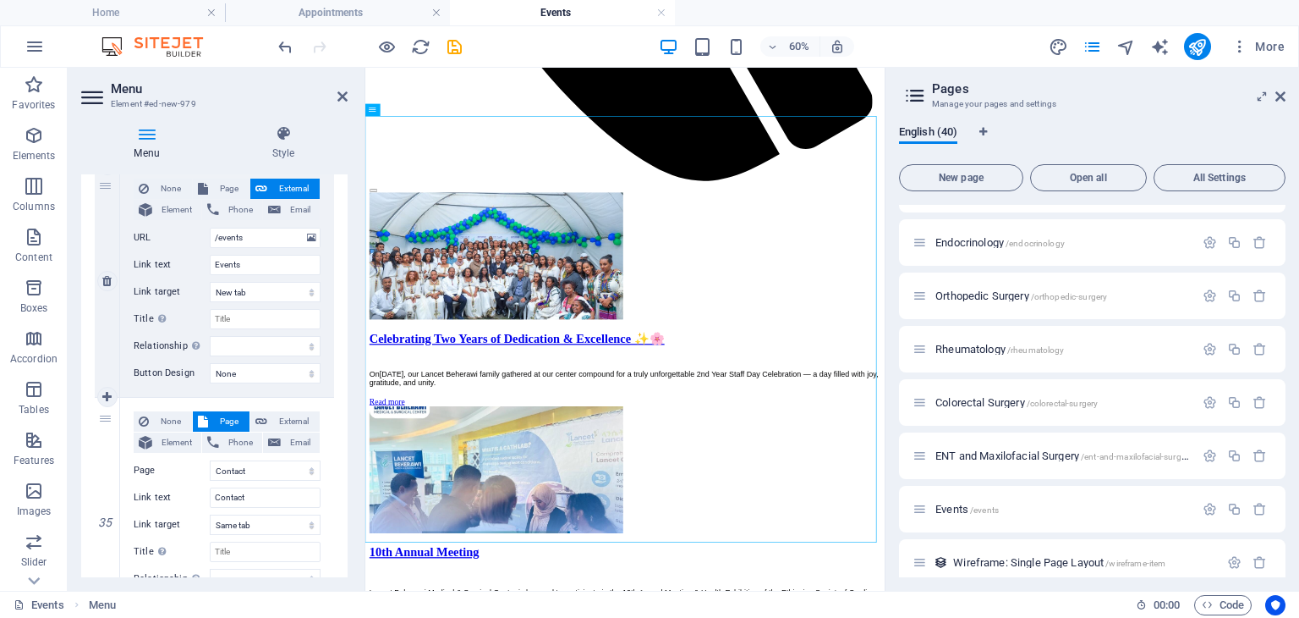
click at [291, 183] on span "External" at bounding box center [293, 189] width 42 height 20
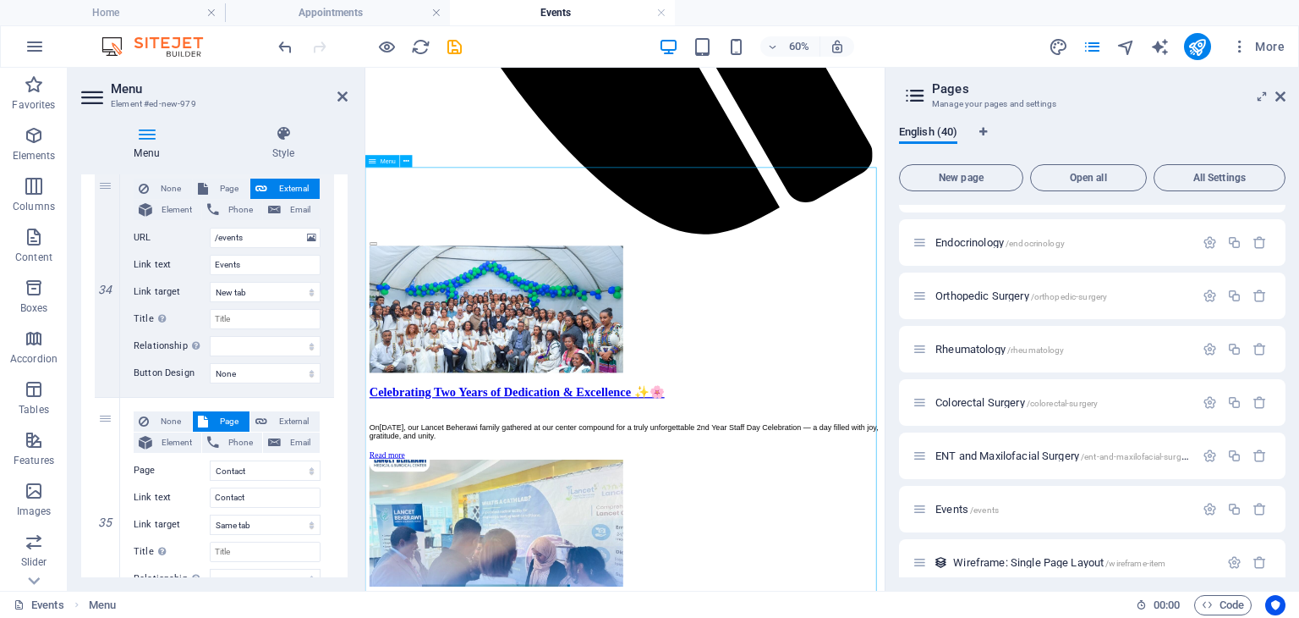
scroll to position [1076, 0]
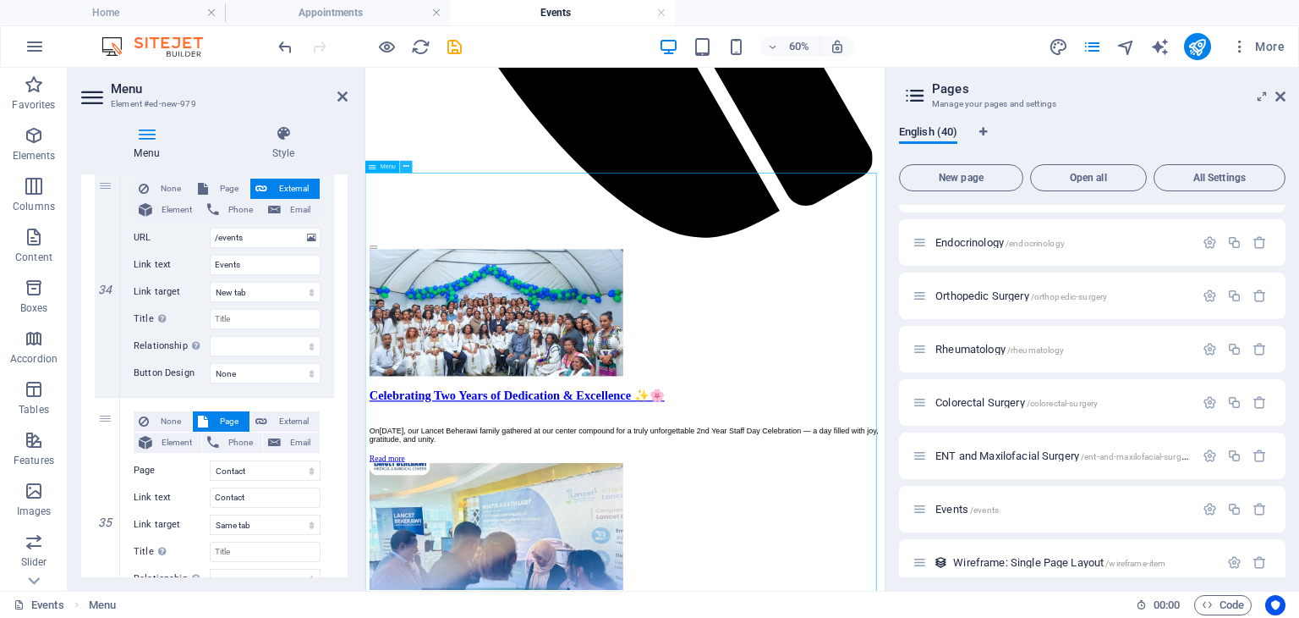
click at [401, 166] on button at bounding box center [406, 167] width 12 height 12
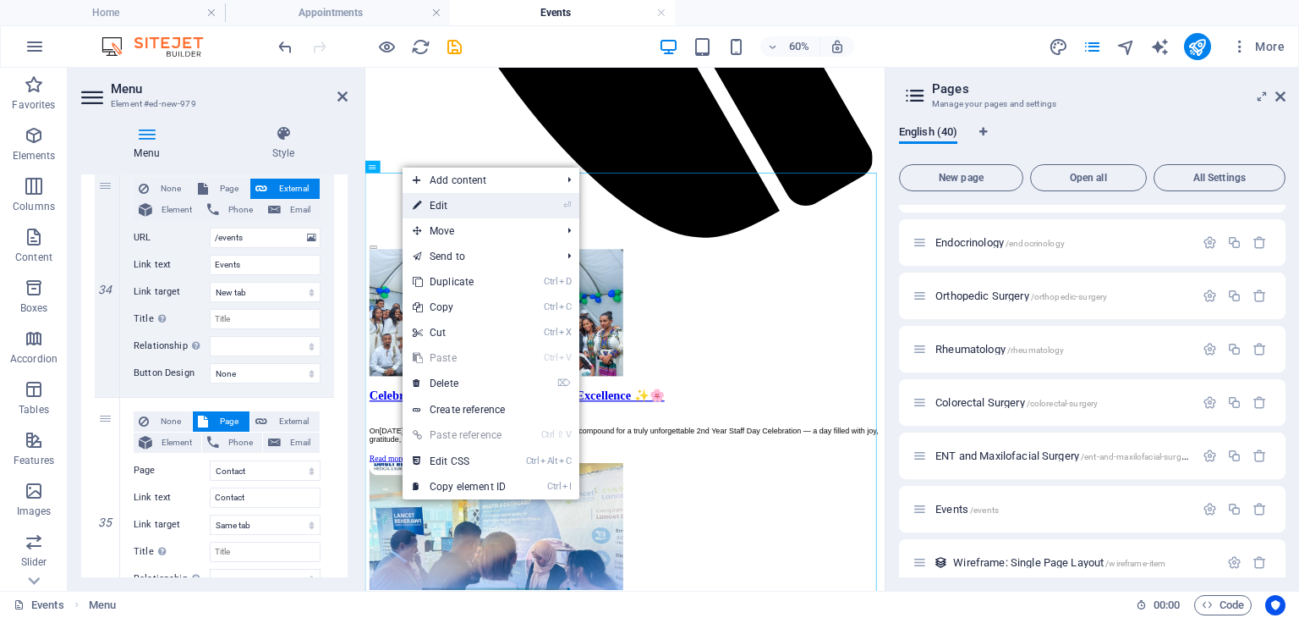
click at [460, 205] on link "⏎ Edit" at bounding box center [459, 205] width 113 height 25
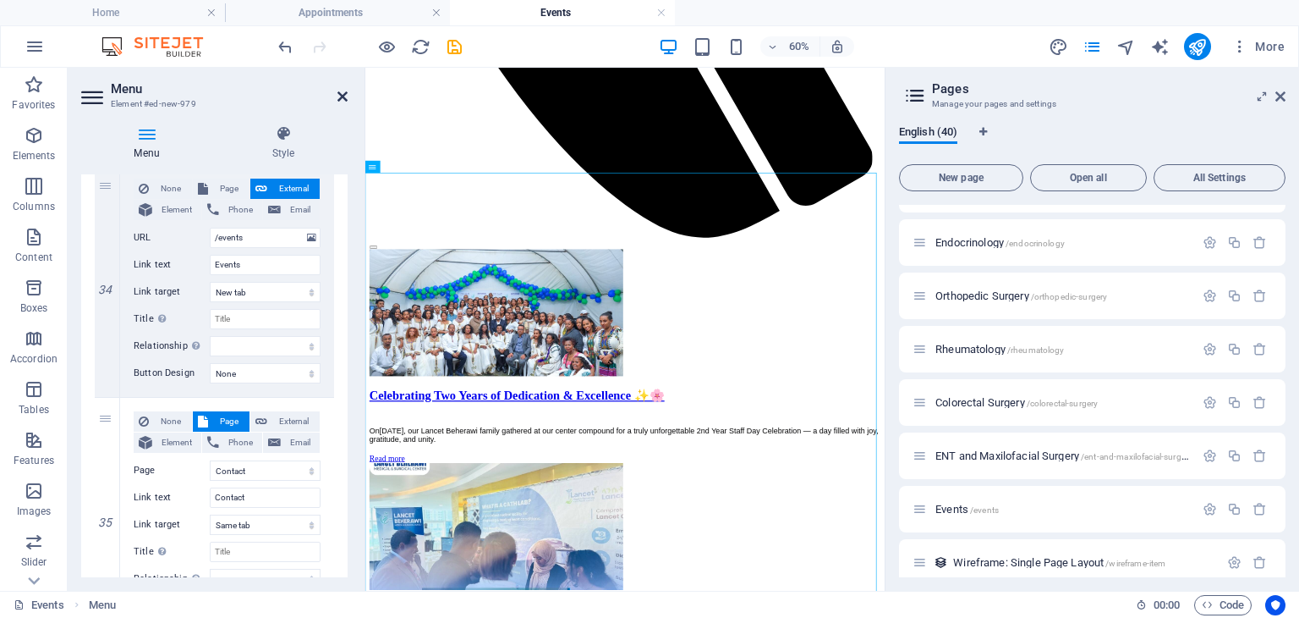
click at [344, 94] on icon at bounding box center [343, 97] width 10 height 14
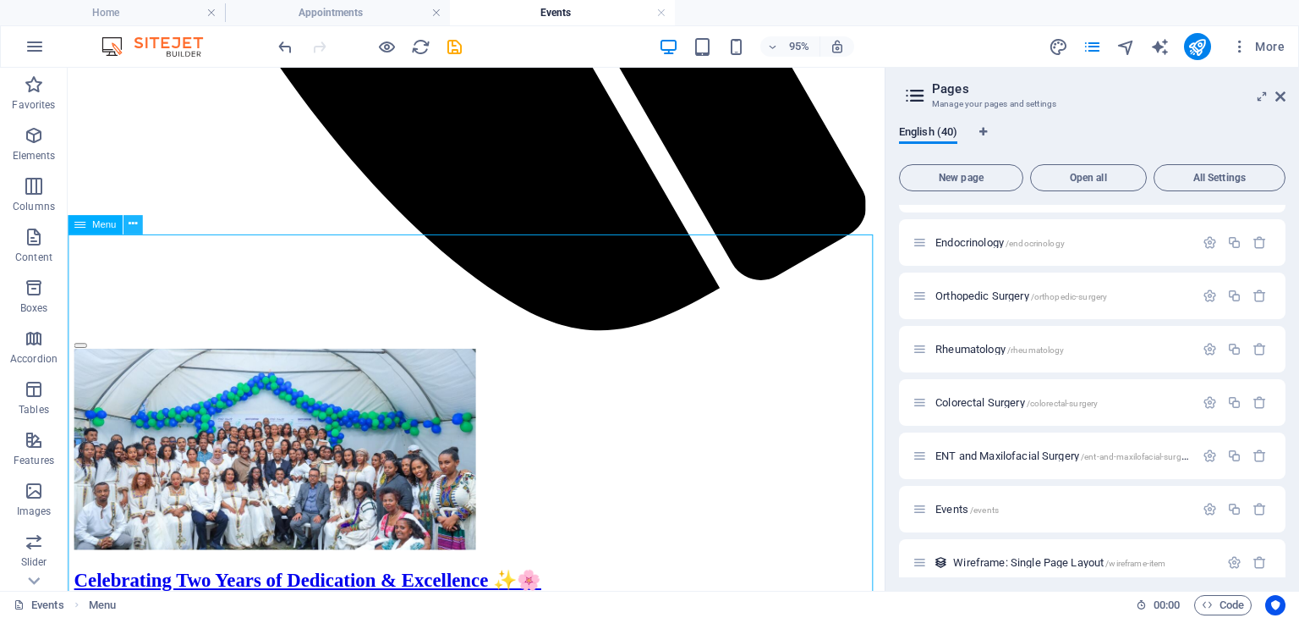
click at [129, 223] on icon at bounding box center [133, 224] width 8 height 17
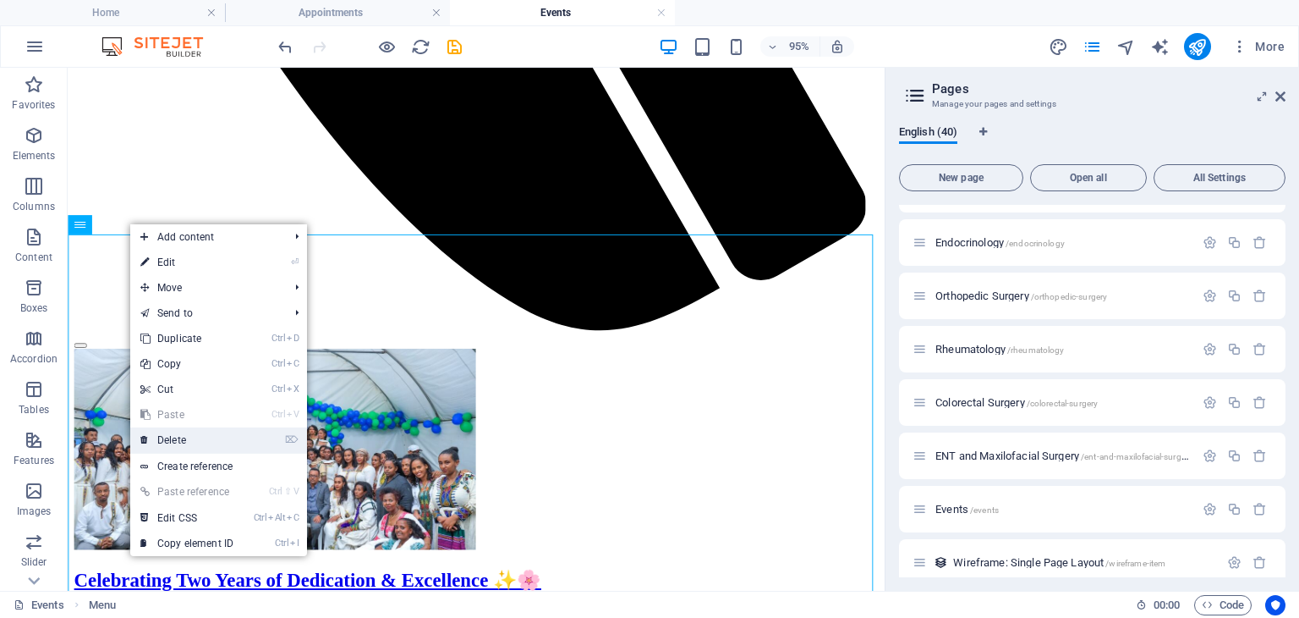
click at [172, 445] on link "⌦ Delete" at bounding box center [186, 439] width 113 height 25
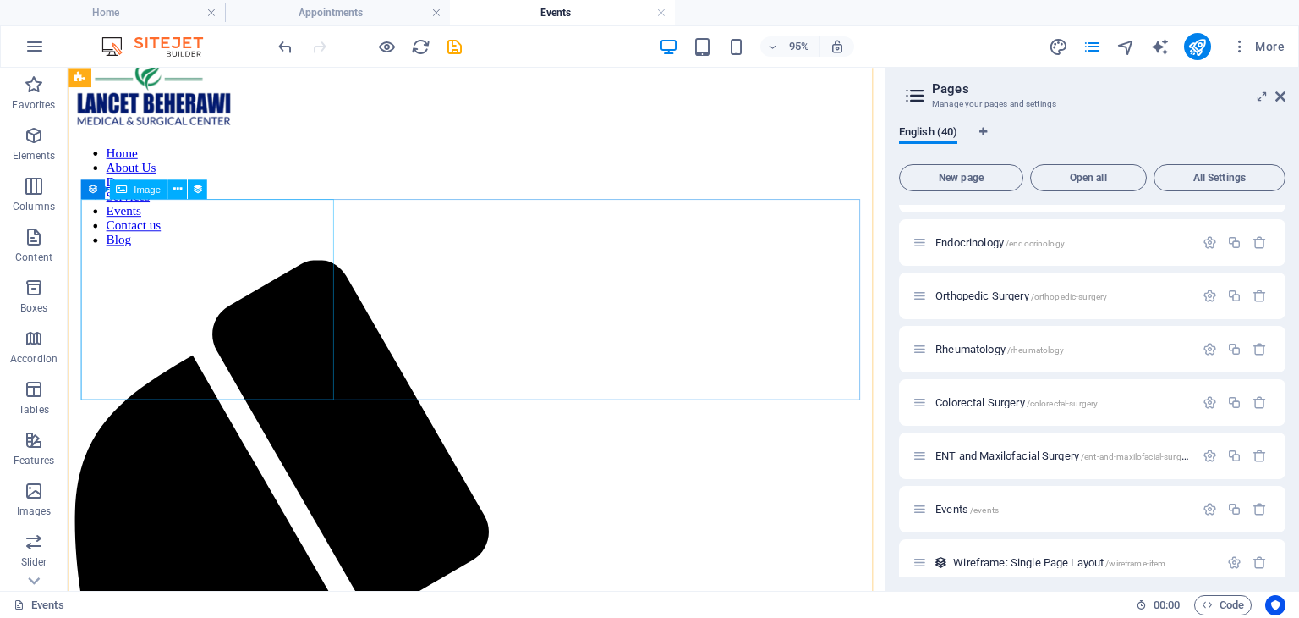
scroll to position [0, 0]
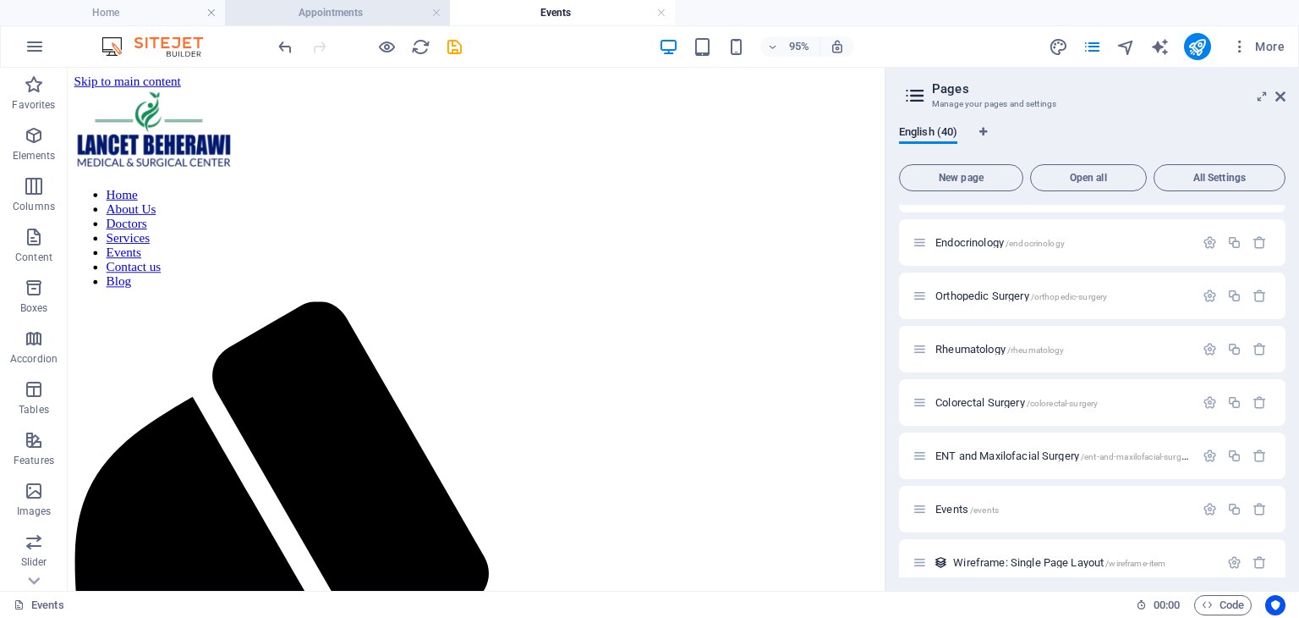
click at [284, 8] on h4 "Appointments" at bounding box center [337, 12] width 225 height 19
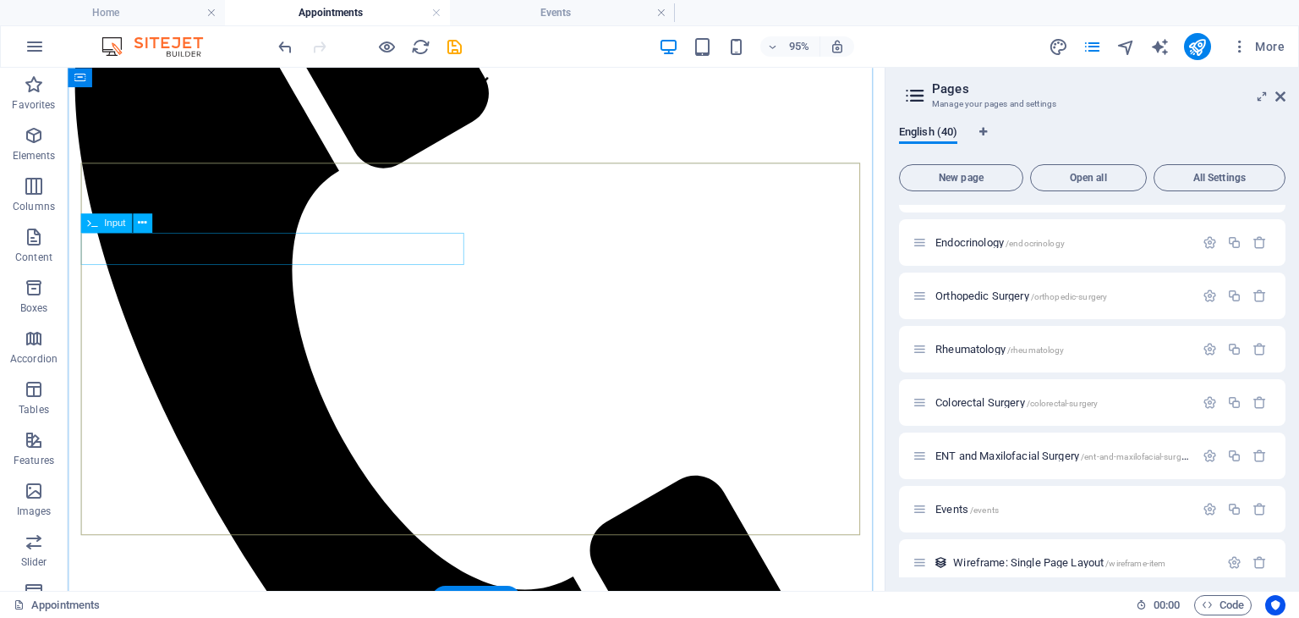
scroll to position [527, 0]
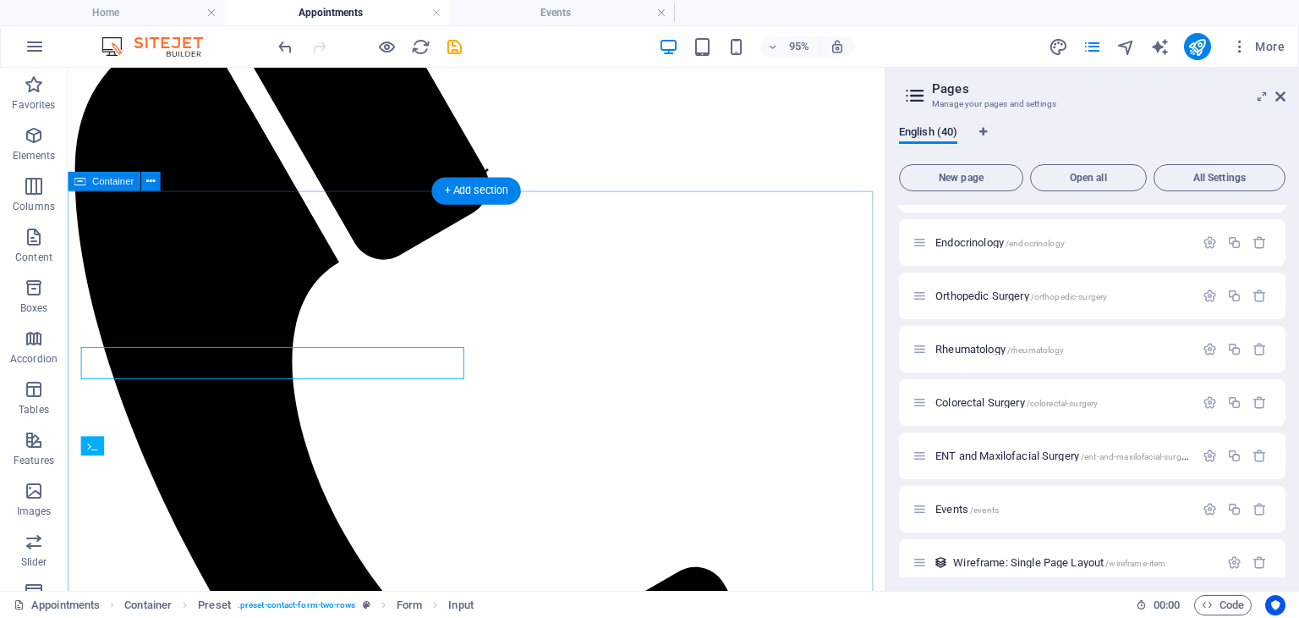
scroll to position [409, 0]
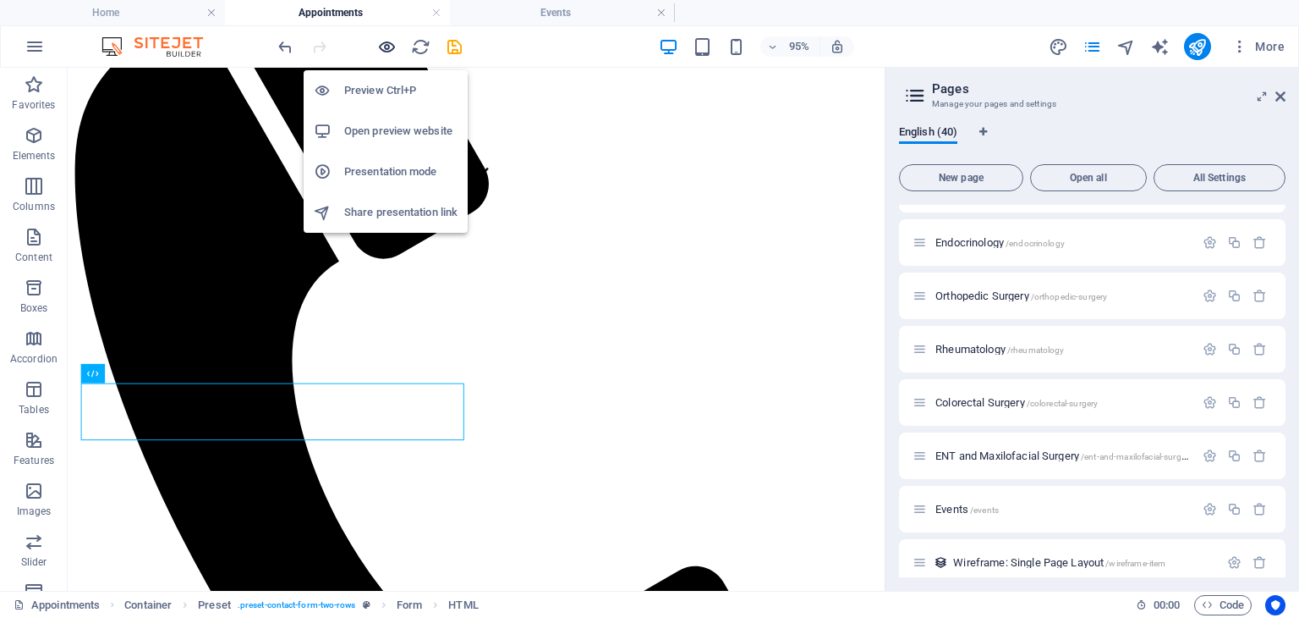
click at [383, 42] on icon "button" at bounding box center [386, 46] width 19 height 19
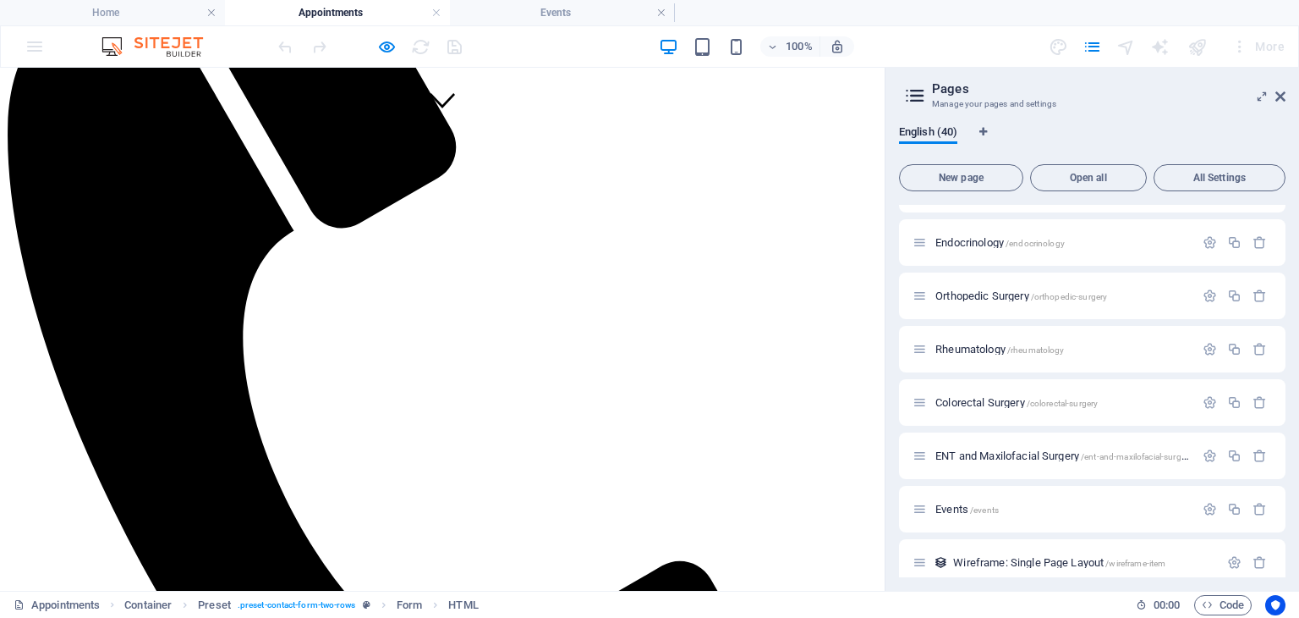
scroll to position [463, 0]
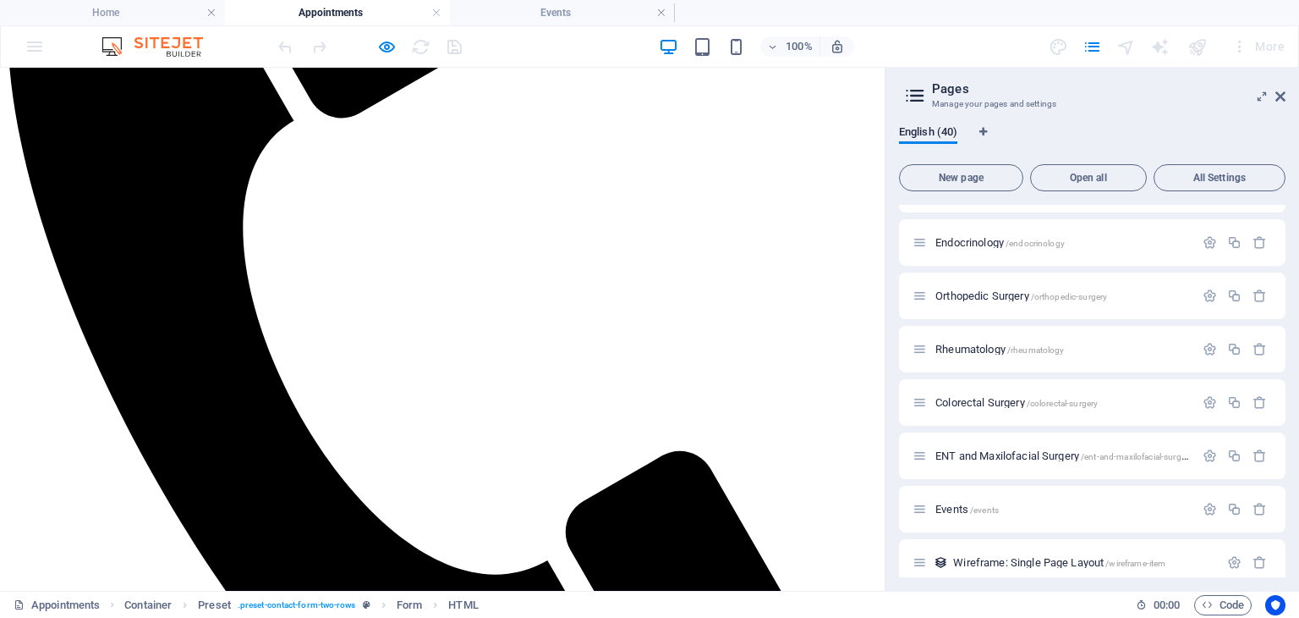
scroll to position [486, 0]
